Goal: Contribute content: Contribute content

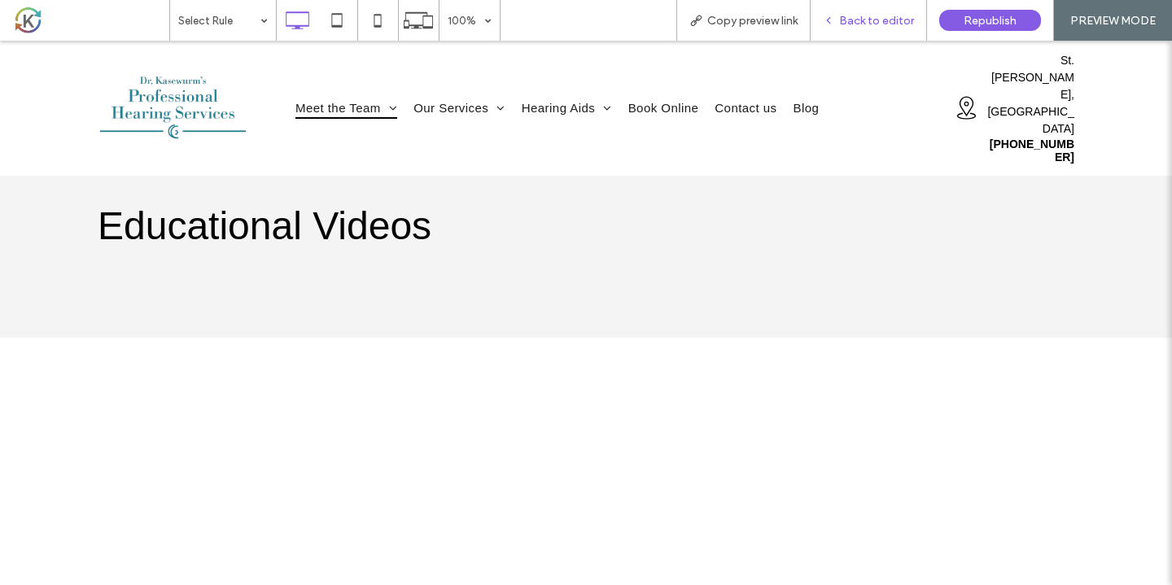
scroll to position [46, 0]
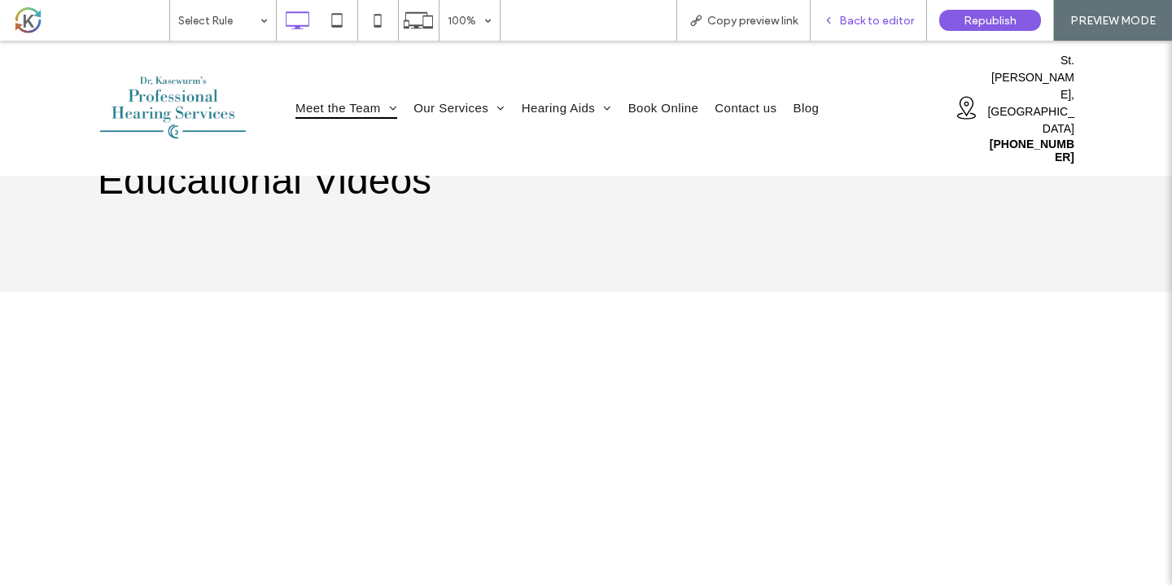
drag, startPoint x: 893, startPoint y: 22, endPoint x: 887, endPoint y: 147, distance: 125.4
click at [893, 22] on span "Back to editor" at bounding box center [876, 21] width 75 height 14
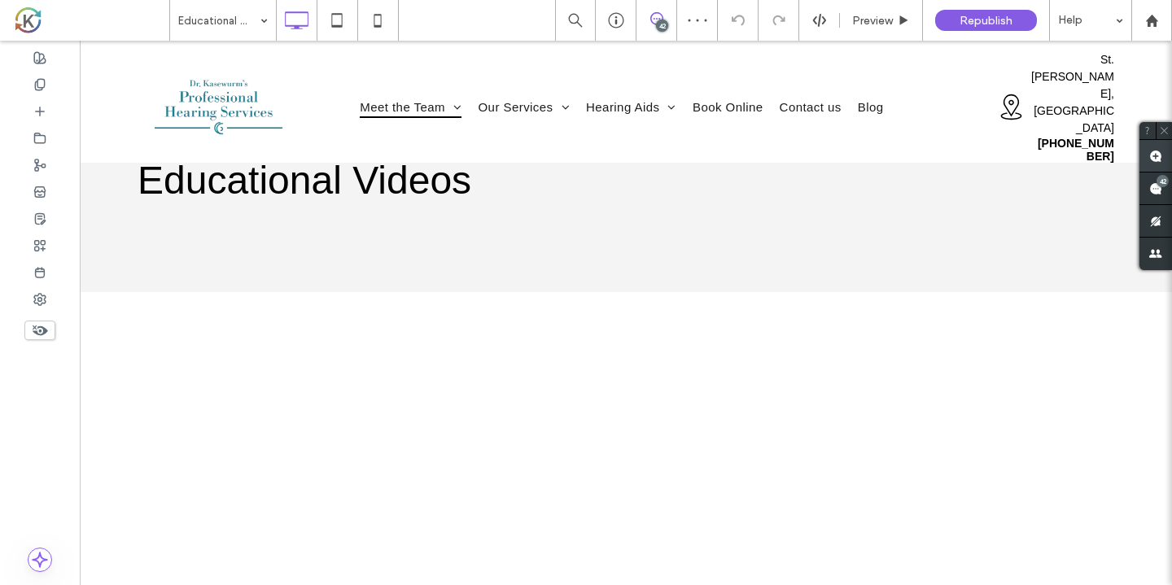
click at [1144, 165] on span at bounding box center [1155, 156] width 33 height 32
click at [1100, 299] on div "When Should I Get a [MEDICAL_DATA]? Click To Paste How long do hearing aids las…" at bounding box center [626, 507] width 1092 height 430
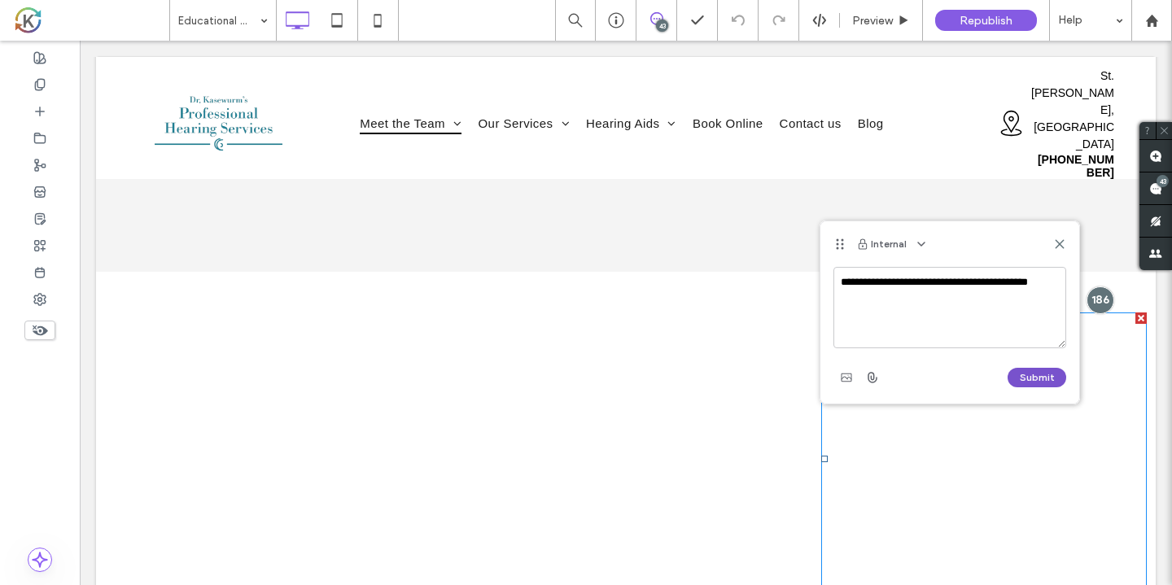
type textarea "**********"
click at [1056, 374] on button "Submit" at bounding box center [1036, 378] width 59 height 20
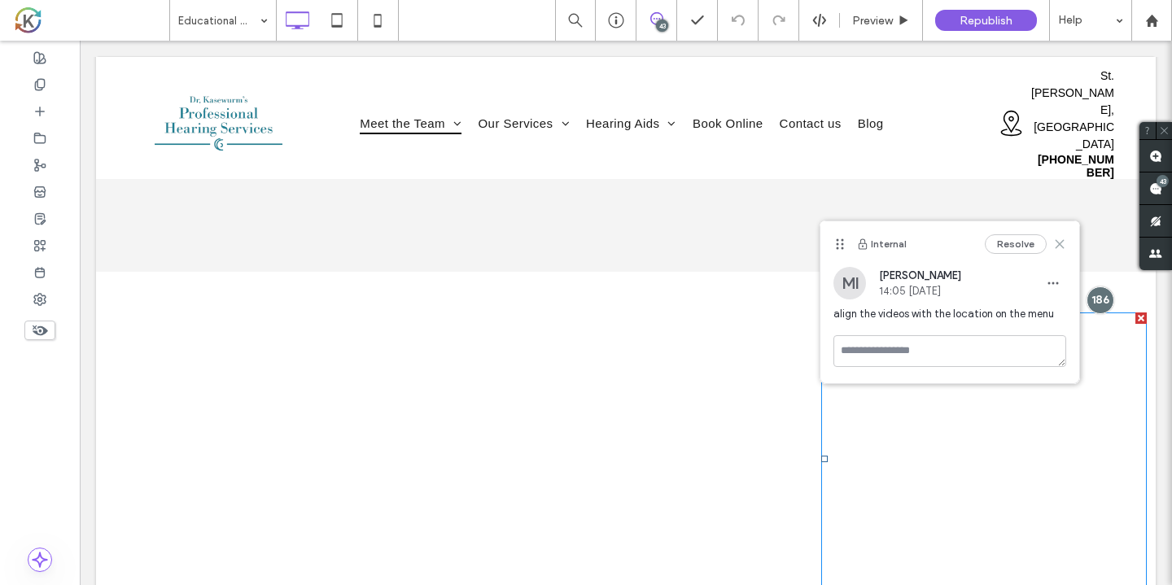
click at [1061, 243] on use at bounding box center [1058, 243] width 7 height 7
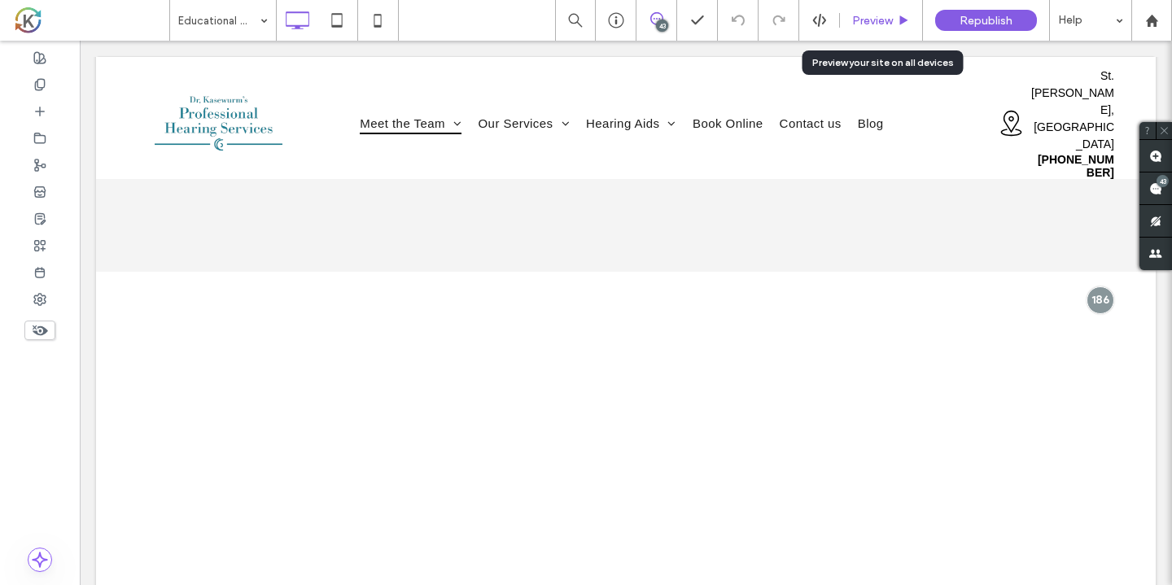
click at [856, 17] on span "Preview" at bounding box center [872, 21] width 41 height 14
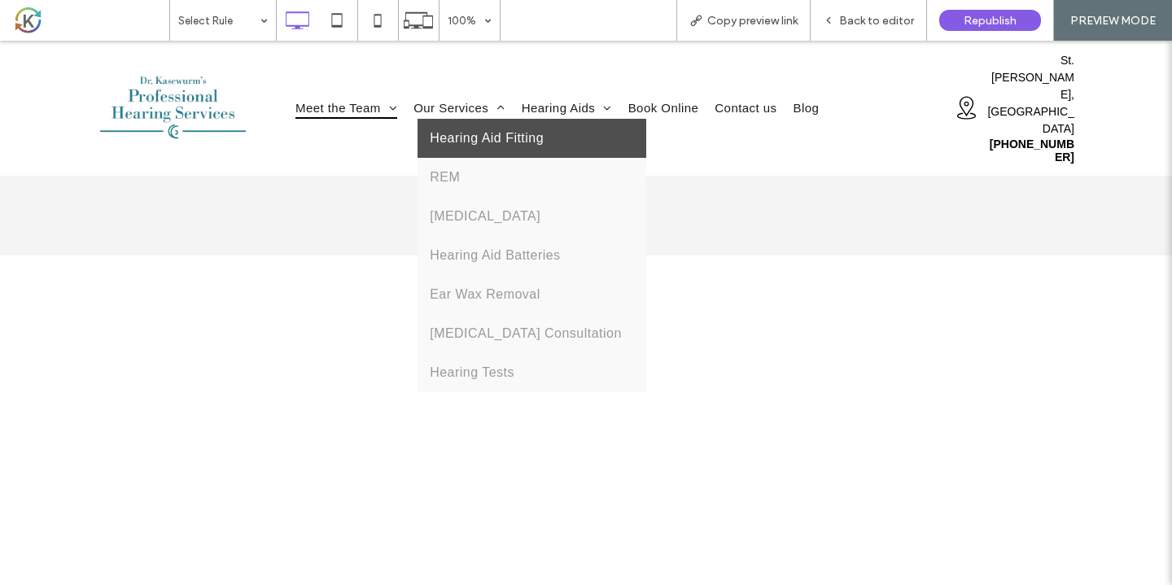
click at [499, 131] on span "Hearing Aid Fitting" at bounding box center [487, 138] width 114 height 15
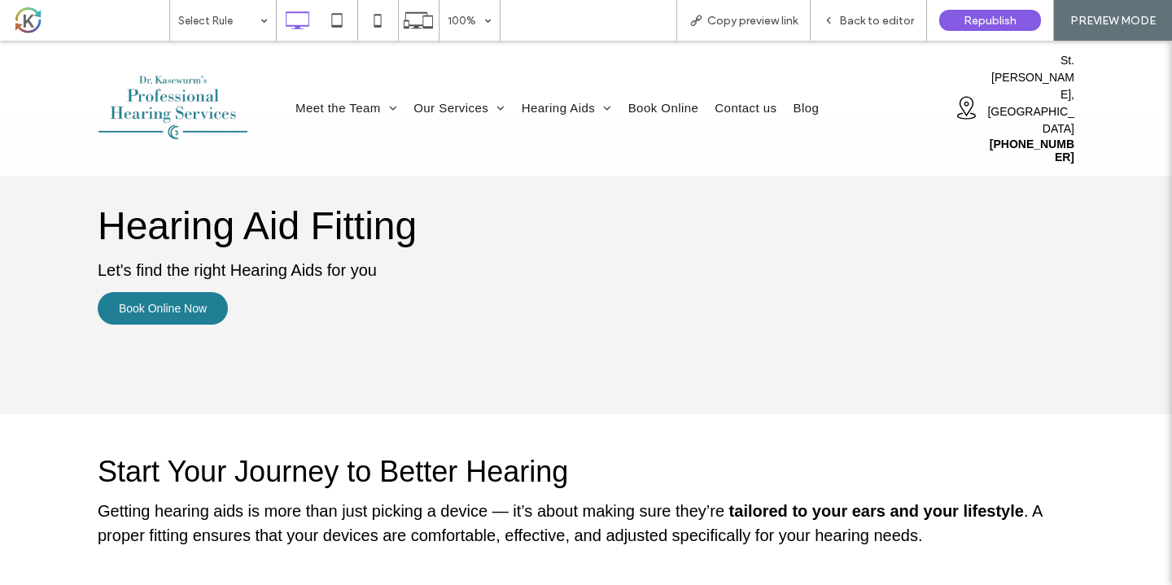
scroll to position [385, 0]
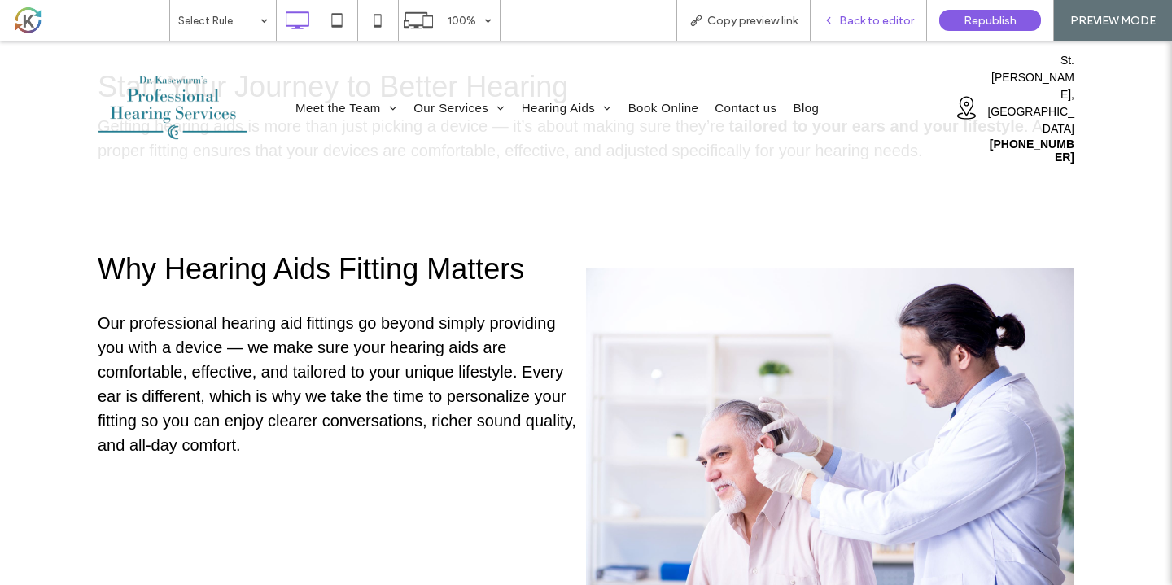
click at [889, 20] on span "Back to editor" at bounding box center [876, 21] width 75 height 14
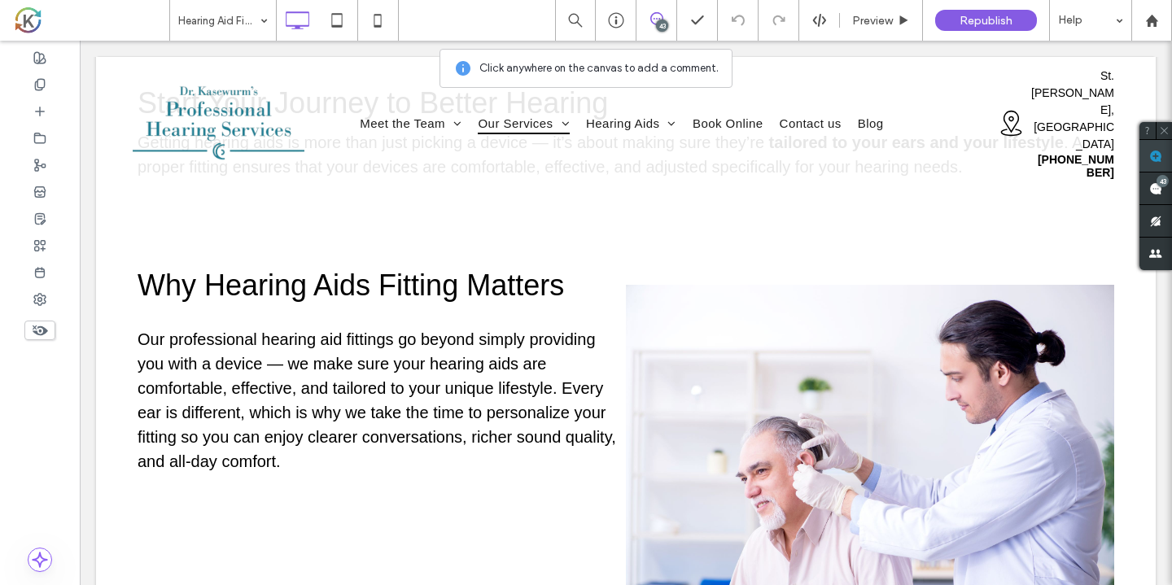
click at [1148, 155] on span at bounding box center [1155, 156] width 33 height 32
click at [561, 306] on div "Why Hearing Aids Fitting Matters Our professional hearing aid fittings go beyon…" at bounding box center [382, 431] width 488 height 359
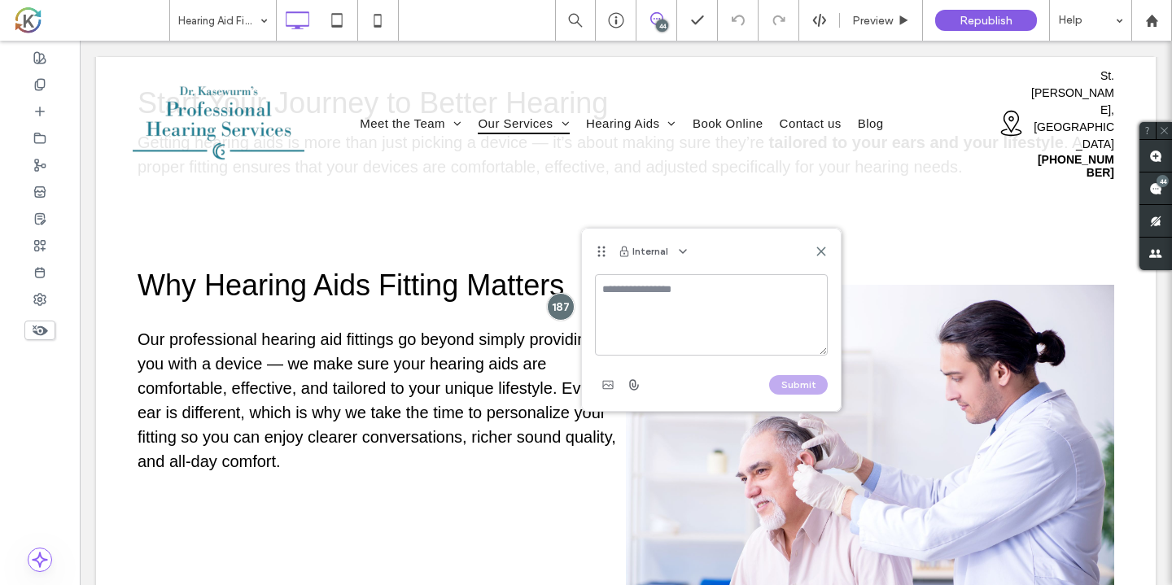
click at [620, 298] on textarea at bounding box center [711, 314] width 233 height 81
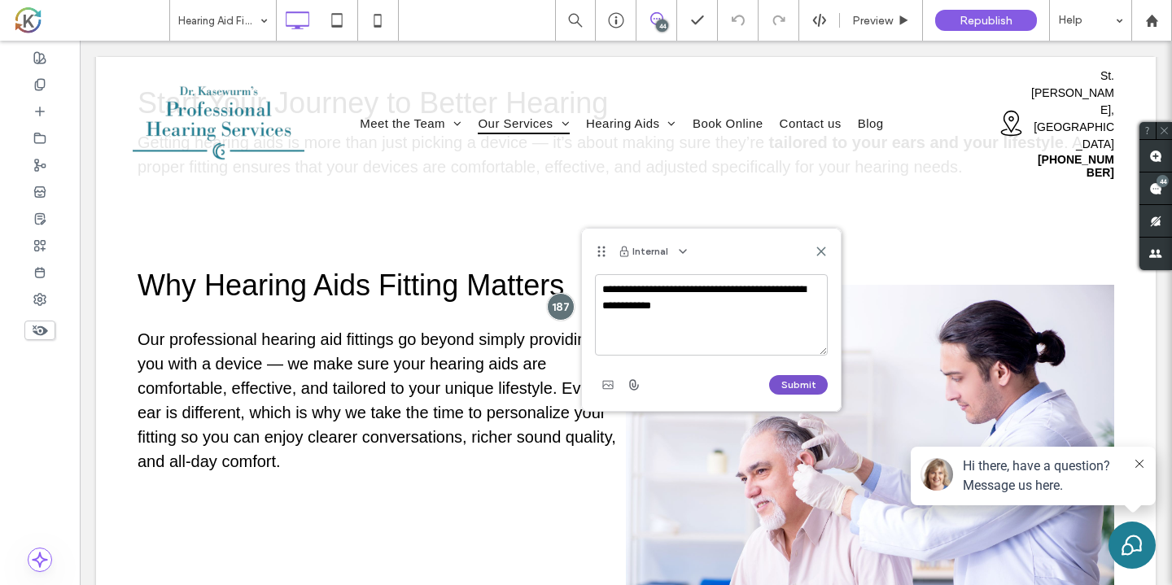
type textarea "**********"
click at [800, 387] on button "Submit" at bounding box center [798, 385] width 59 height 20
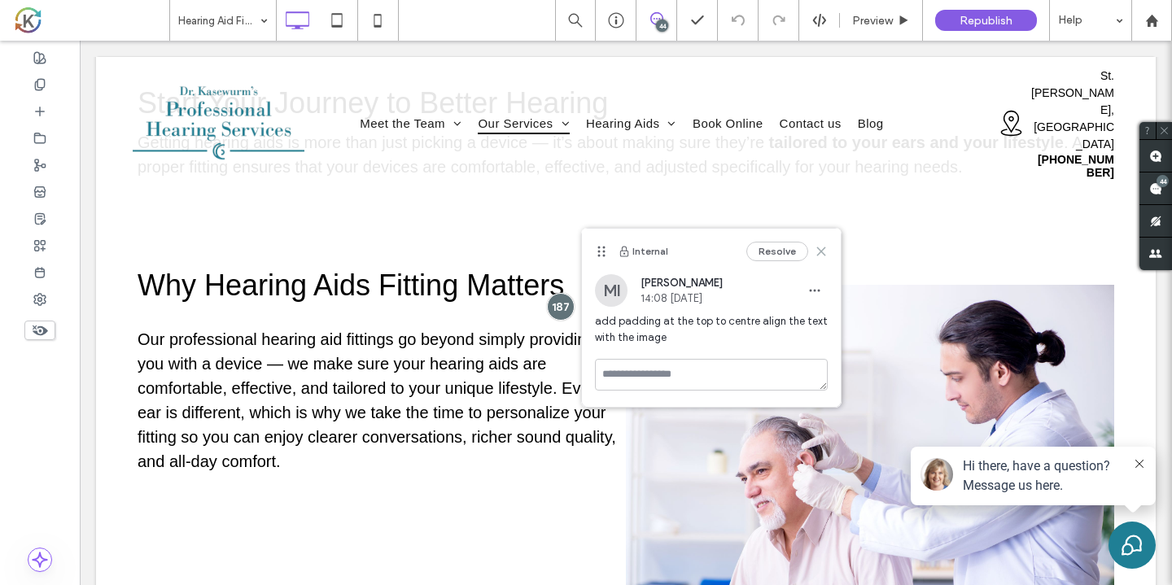
click at [823, 256] on icon at bounding box center [821, 251] width 13 height 13
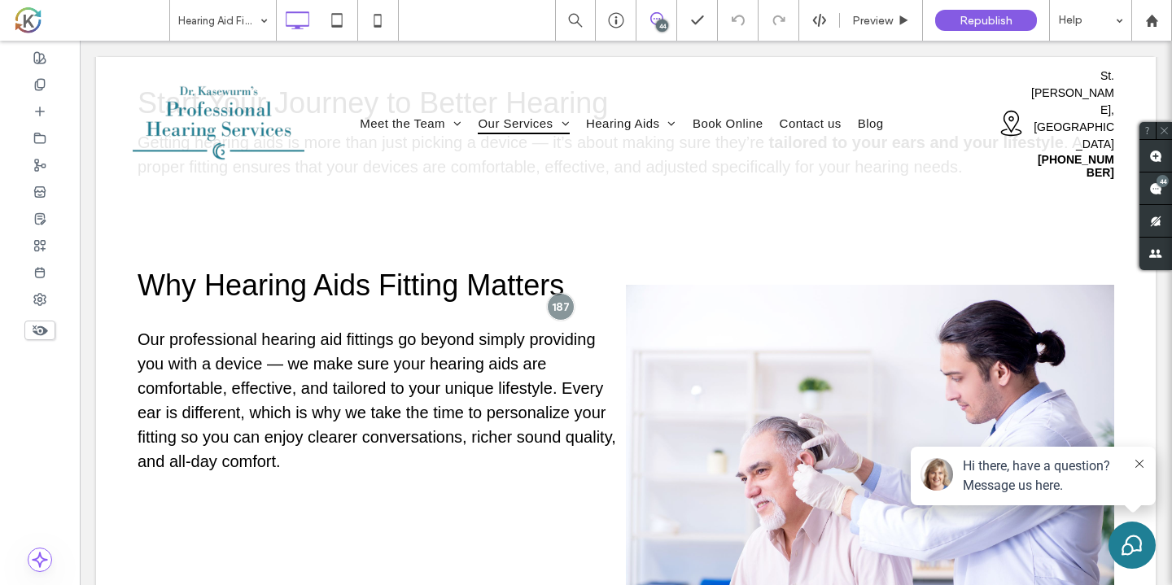
click at [1141, 468] on button at bounding box center [1139, 464] width 13 height 16
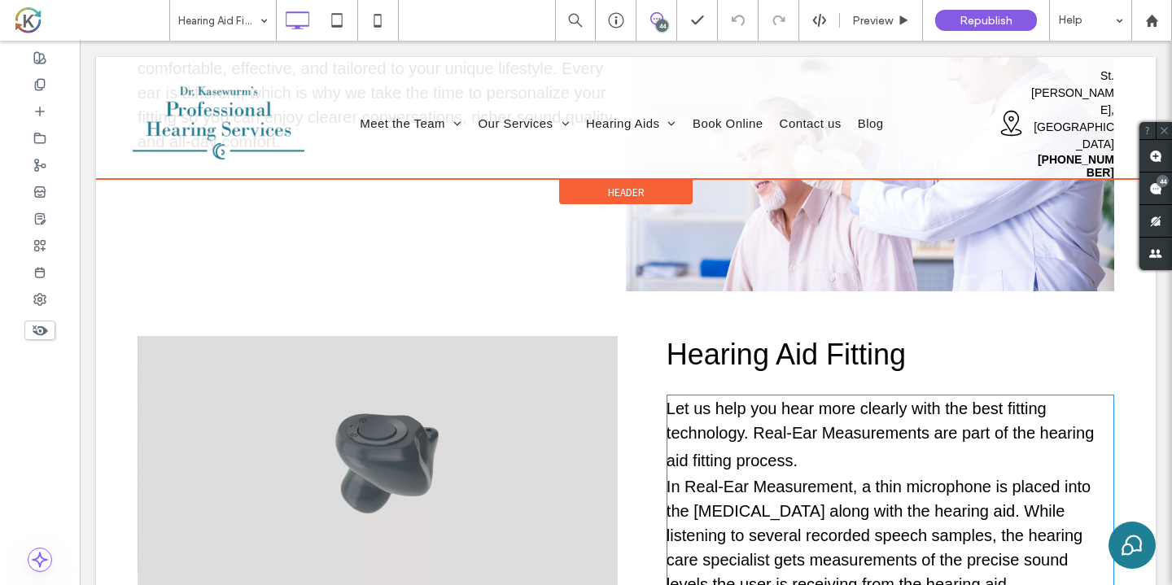
scroll to position [735, 0]
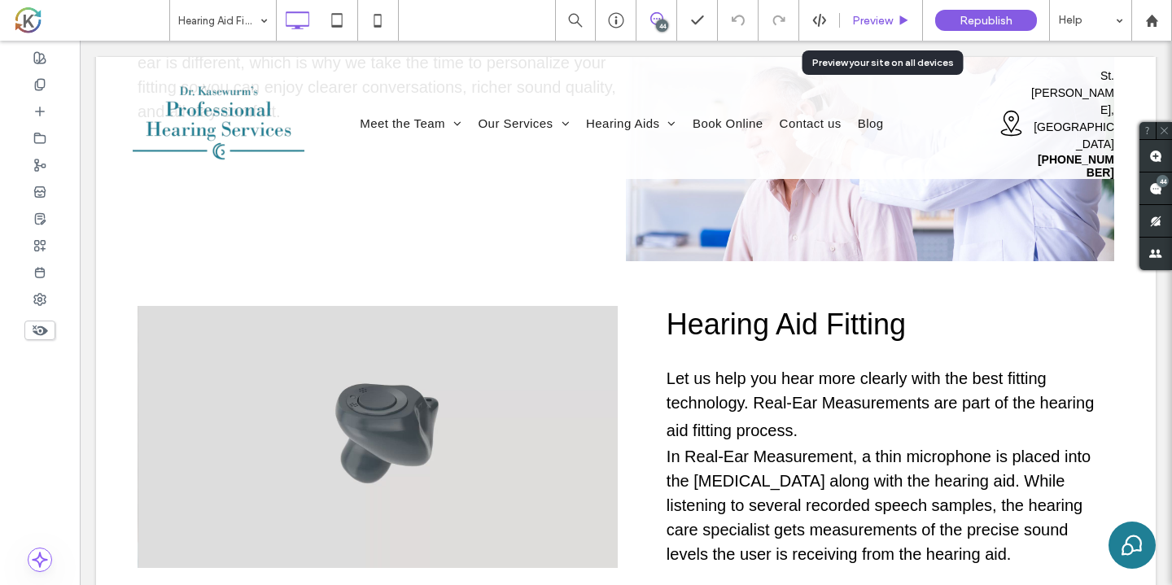
click at [877, 28] on div "Preview" at bounding box center [881, 20] width 83 height 41
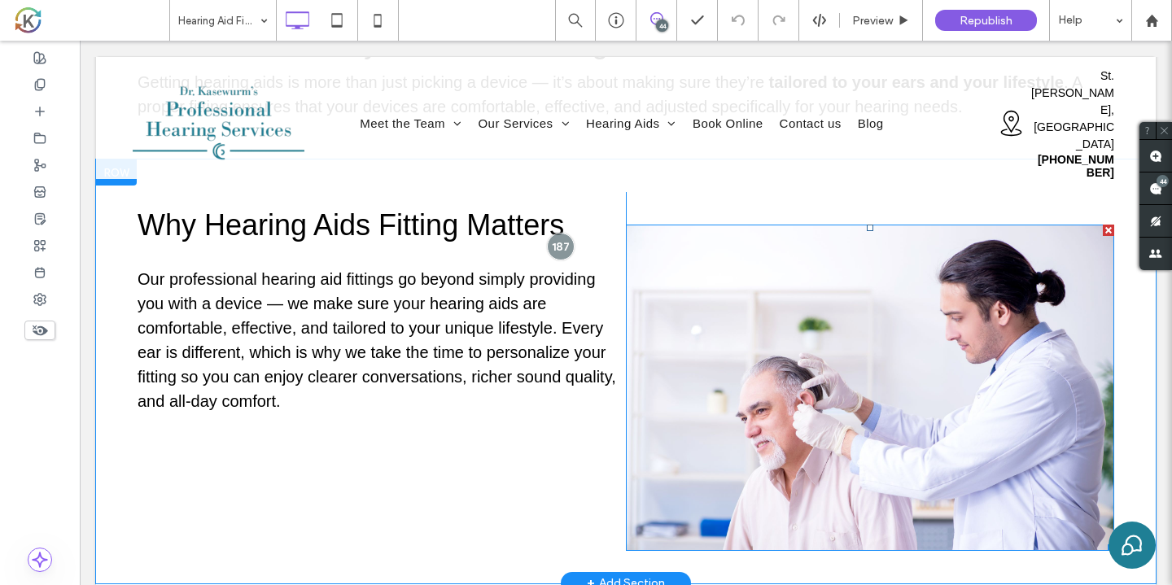
scroll to position [394, 0]
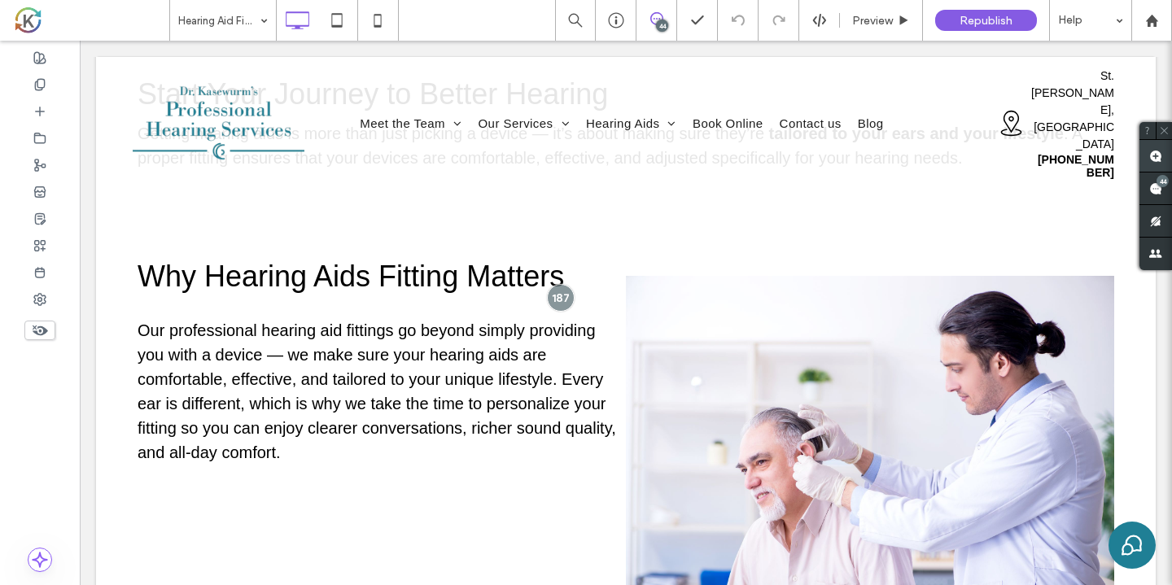
click at [1159, 159] on use at bounding box center [1155, 156] width 13 height 13
click at [593, 400] on span "Our professional hearing aid fittings go beyond simply providing you with a dev…" at bounding box center [377, 391] width 478 height 140
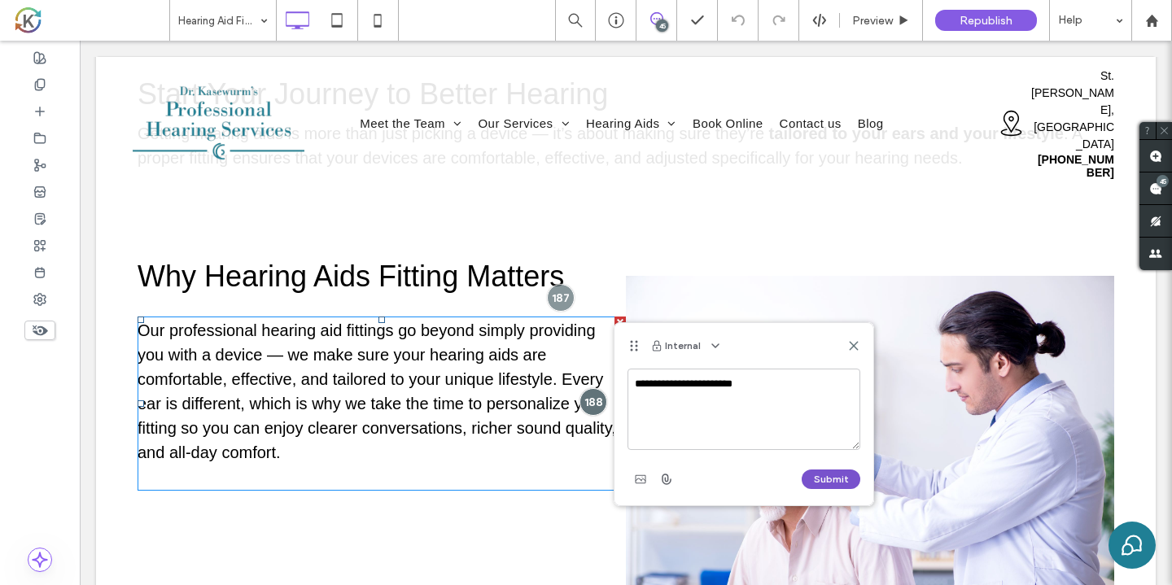
type textarea "**********"
click at [815, 481] on button "Submit" at bounding box center [831, 480] width 59 height 20
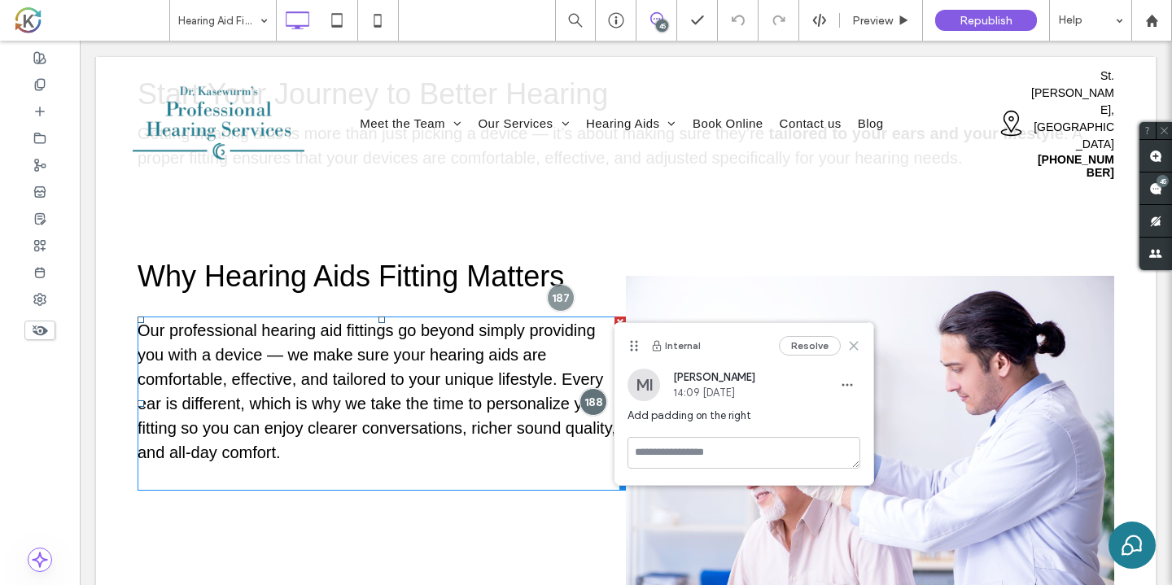
click at [857, 348] on use at bounding box center [853, 345] width 7 height 7
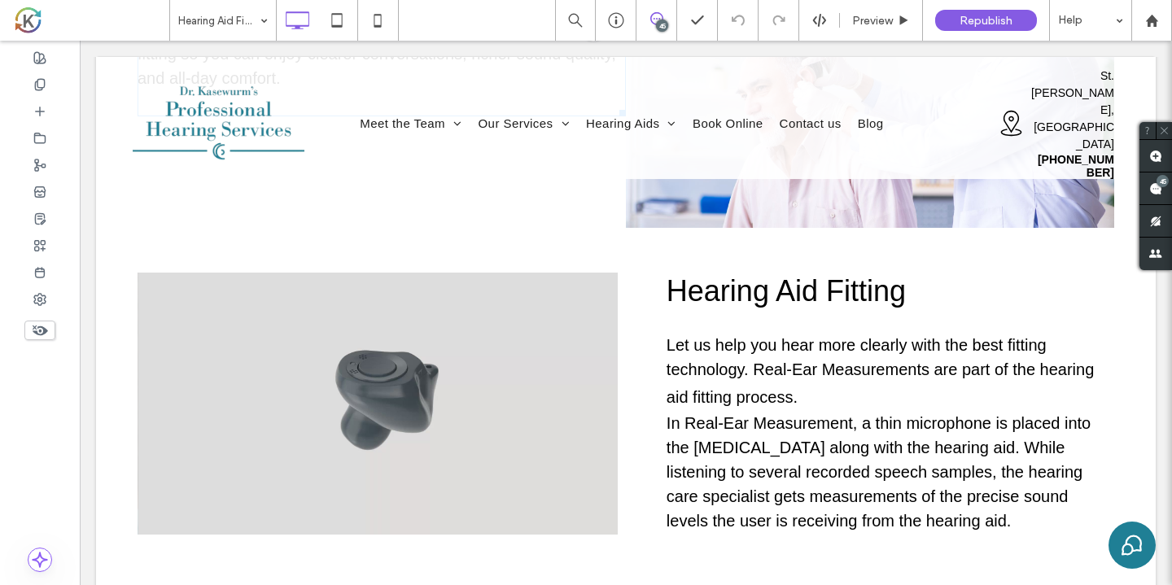
scroll to position [770, 0]
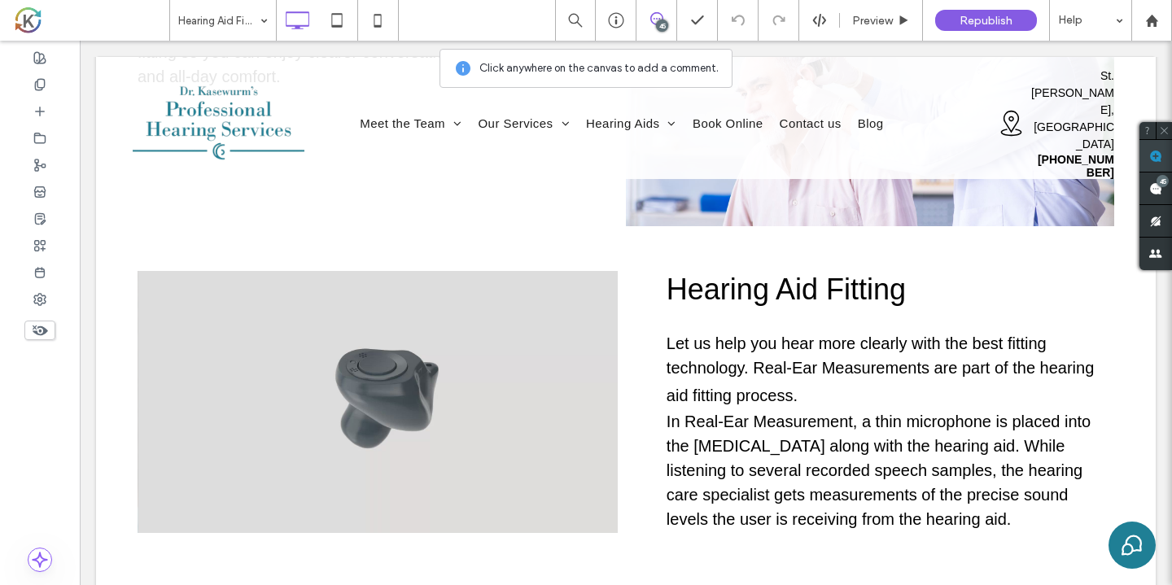
click at [1154, 162] on use at bounding box center [1155, 156] width 13 height 13
click at [656, 289] on div "Hearing Aid Fitting Let us help you hear more clearly with the best fitting tec…" at bounding box center [874, 402] width 480 height 262
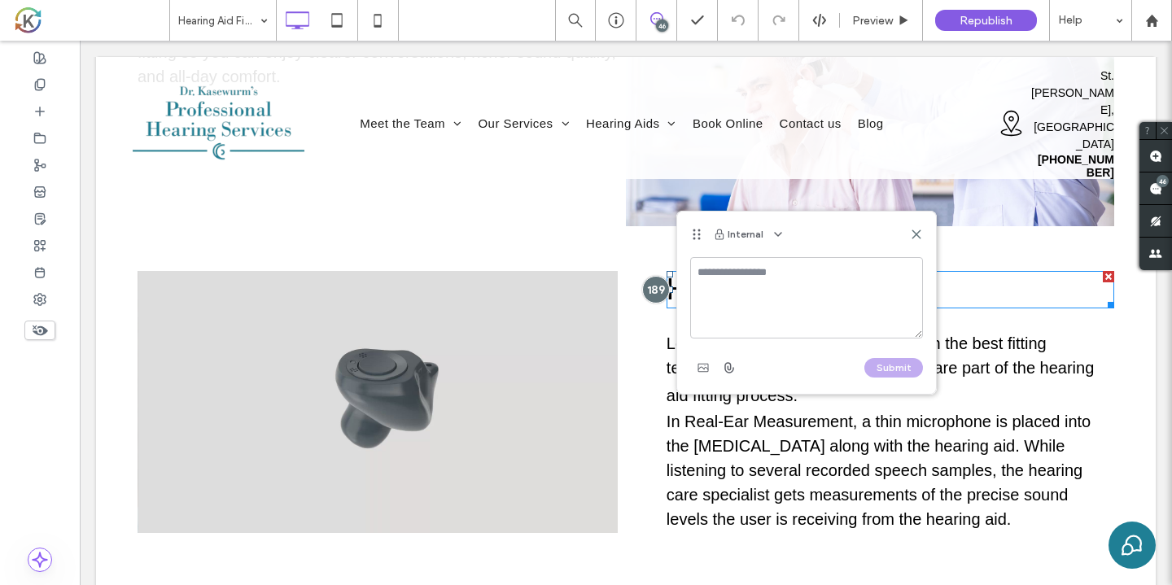
click at [729, 282] on textarea at bounding box center [806, 297] width 233 height 81
type textarea "**********"
click at [898, 365] on button "Submit" at bounding box center [893, 368] width 59 height 20
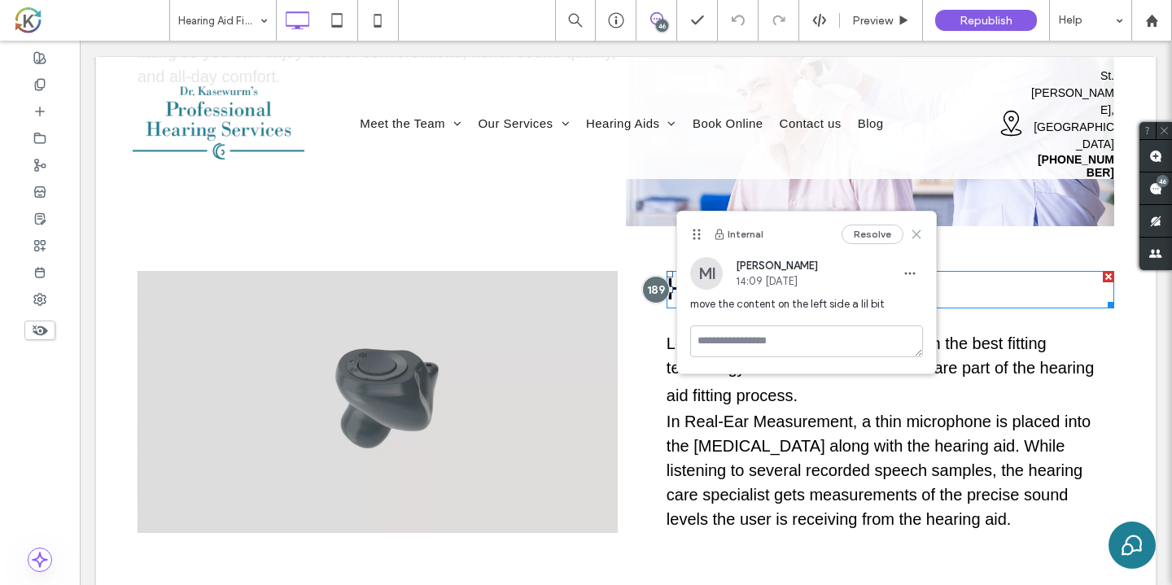
click at [922, 235] on icon at bounding box center [916, 234] width 13 height 13
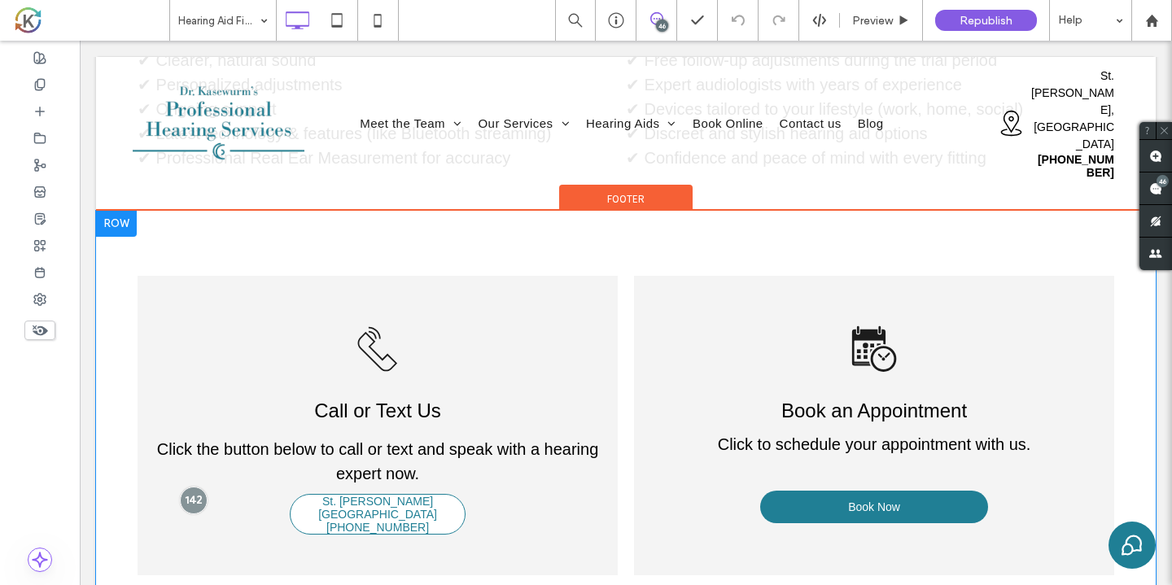
scroll to position [2038, 0]
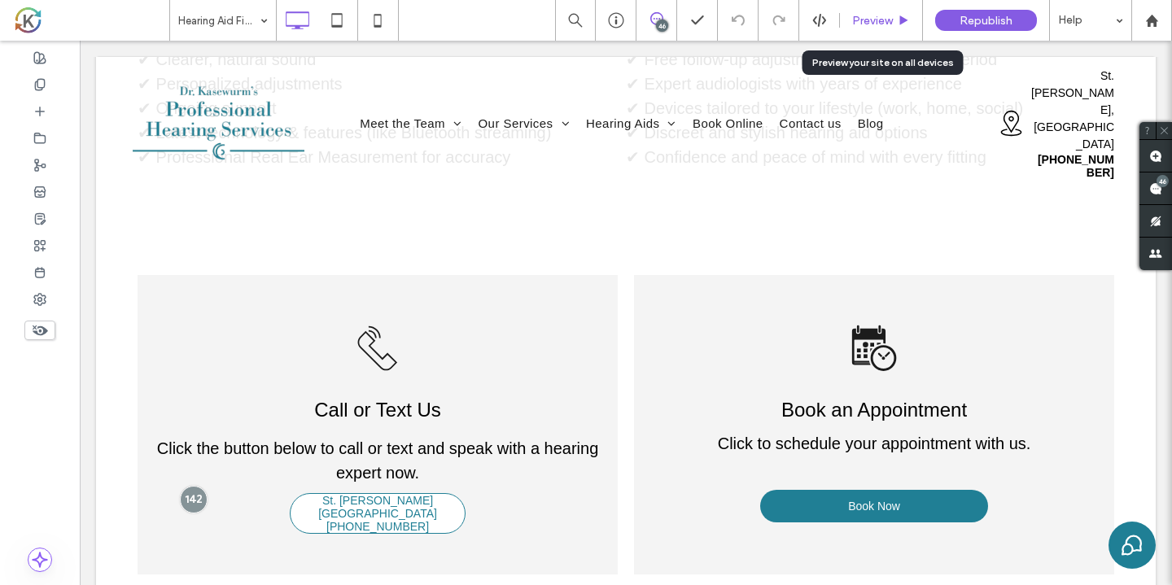
click at [884, 25] on span "Preview" at bounding box center [872, 21] width 41 height 14
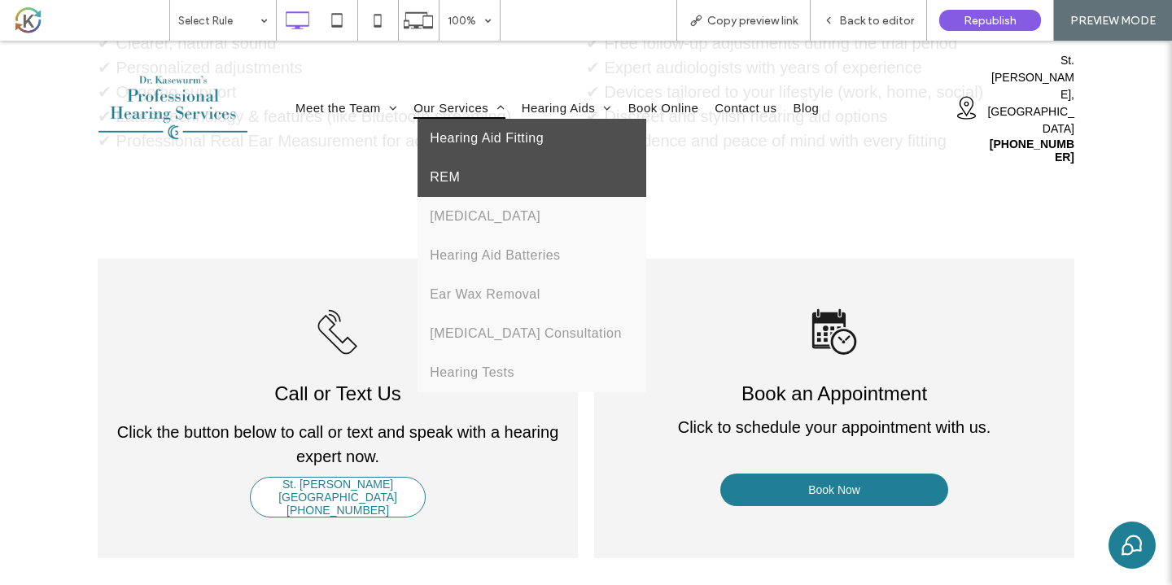
click at [470, 158] on link "REM" at bounding box center [531, 177] width 229 height 39
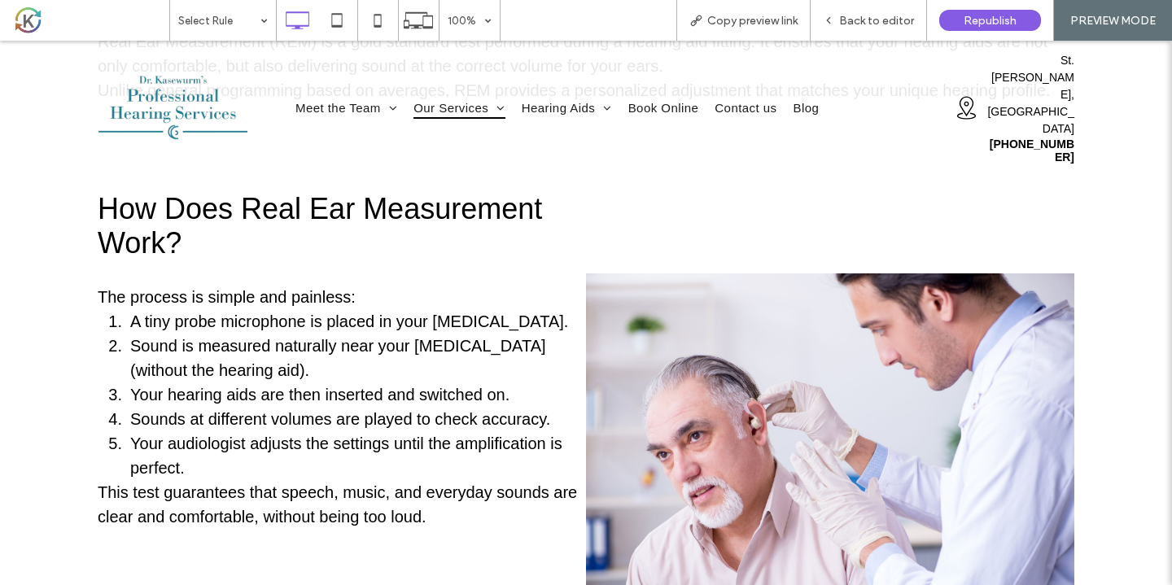
scroll to position [491, 0]
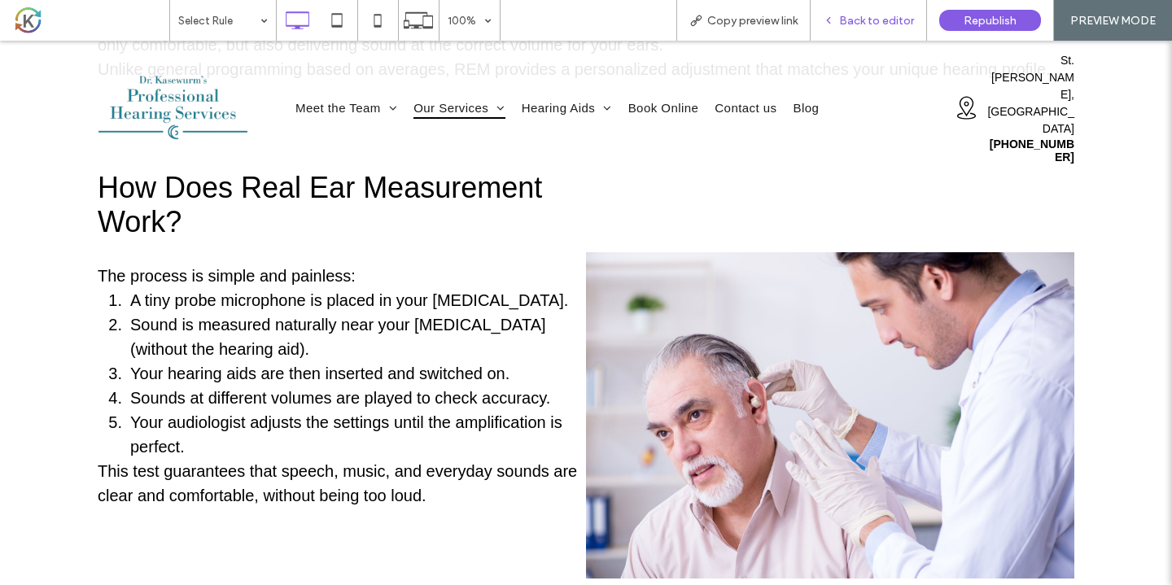
click at [885, 18] on span "Back to editor" at bounding box center [876, 21] width 75 height 14
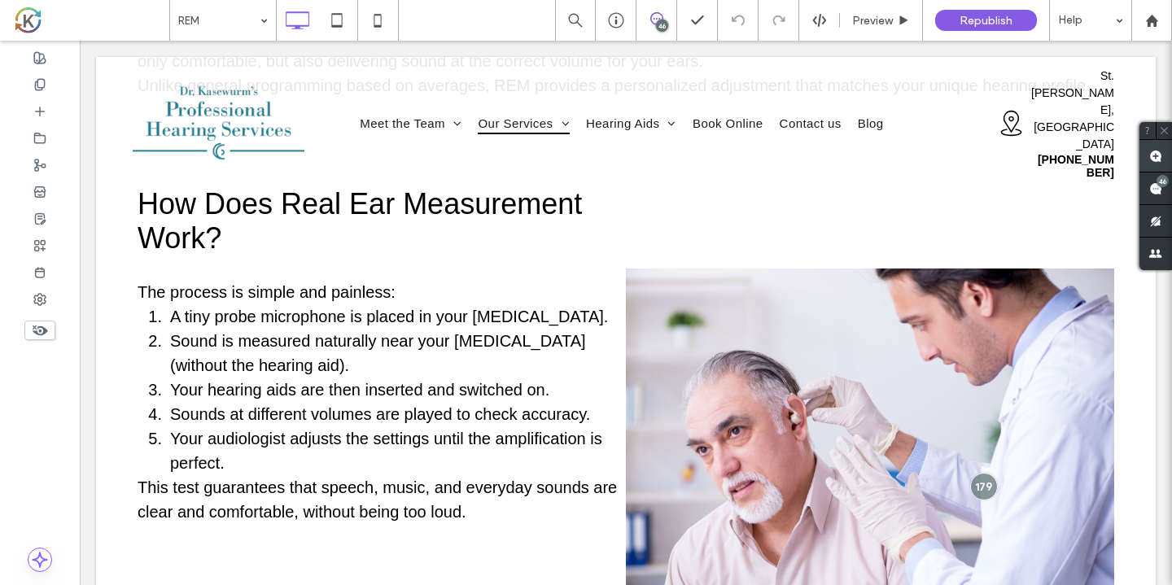
click at [1151, 152] on use at bounding box center [1155, 156] width 13 height 13
click at [896, 237] on div at bounding box center [870, 383] width 488 height 424
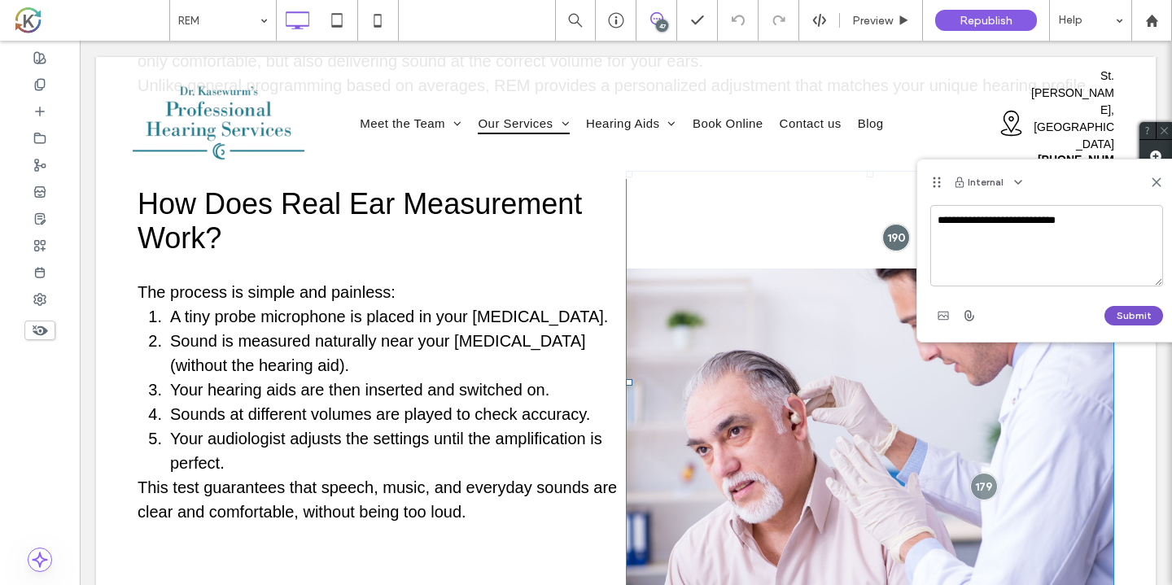
type textarea "**********"
click at [1129, 316] on button "Submit" at bounding box center [1133, 316] width 59 height 20
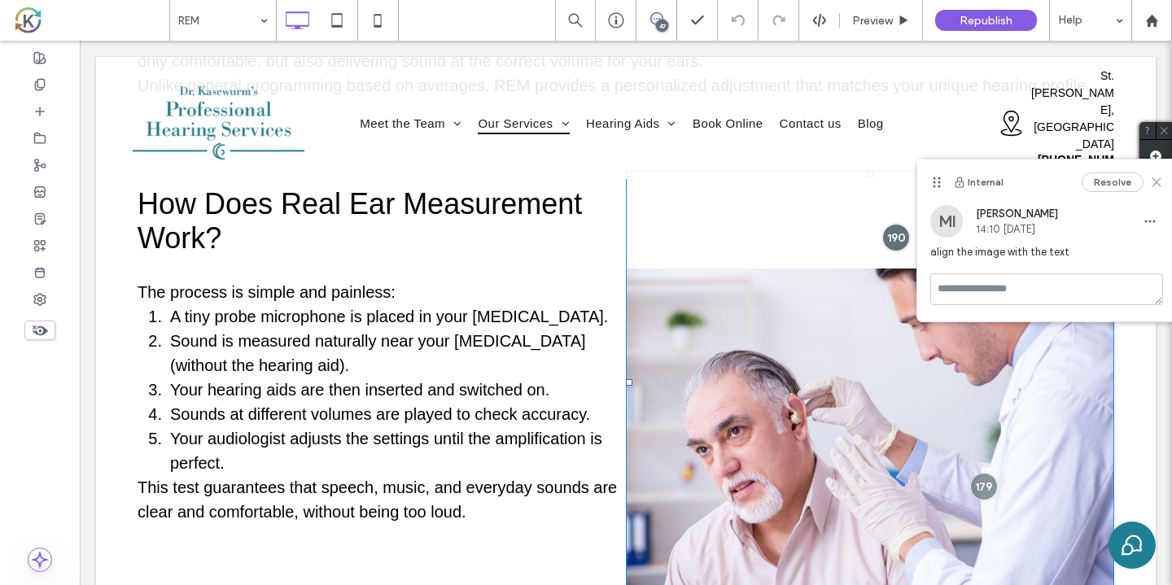
click at [1160, 182] on icon at bounding box center [1156, 182] width 13 height 13
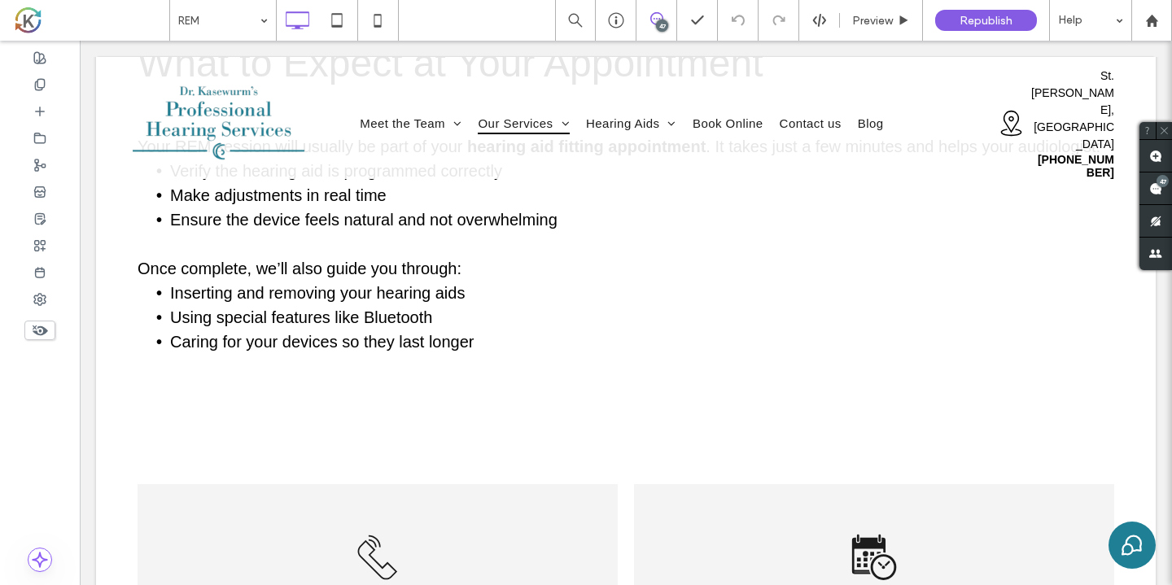
scroll to position [1565, 0]
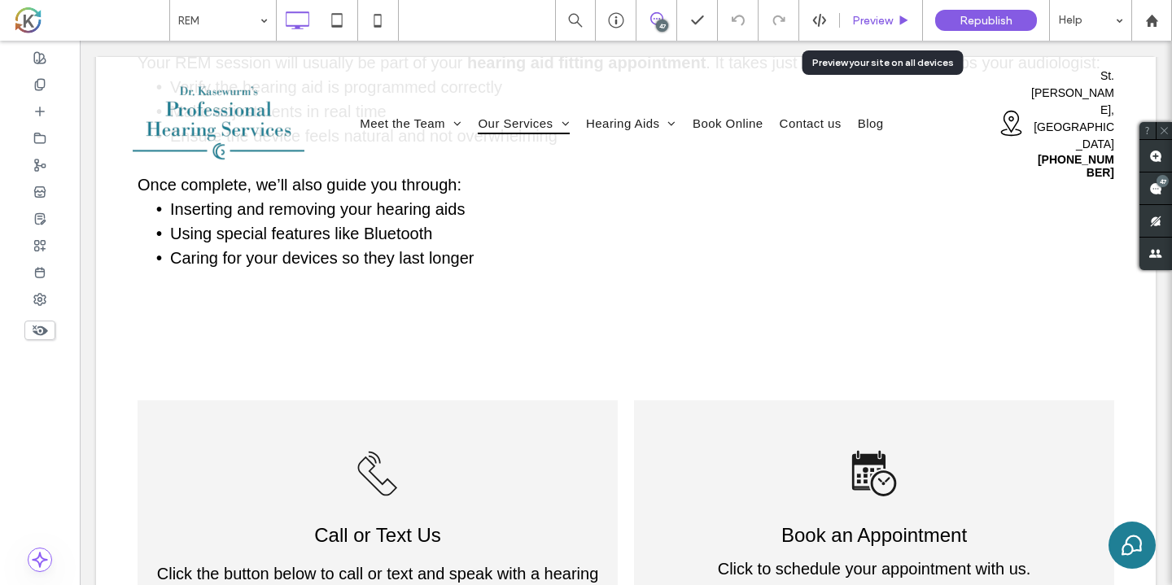
click at [854, 20] on span "Preview" at bounding box center [872, 21] width 41 height 14
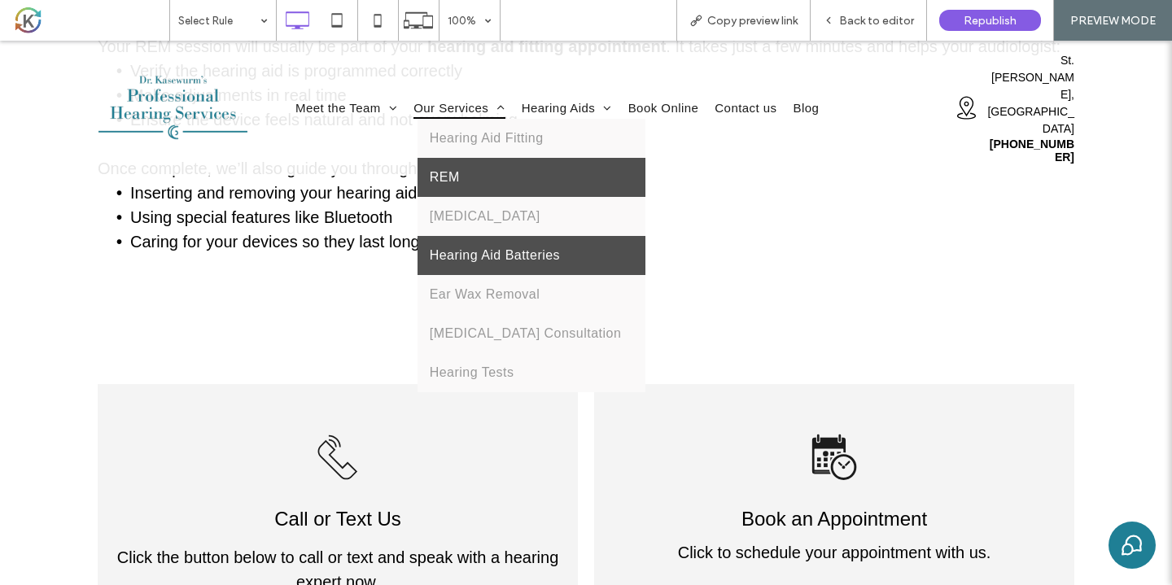
click at [485, 236] on link "Hearing Aid Batteries" at bounding box center [531, 255] width 229 height 39
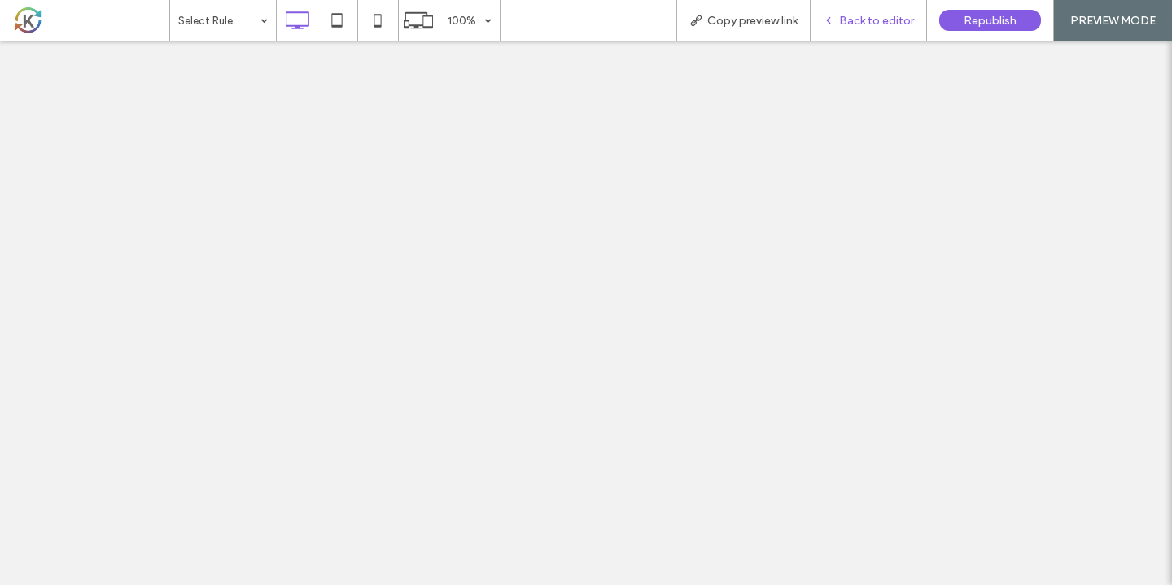
click at [880, 20] on span "Back to editor" at bounding box center [876, 21] width 75 height 14
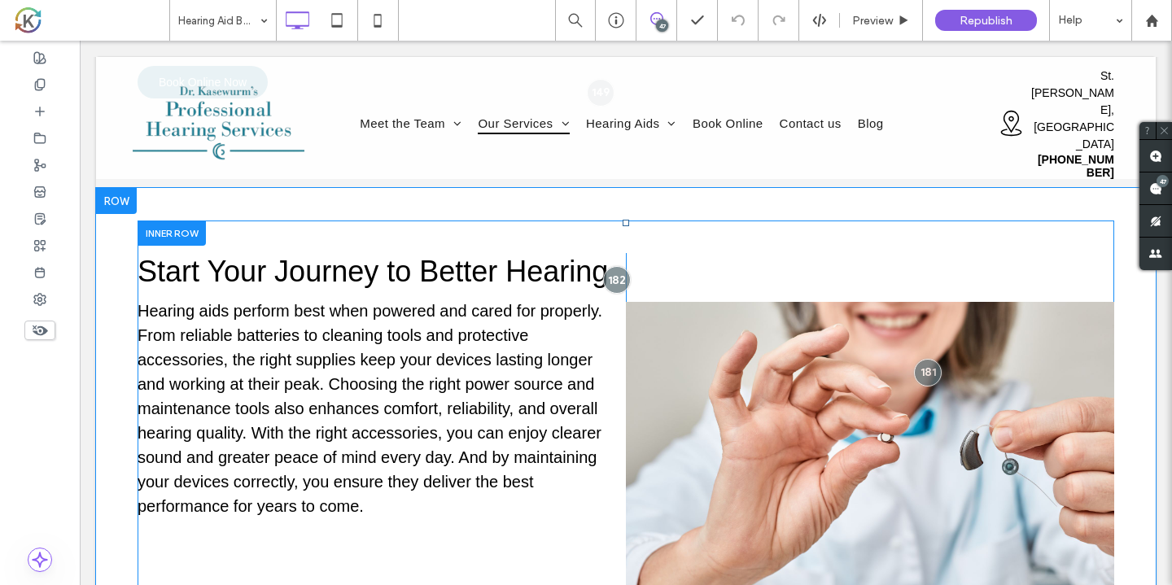
scroll to position [261, 0]
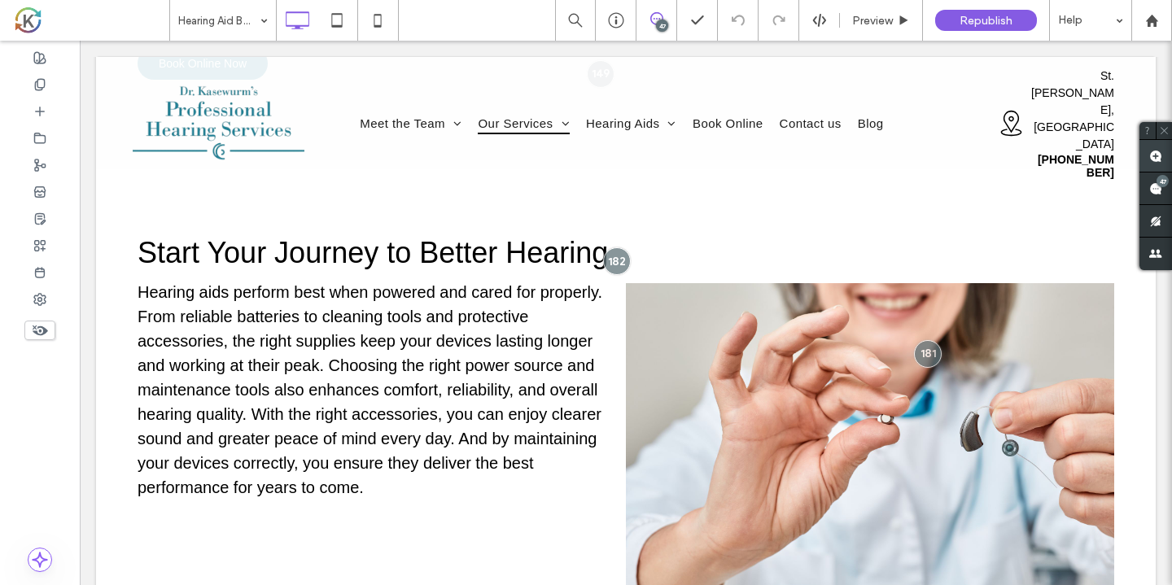
click at [1157, 150] on use at bounding box center [1155, 156] width 13 height 13
click at [989, 259] on div at bounding box center [870, 421] width 488 height 374
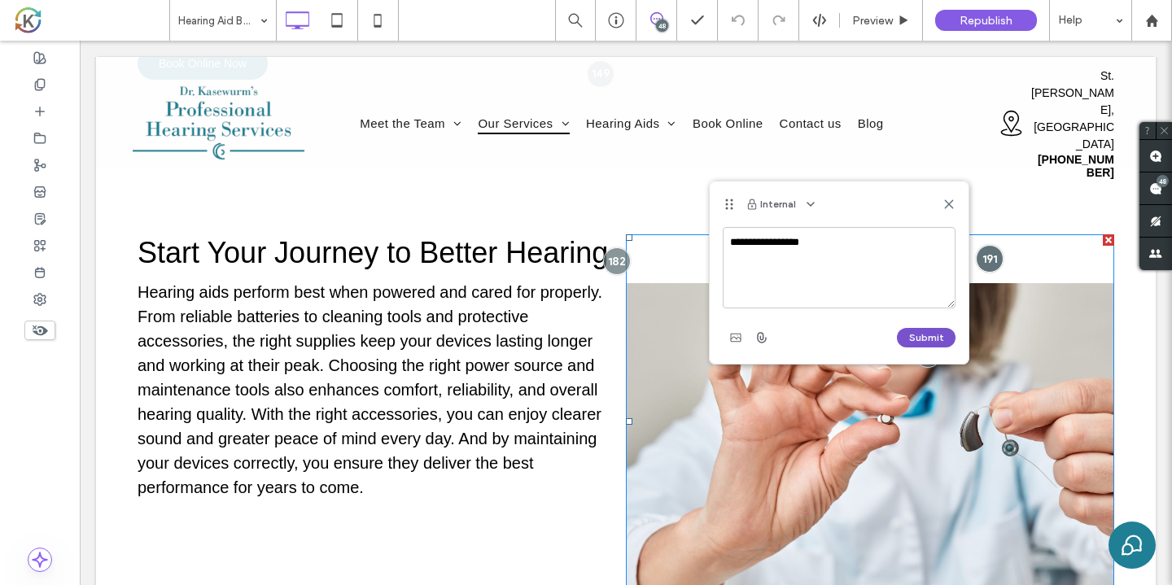
type textarea "**********"
click at [922, 339] on button "Submit" at bounding box center [926, 338] width 59 height 20
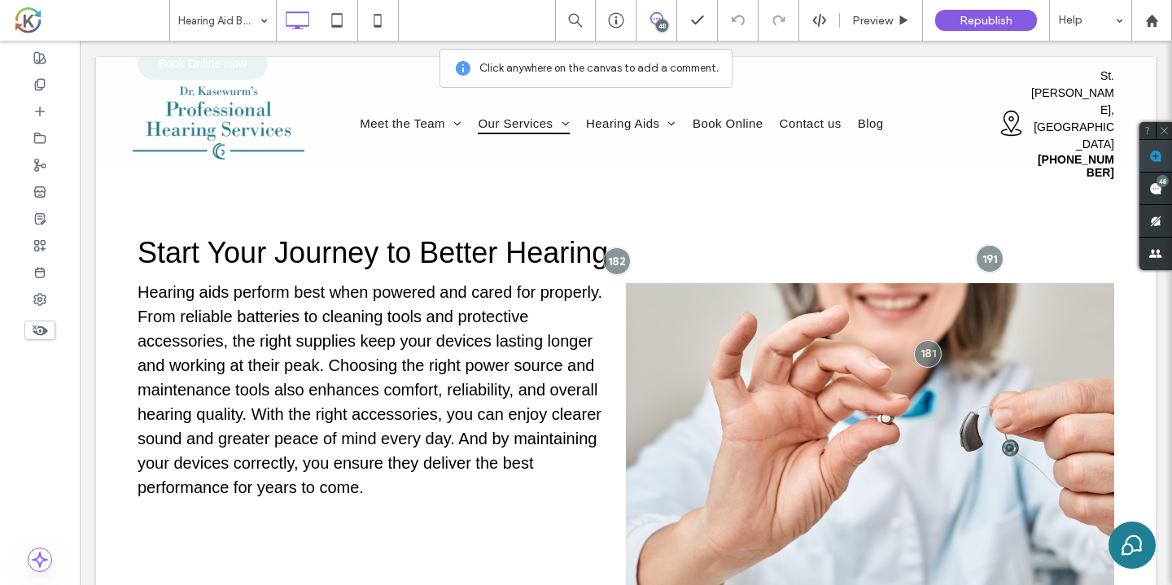
click at [1164, 159] on span at bounding box center [1155, 156] width 33 height 32
click at [138, 271] on div "Start Your Journey to Better Hearing Hearing aids perform best when powered and…" at bounding box center [382, 421] width 488 height 374
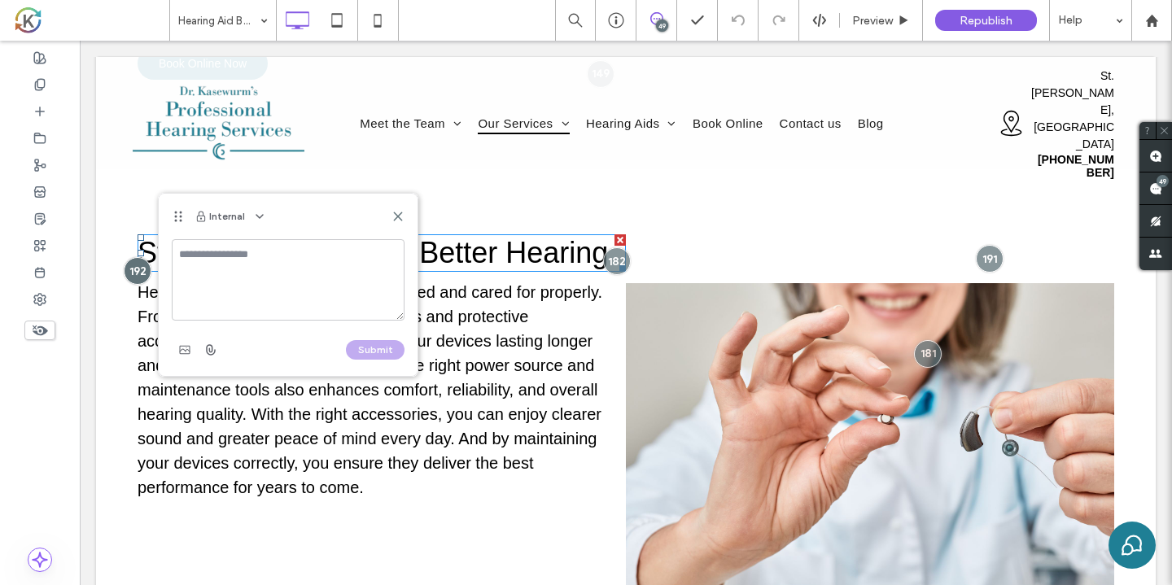
click at [192, 269] on textarea at bounding box center [288, 279] width 233 height 81
type textarea "**********"
click at [357, 356] on button "Submit" at bounding box center [375, 350] width 59 height 20
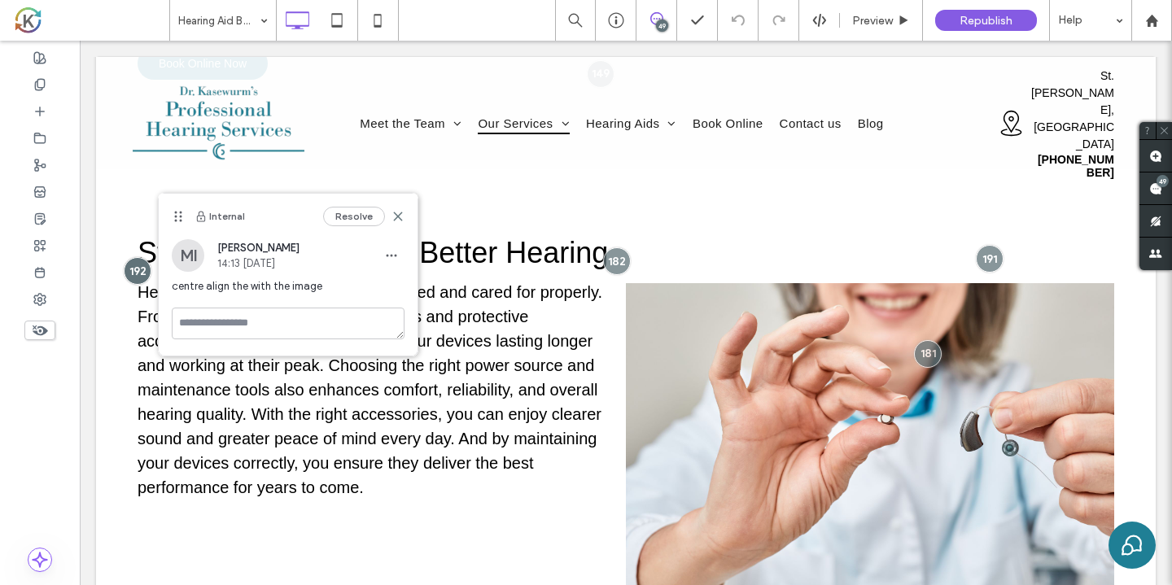
click at [401, 209] on div "Resolve" at bounding box center [363, 217] width 81 height 20
click at [395, 210] on icon at bounding box center [397, 216] width 13 height 13
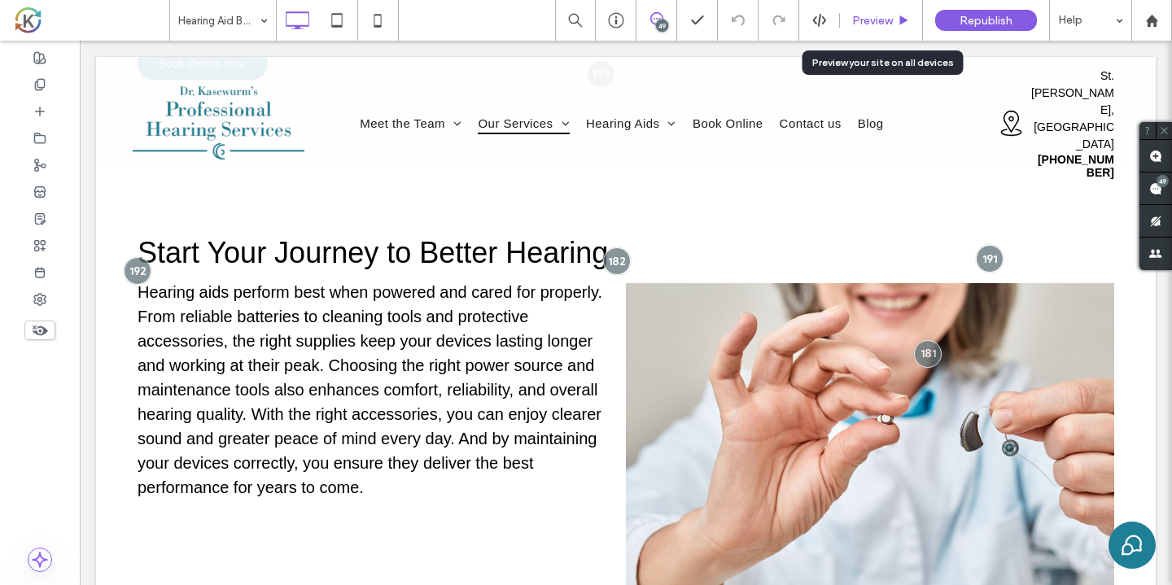
click at [879, 27] on span "Preview" at bounding box center [872, 21] width 41 height 14
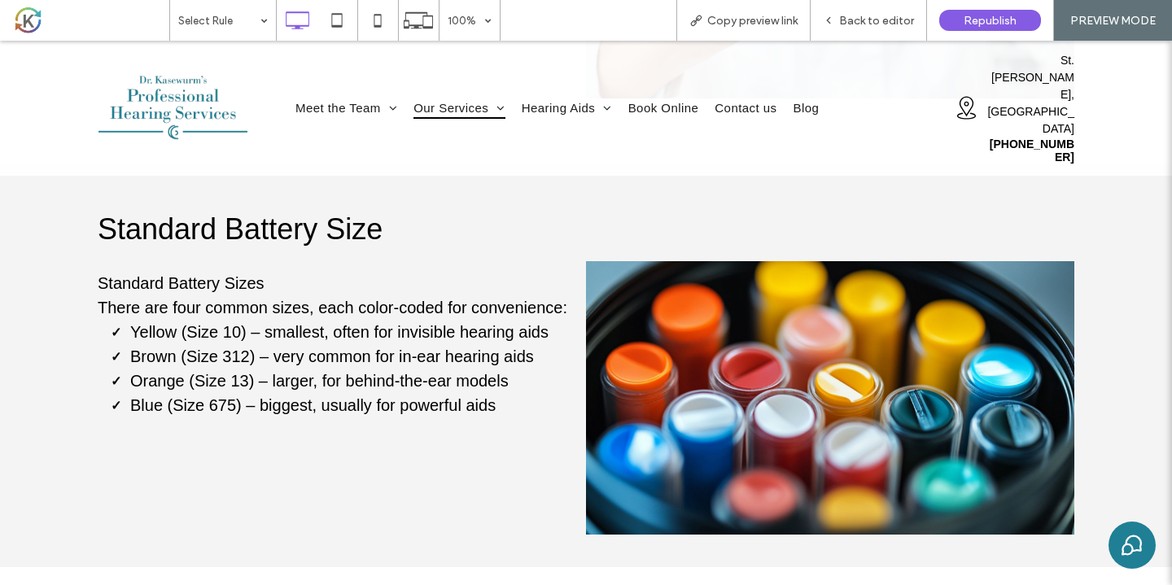
scroll to position [753, 0]
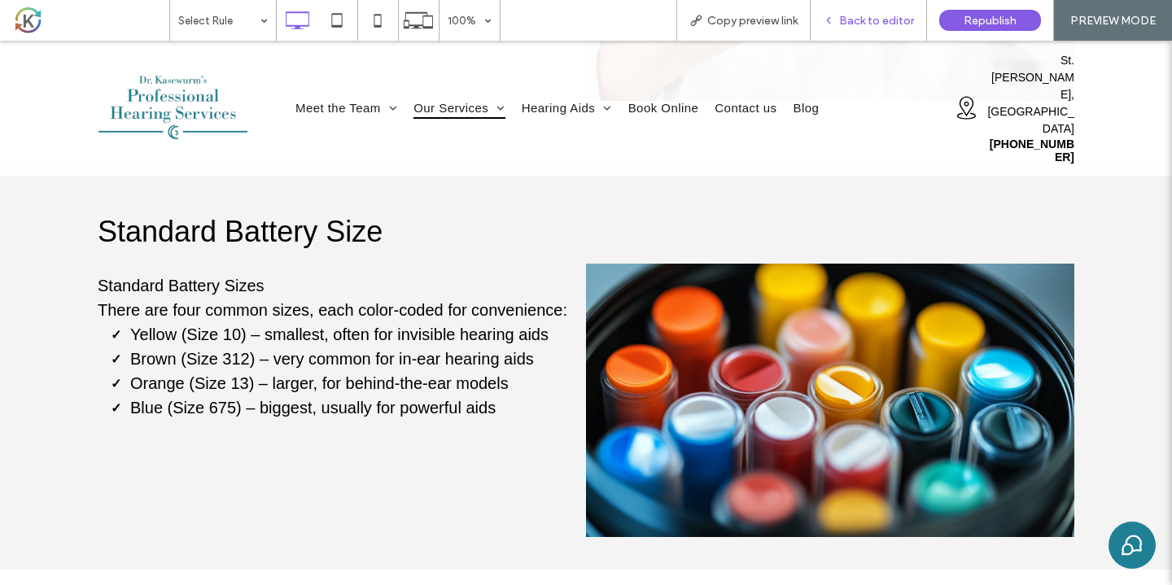
click at [866, 19] on span "Back to editor" at bounding box center [876, 21] width 75 height 14
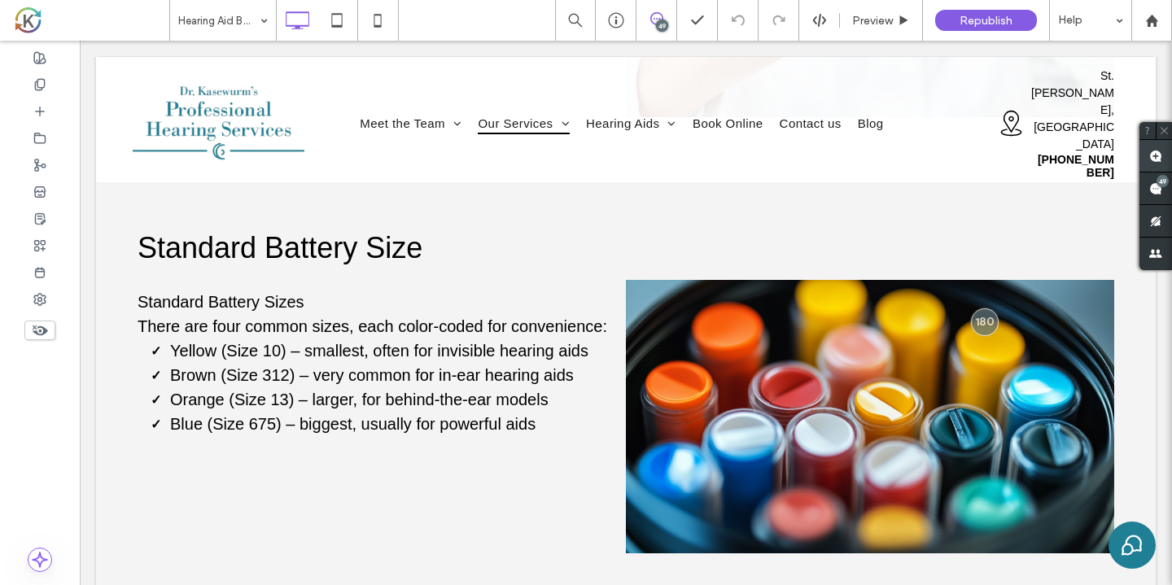
click at [1162, 154] on span at bounding box center [1155, 156] width 33 height 32
click at [624, 214] on div "Standard Battery Size Standard Battery Sizes There are four common sizes, each …" at bounding box center [625, 384] width 1059 height 404
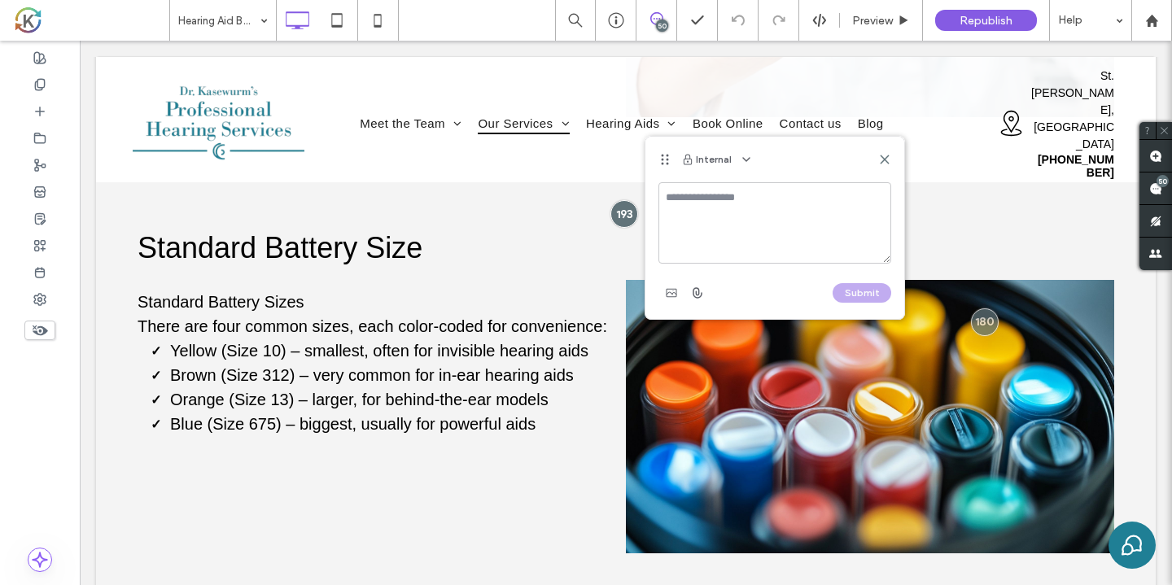
click at [681, 226] on textarea at bounding box center [774, 222] width 233 height 81
type textarea "**********"
click at [858, 290] on button "Submit" at bounding box center [861, 293] width 59 height 20
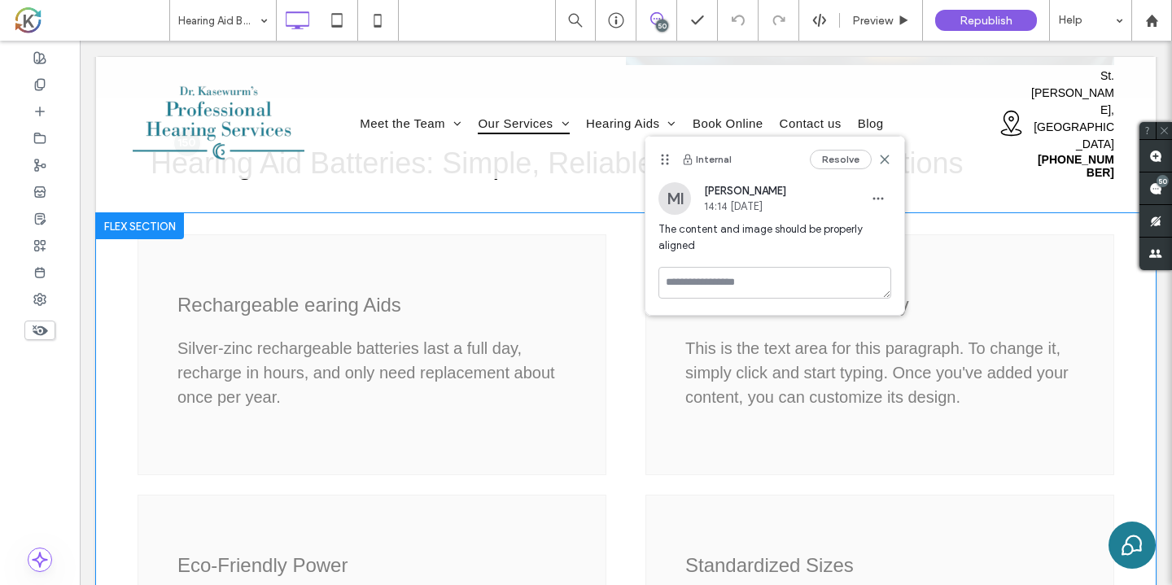
scroll to position [1204, 0]
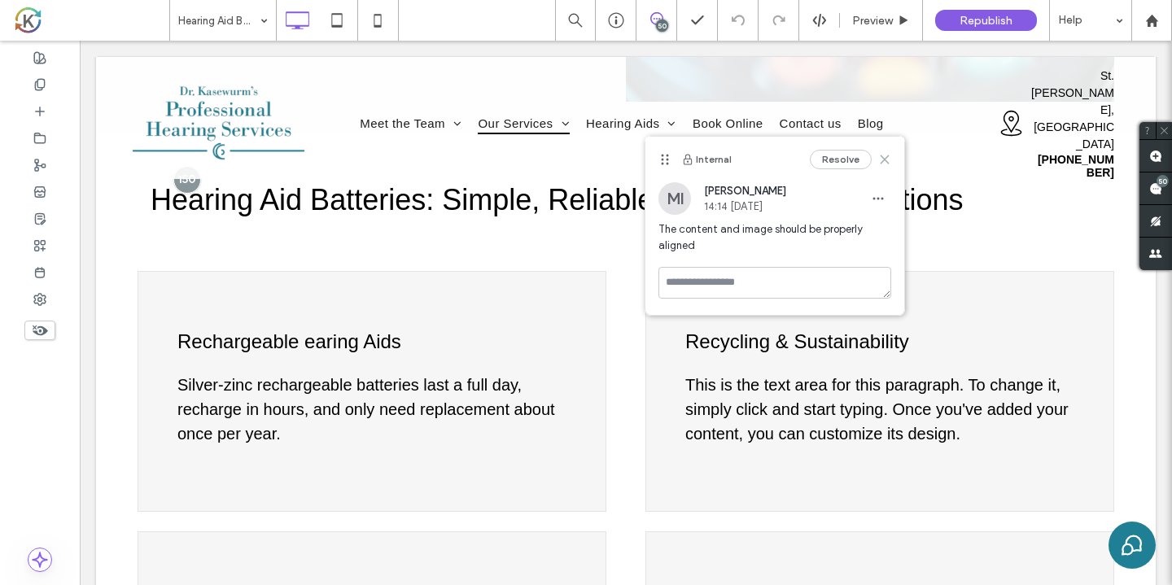
click at [883, 161] on use at bounding box center [883, 158] width 7 height 7
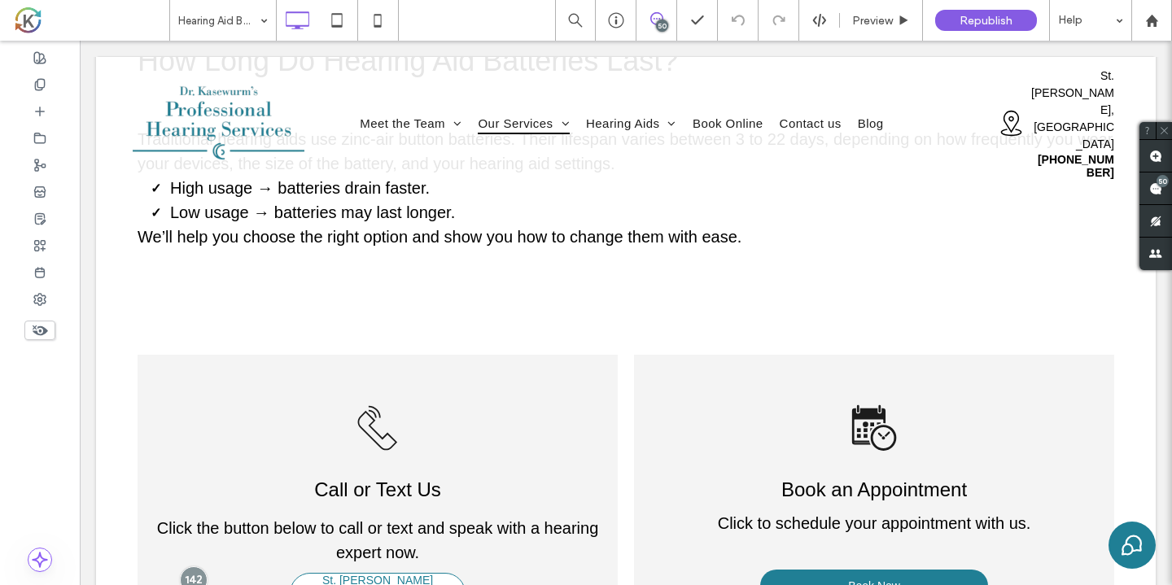
scroll to position [2360, 0]
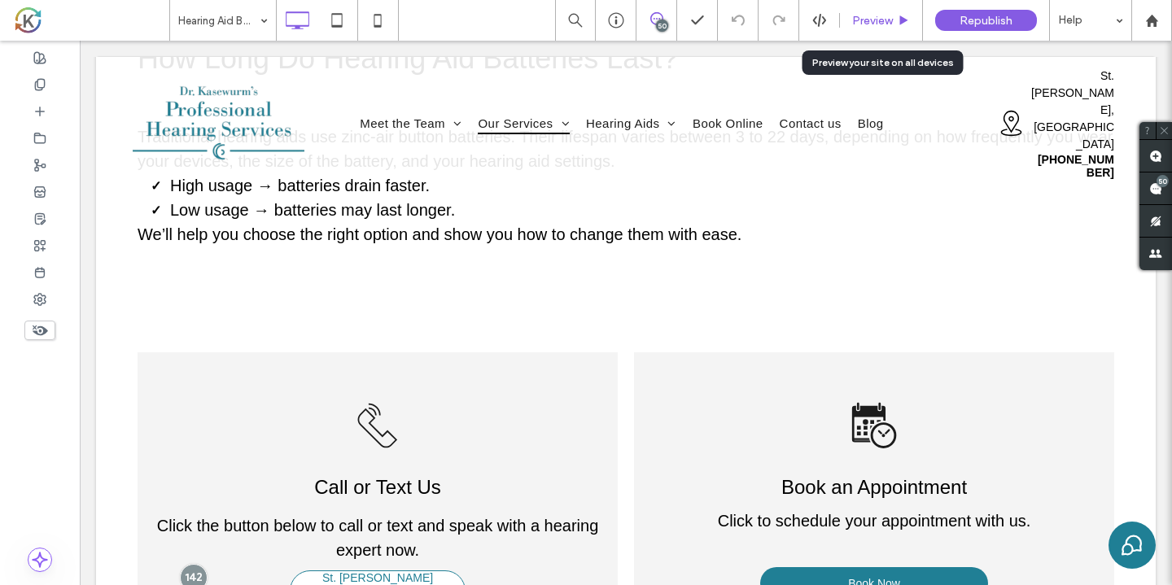
click at [878, 20] on span "Preview" at bounding box center [872, 21] width 41 height 14
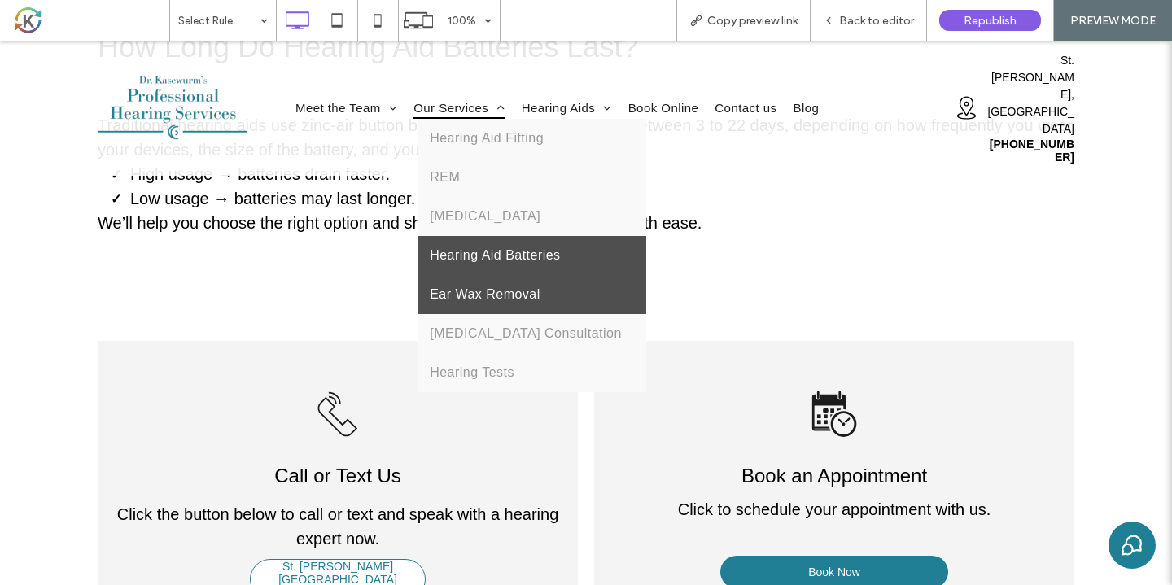
click at [457, 275] on link "Ear Wax Removal" at bounding box center [531, 294] width 229 height 39
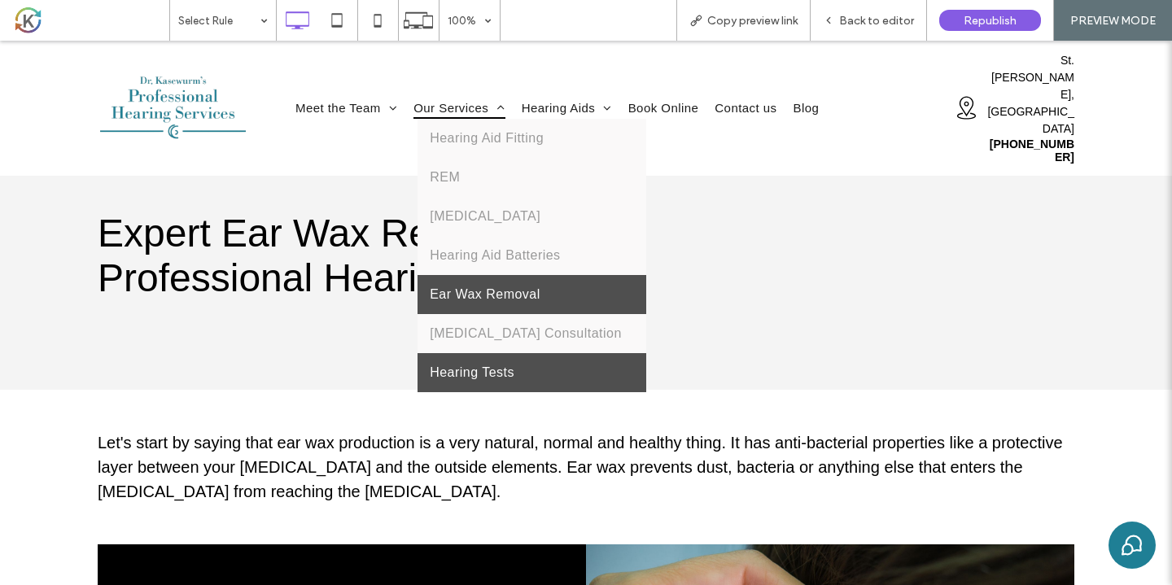
click at [489, 353] on link "Hearing Tests" at bounding box center [531, 372] width 229 height 39
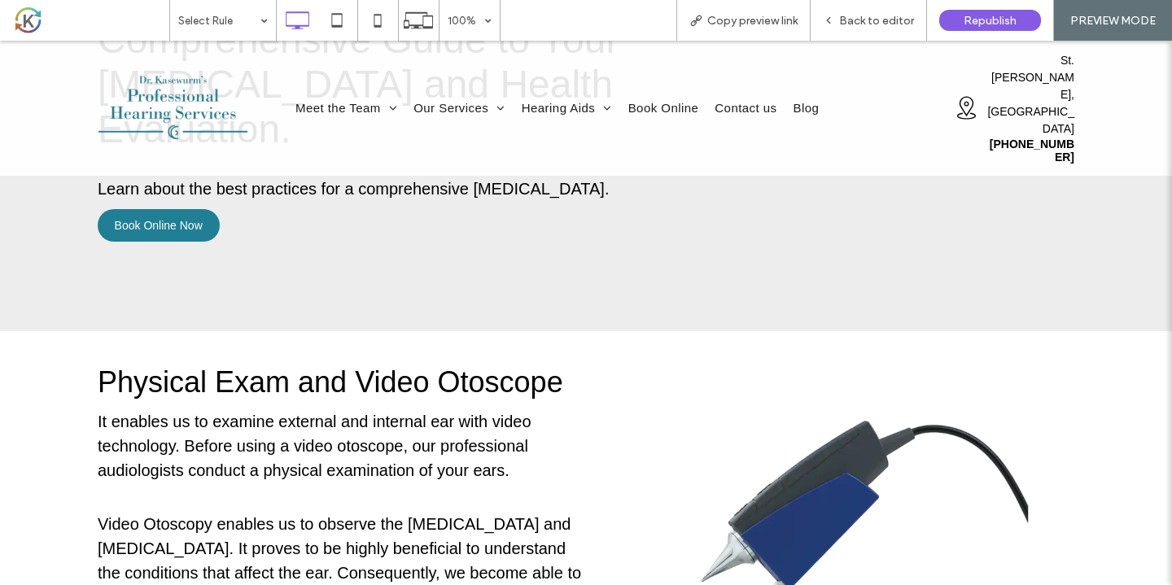
scroll to position [181, 0]
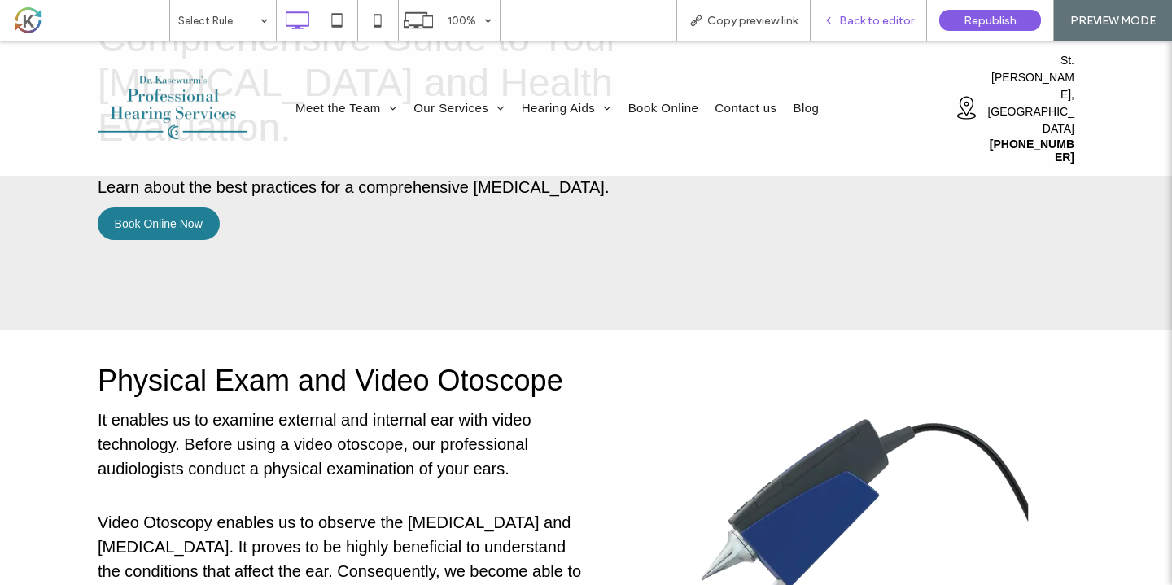
click at [865, 26] on span "Back to editor" at bounding box center [876, 21] width 75 height 14
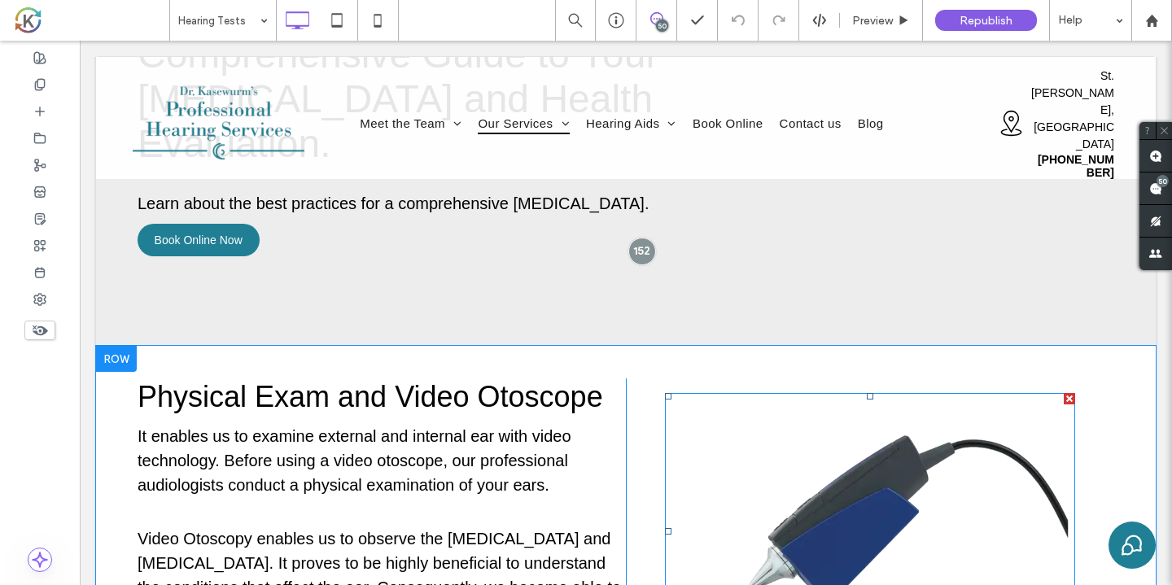
click at [690, 393] on div at bounding box center [870, 531] width 410 height 276
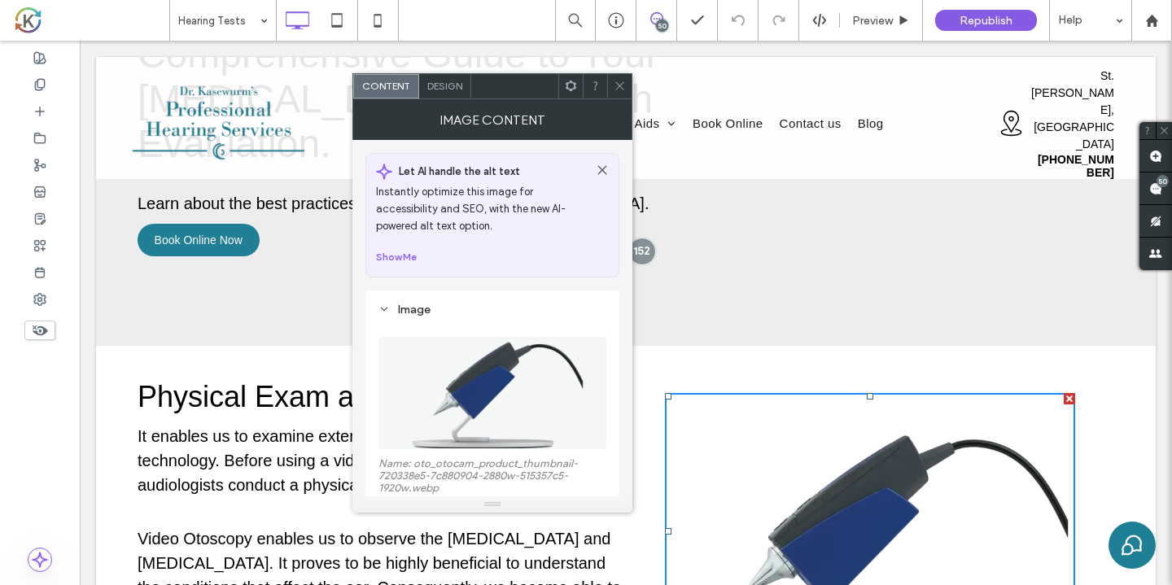
click at [623, 81] on icon at bounding box center [620, 86] width 12 height 12
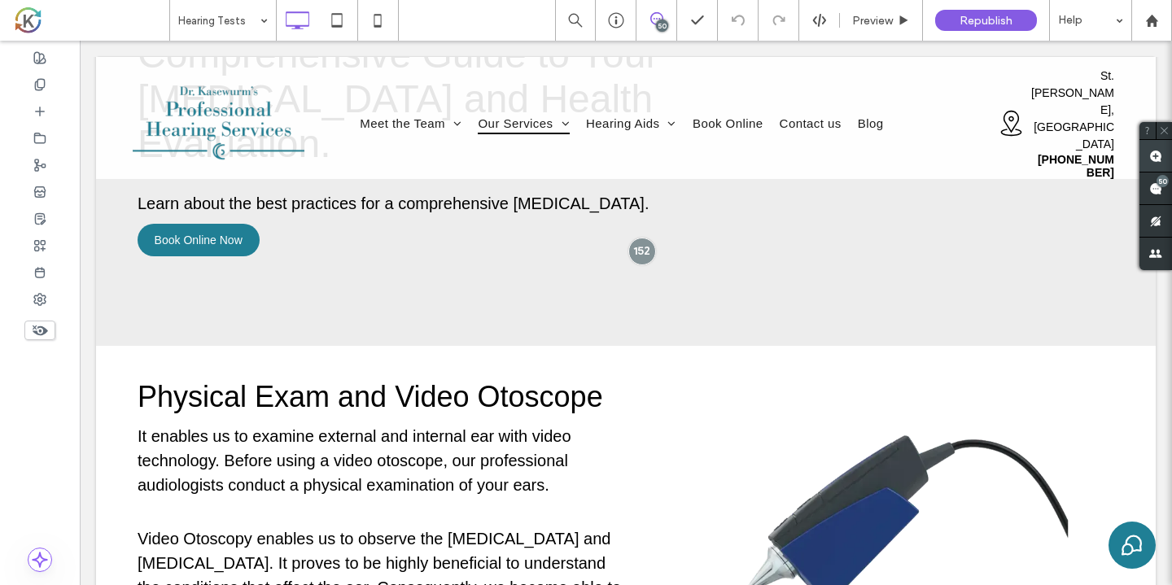
click at [1164, 151] on span at bounding box center [1155, 156] width 33 height 32
click at [625, 346] on div "Physical Exam and Video Otoscope It enables us to examine external and internal…" at bounding box center [625, 524] width 1059 height 356
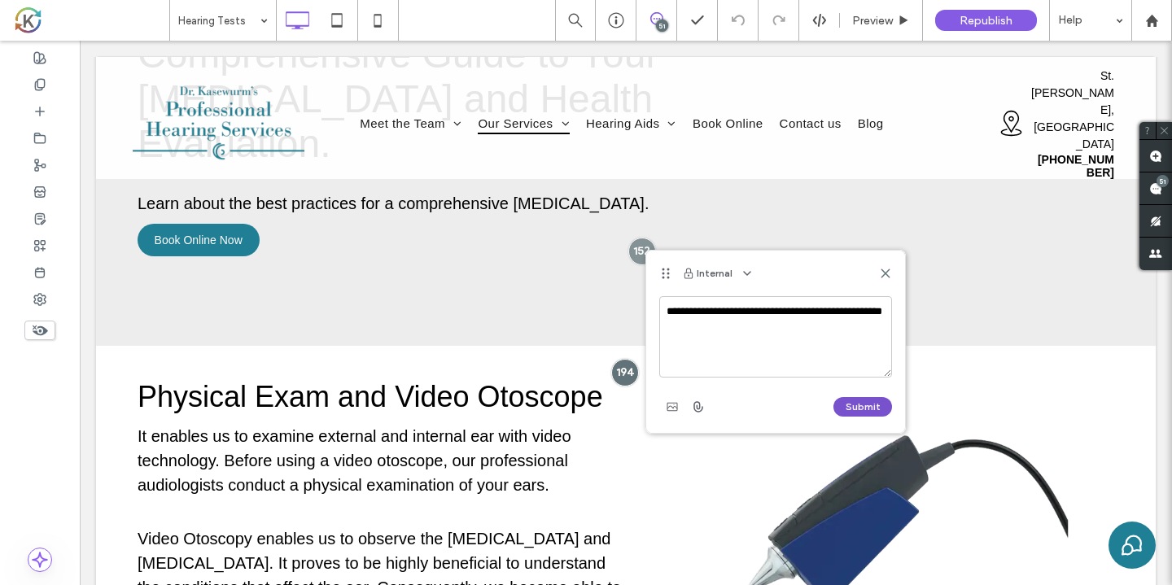
type textarea "**********"
click at [870, 407] on button "Submit" at bounding box center [862, 407] width 59 height 20
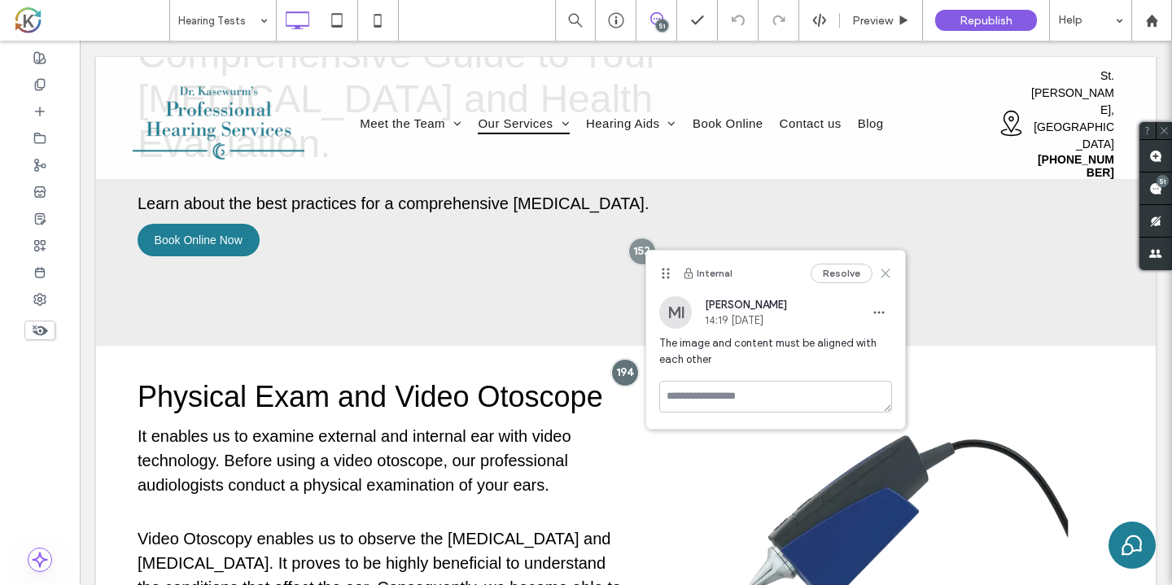
click at [885, 276] on icon at bounding box center [885, 273] width 13 height 13
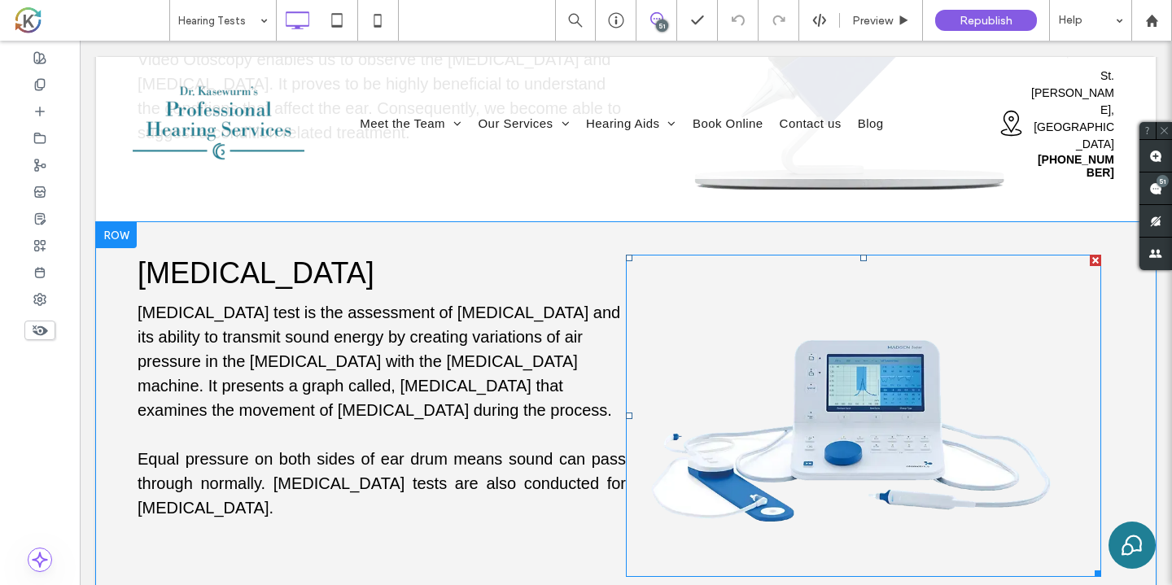
scroll to position [663, 0]
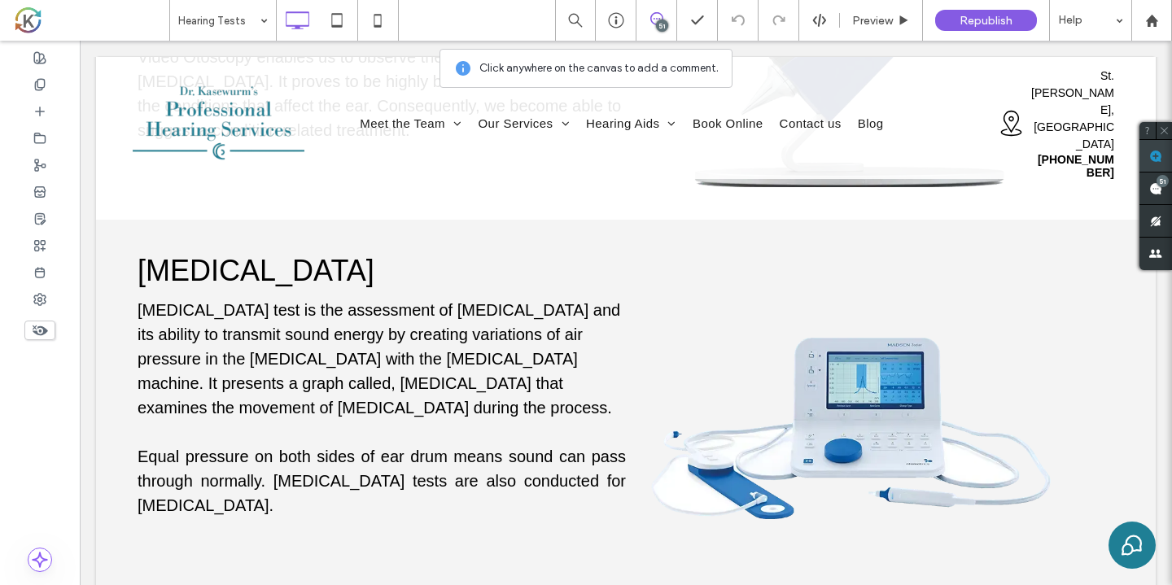
click at [1157, 151] on use at bounding box center [1155, 156] width 13 height 13
click at [606, 220] on div "[MEDICAL_DATA] [MEDICAL_DATA] test is the assessment of [MEDICAL_DATA] and its …" at bounding box center [625, 413] width 1059 height 387
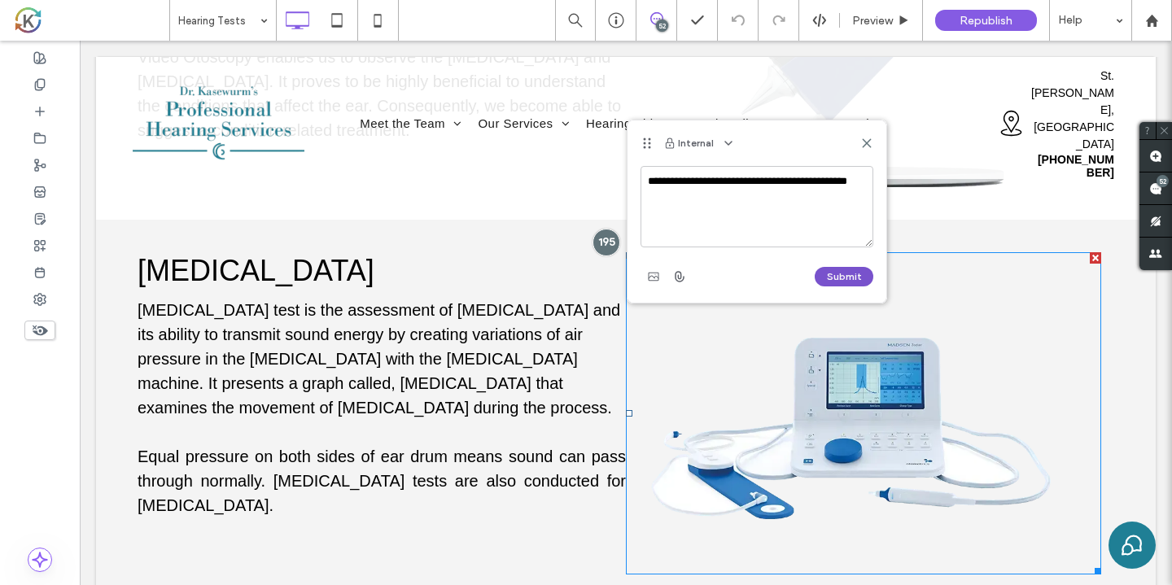
type textarea "**********"
click at [836, 278] on button "Submit" at bounding box center [844, 277] width 59 height 20
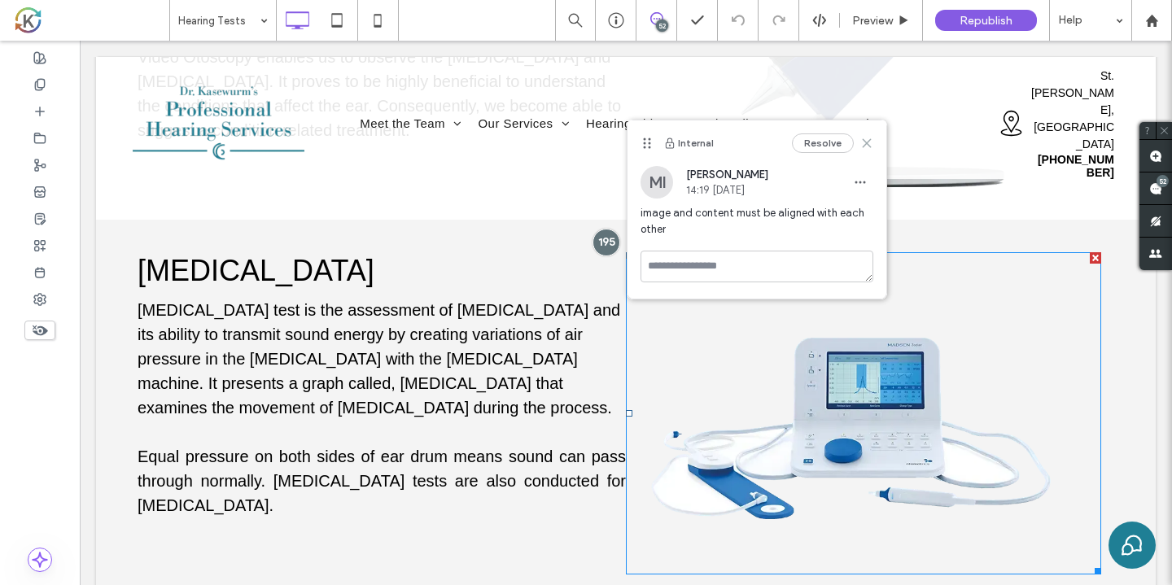
click at [868, 138] on icon at bounding box center [866, 143] width 13 height 13
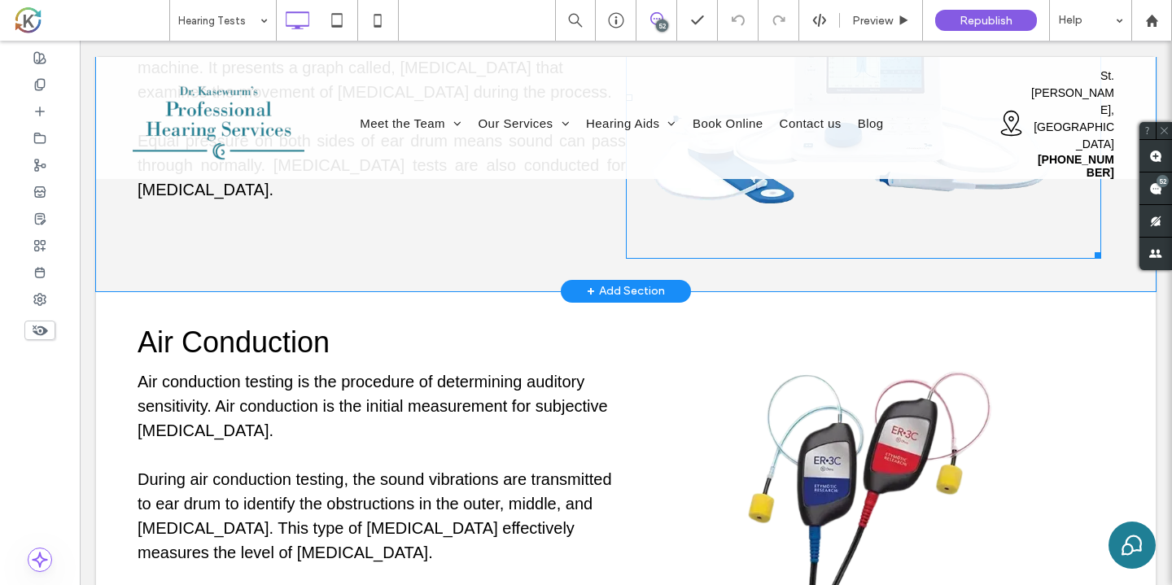
scroll to position [1044, 0]
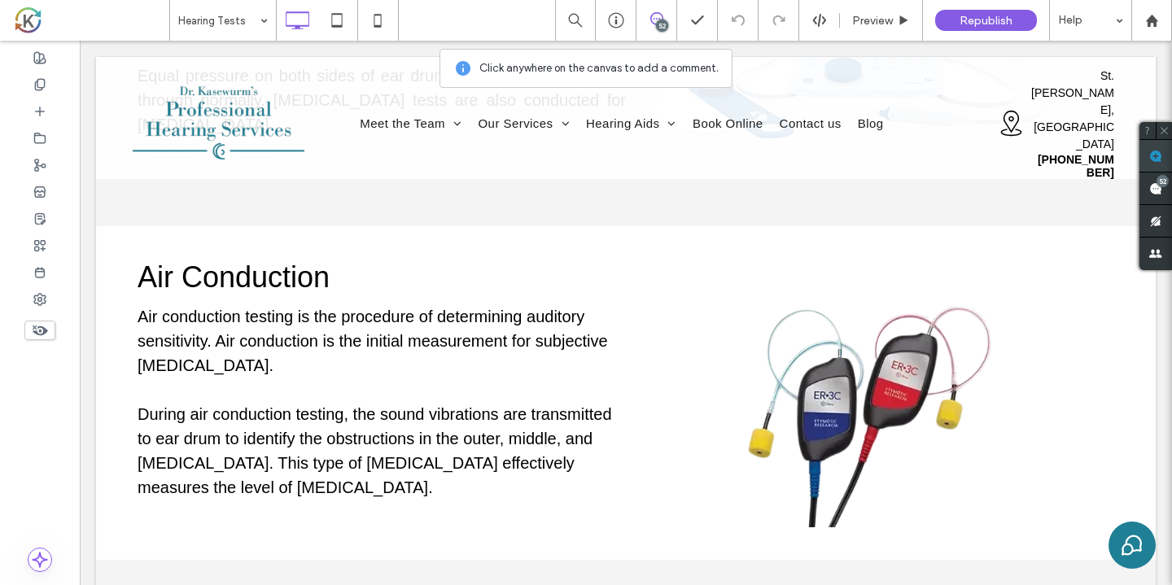
click at [1156, 150] on icon at bounding box center [1155, 156] width 13 height 13
click at [893, 304] on img at bounding box center [869, 416] width 257 height 224
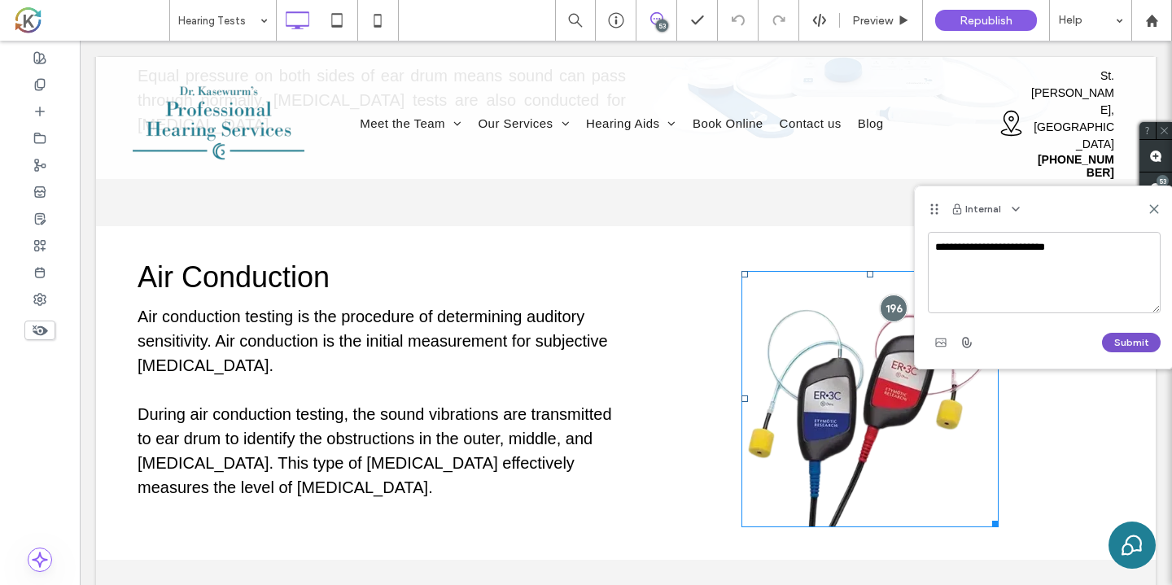
type textarea "**********"
click at [1134, 352] on button "Submit" at bounding box center [1131, 343] width 59 height 20
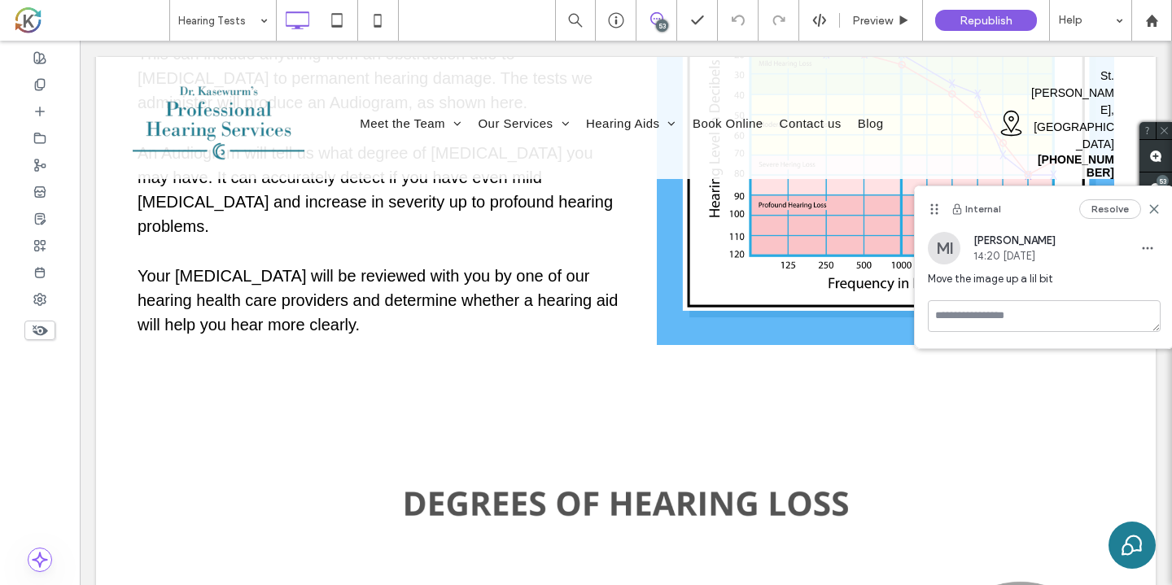
scroll to position [3112, 0]
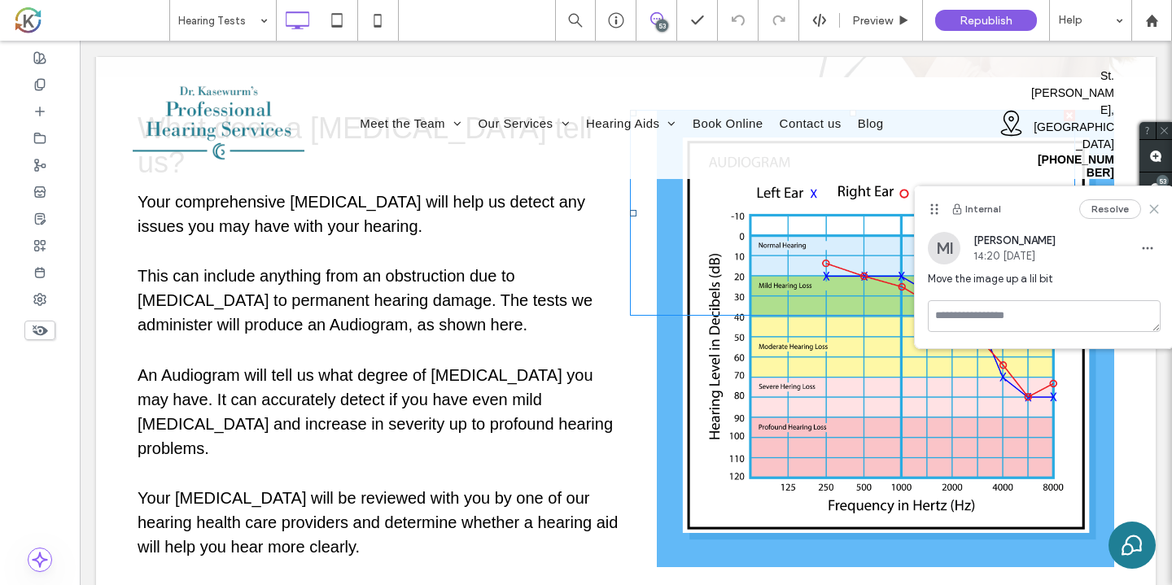
click at [1158, 208] on icon at bounding box center [1153, 209] width 13 height 13
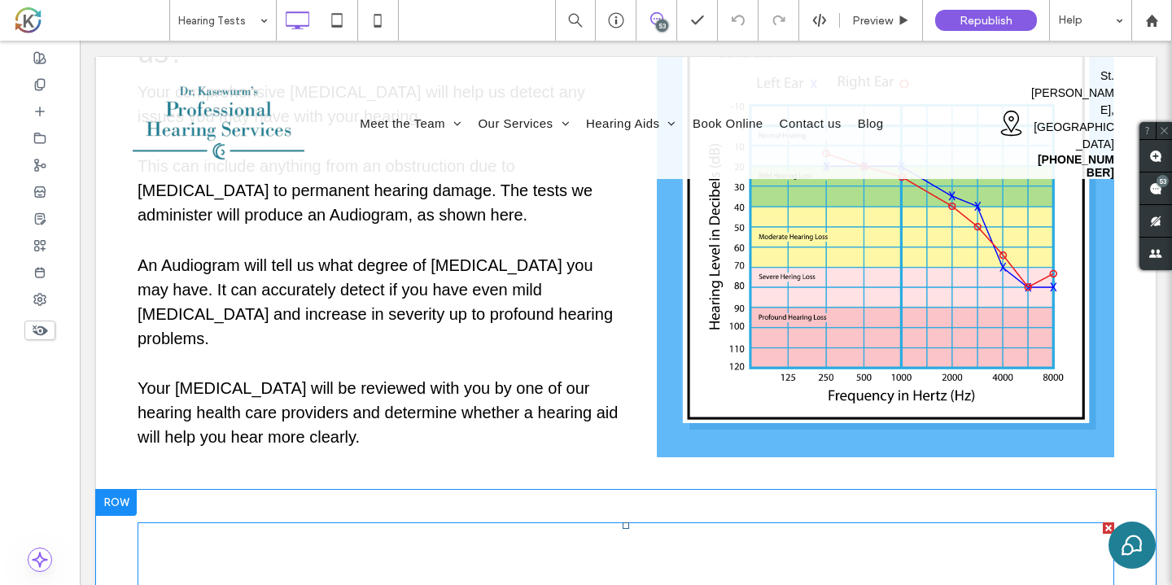
scroll to position [3122, 0]
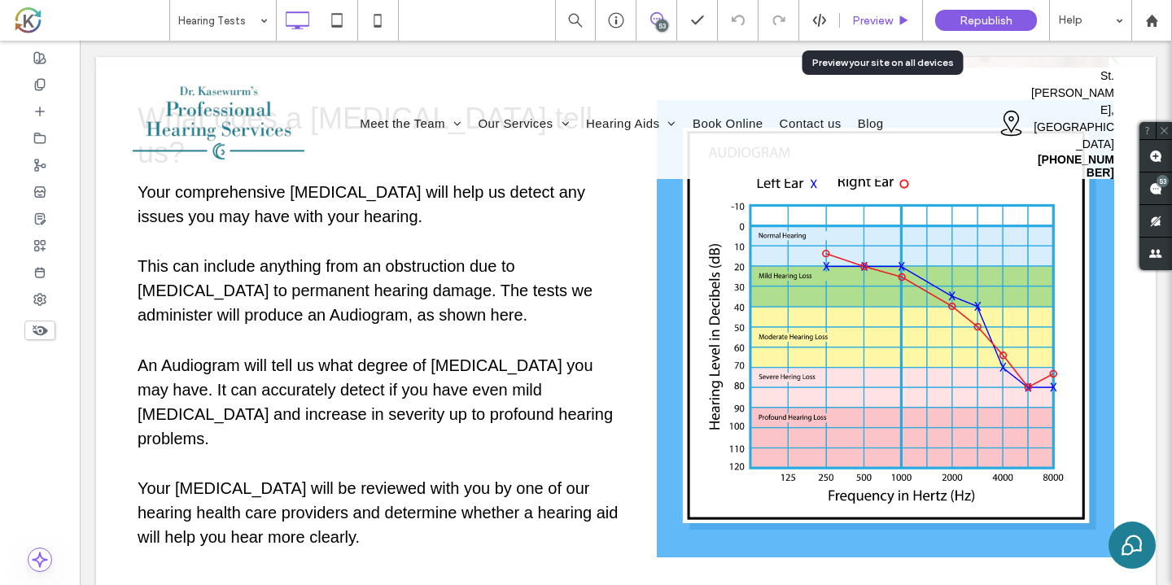
click at [871, 22] on span "Preview" at bounding box center [872, 21] width 41 height 14
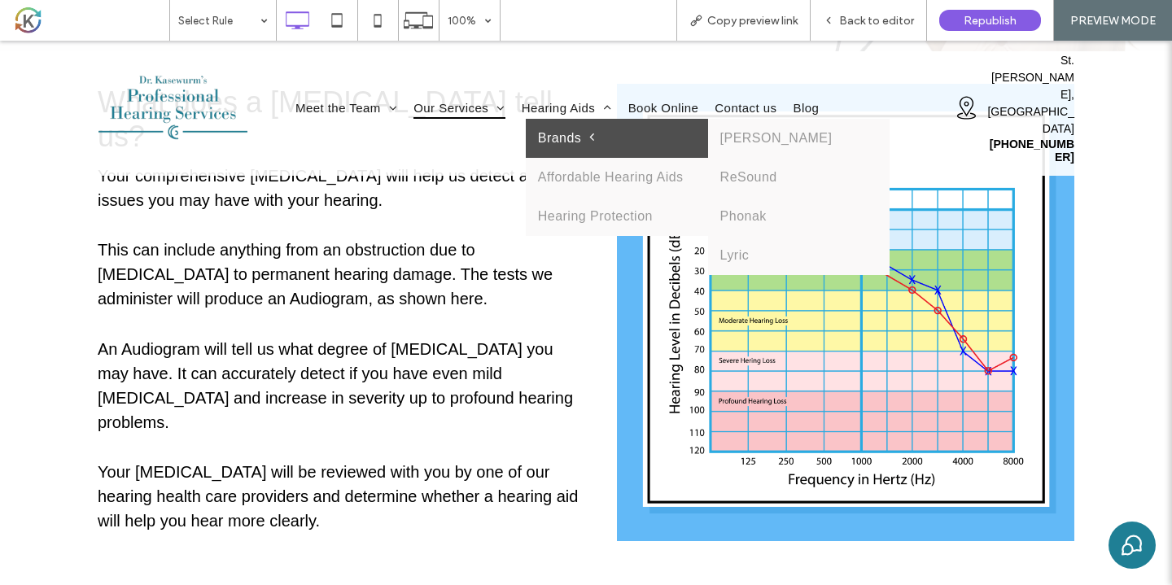
click at [573, 131] on span "Brands" at bounding box center [566, 138] width 57 height 15
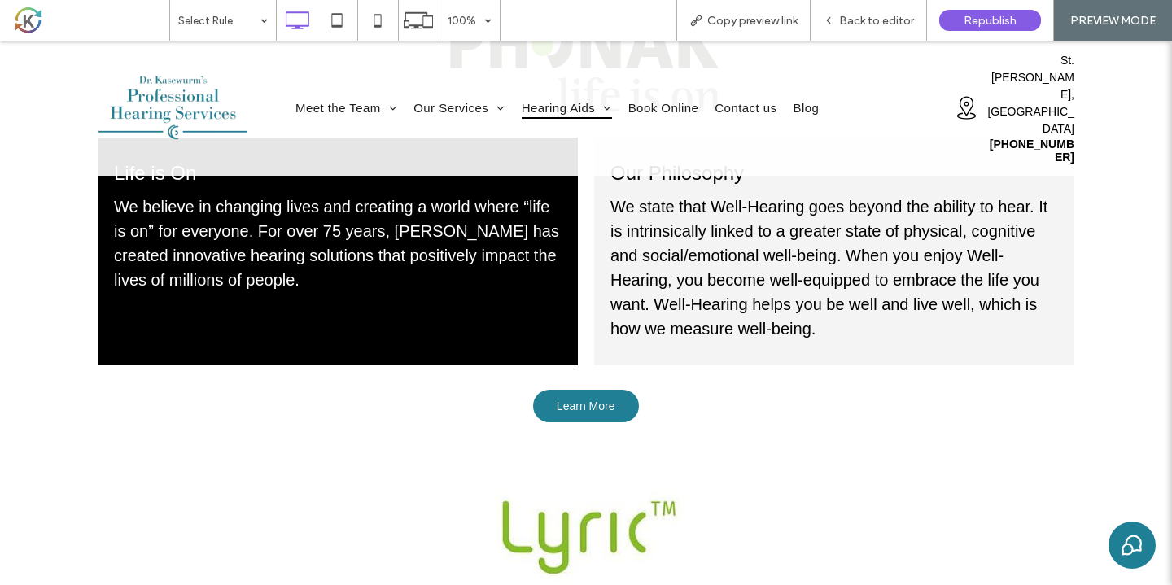
scroll to position [1291, 0]
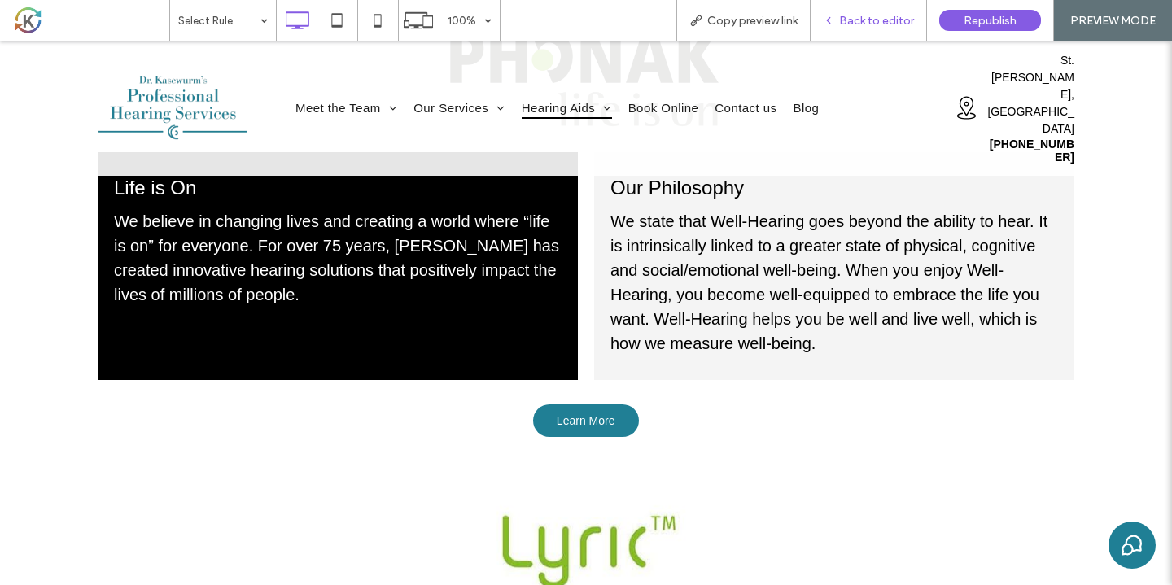
click at [856, 16] on span "Back to editor" at bounding box center [876, 21] width 75 height 14
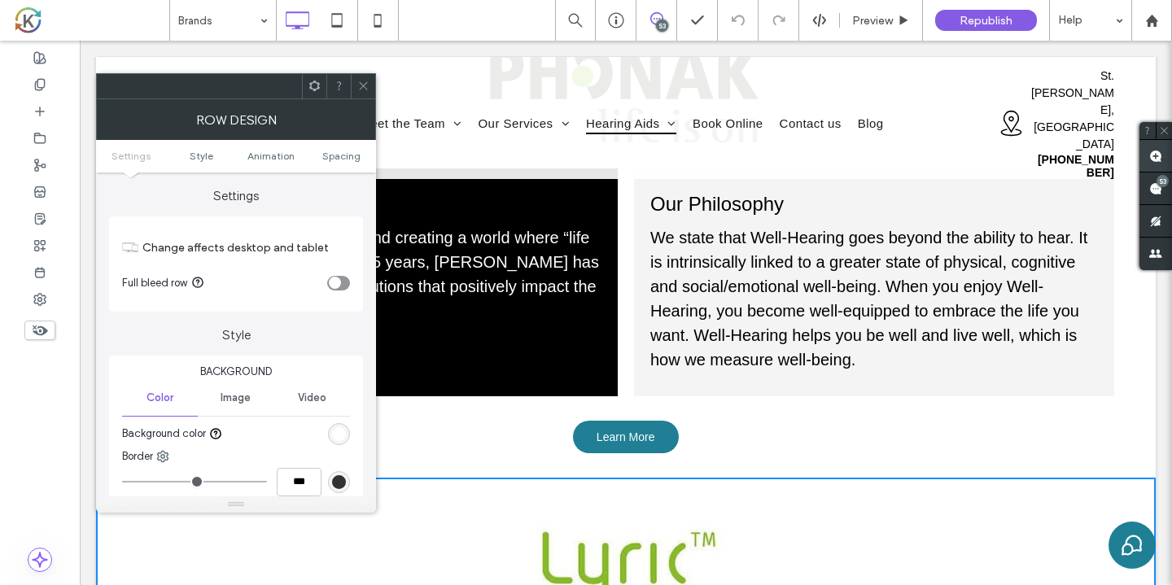
click at [1149, 155] on use at bounding box center [1155, 156] width 13 height 13
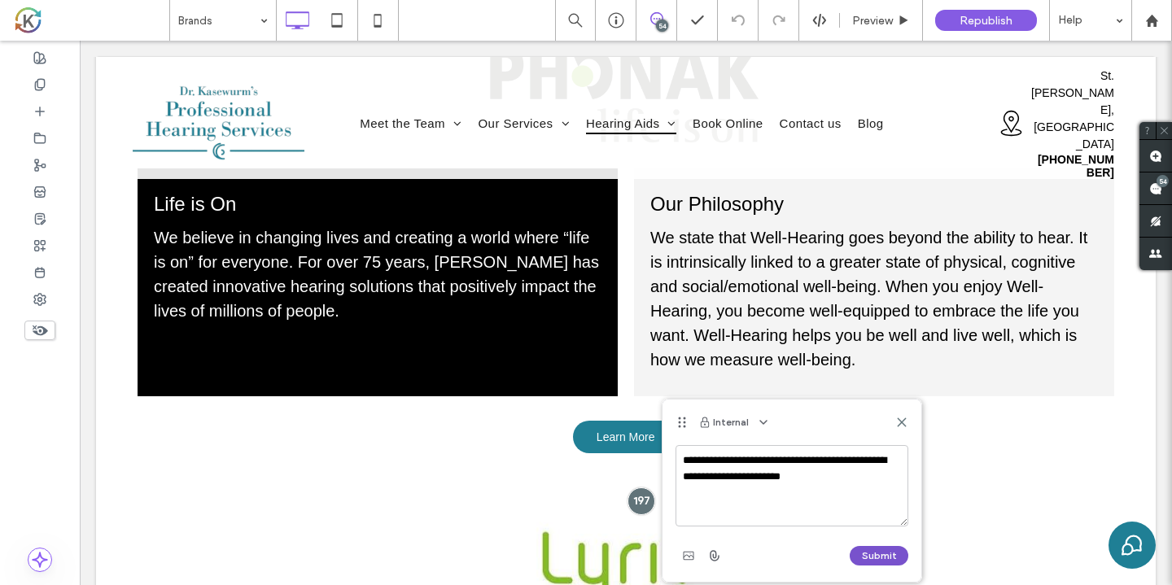
type textarea "**********"
click at [879, 552] on button "Submit" at bounding box center [879, 556] width 59 height 20
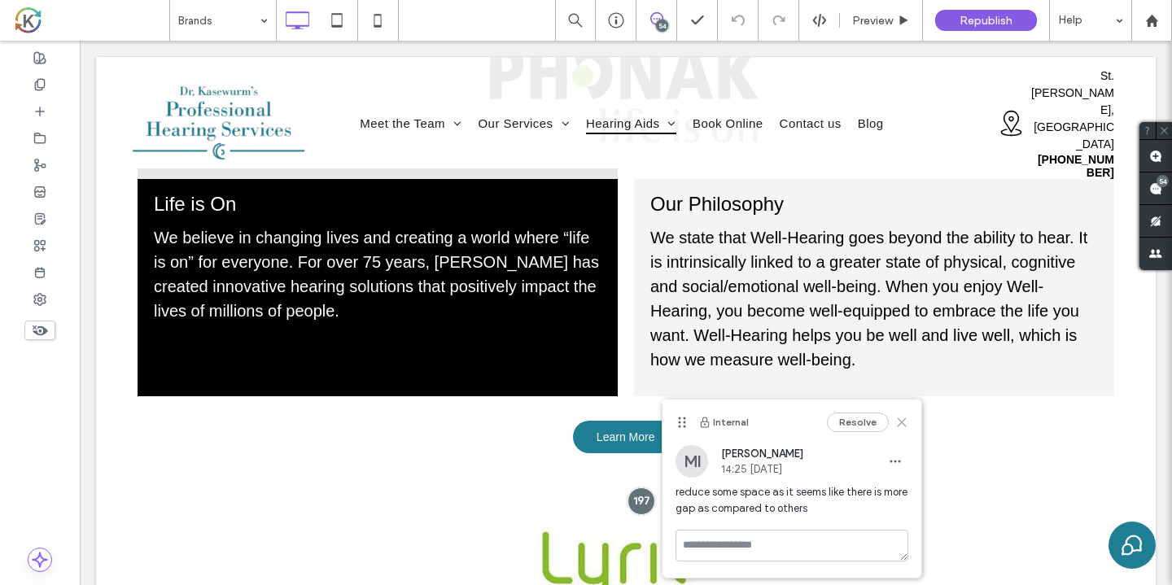
click at [906, 422] on icon at bounding box center [901, 422] width 13 height 13
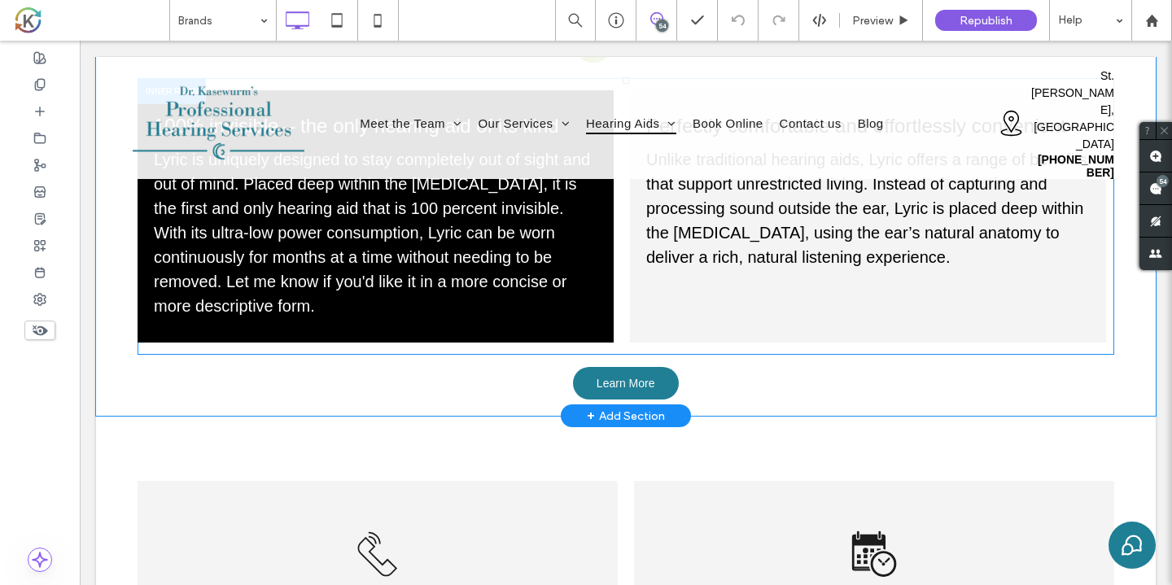
scroll to position [1733, 0]
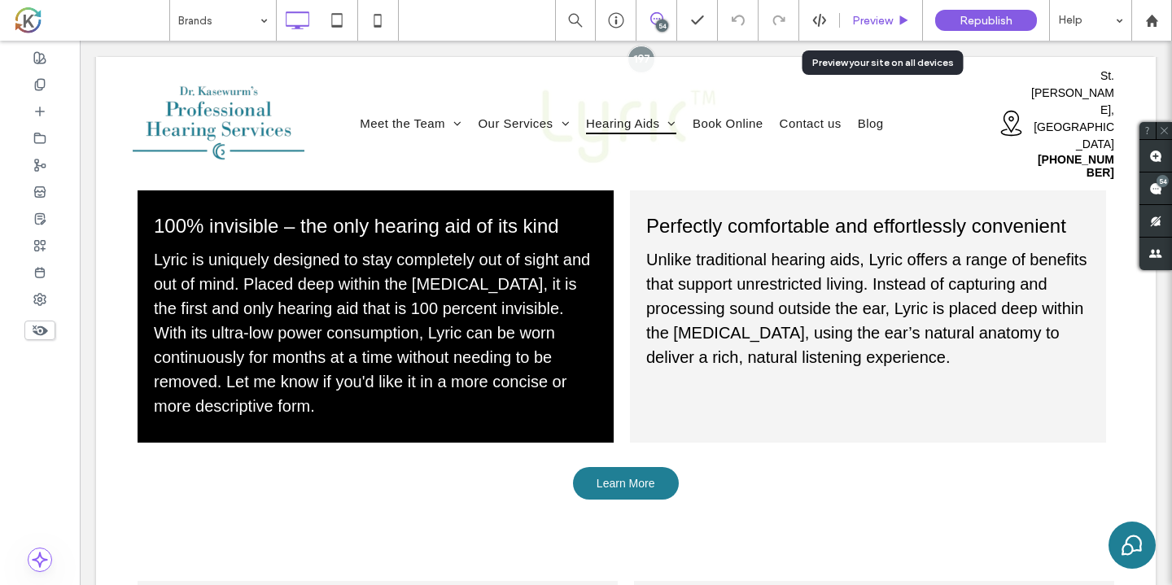
click at [874, 27] on span "Preview" at bounding box center [872, 21] width 41 height 14
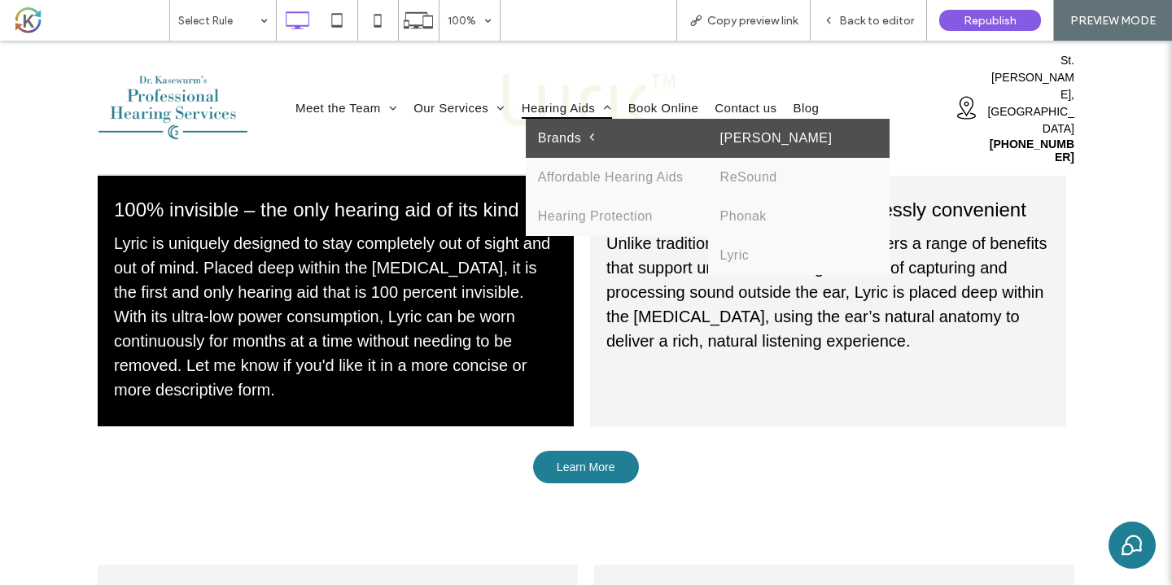
click at [775, 123] on link "[PERSON_NAME]" at bounding box center [799, 138] width 182 height 39
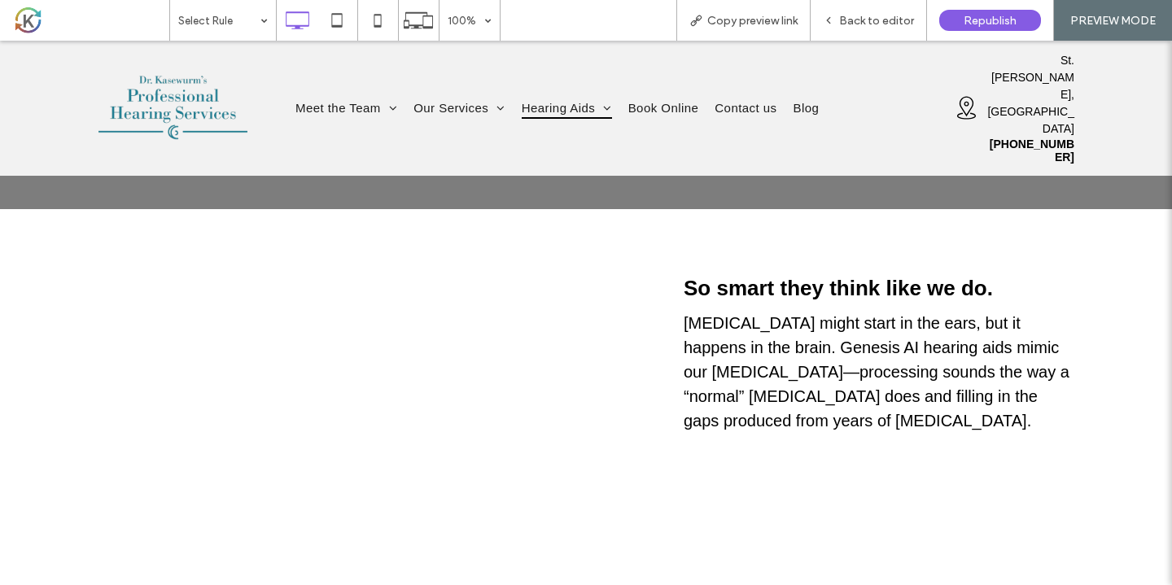
scroll to position [455, 0]
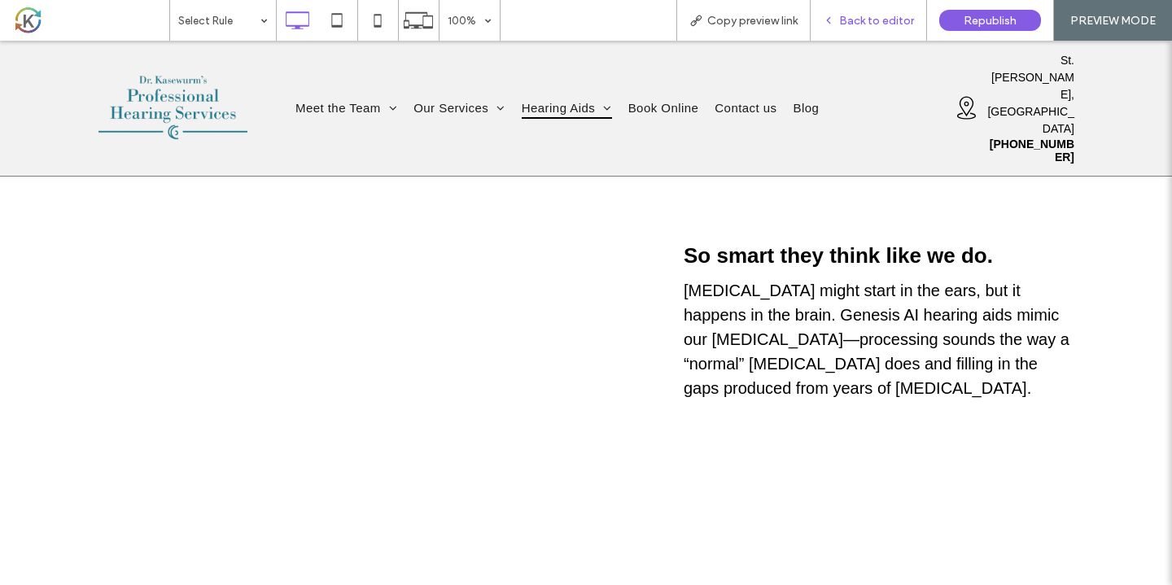
click at [884, 21] on span "Back to editor" at bounding box center [876, 21] width 75 height 14
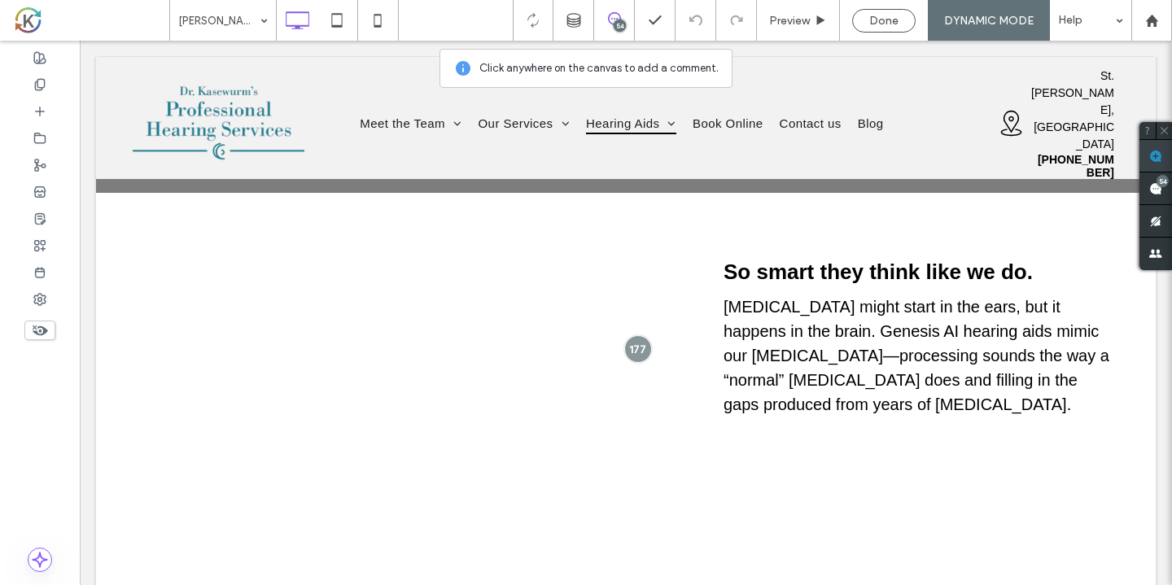
click at [1152, 148] on span at bounding box center [1155, 156] width 33 height 32
click at [1011, 245] on div "So smart they think like we do. [MEDICAL_DATA] might start in the ears, but it …" at bounding box center [910, 402] width 407 height 355
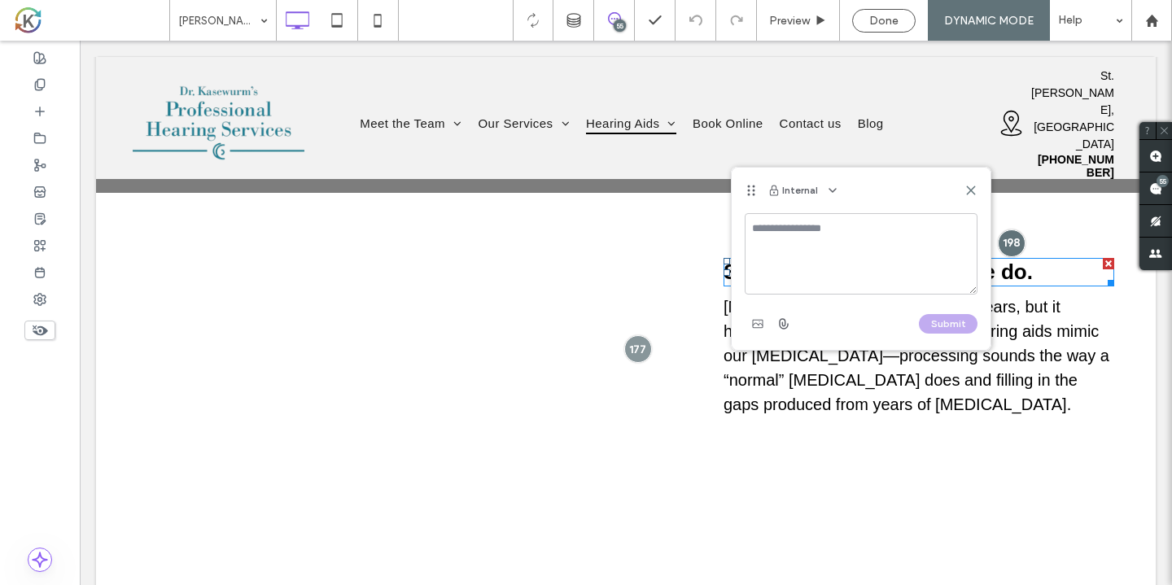
click at [958, 260] on textarea at bounding box center [861, 253] width 233 height 81
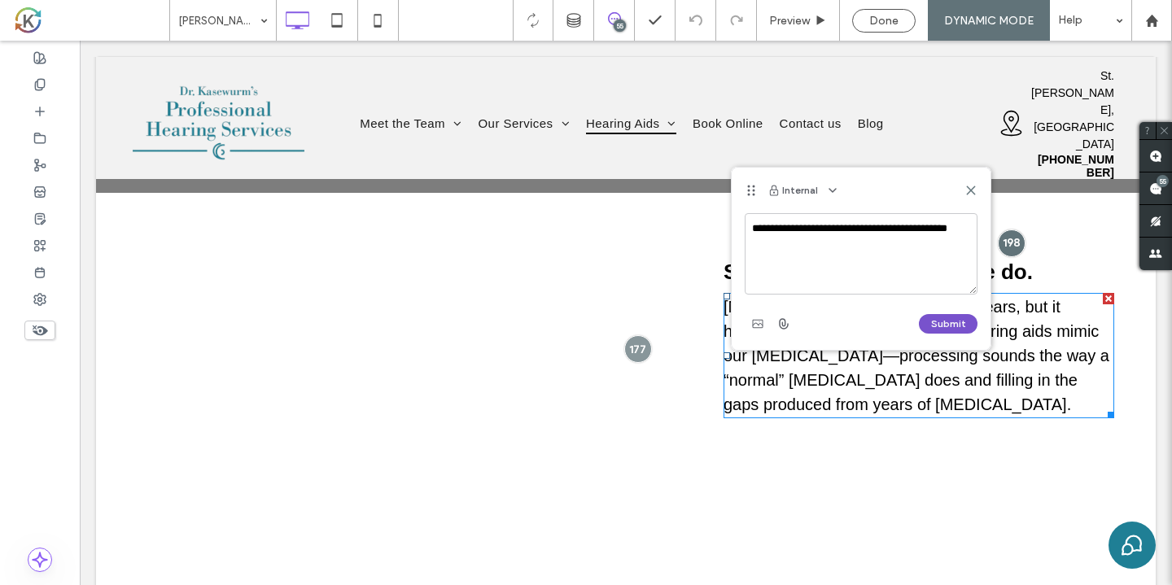
type textarea "**********"
click at [971, 325] on button "Submit" at bounding box center [948, 324] width 59 height 20
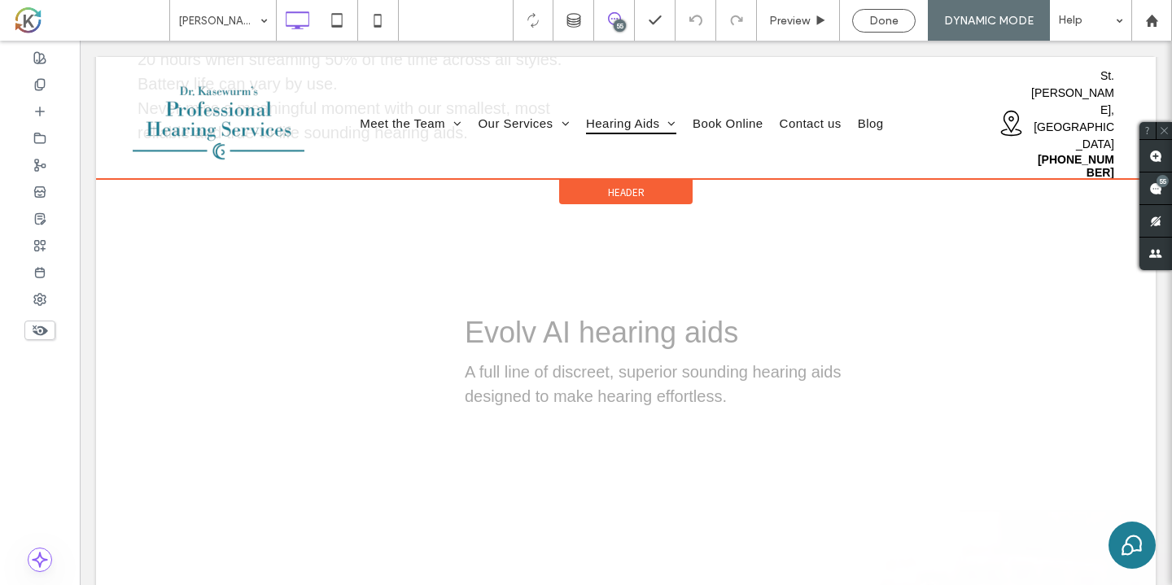
scroll to position [2154, 0]
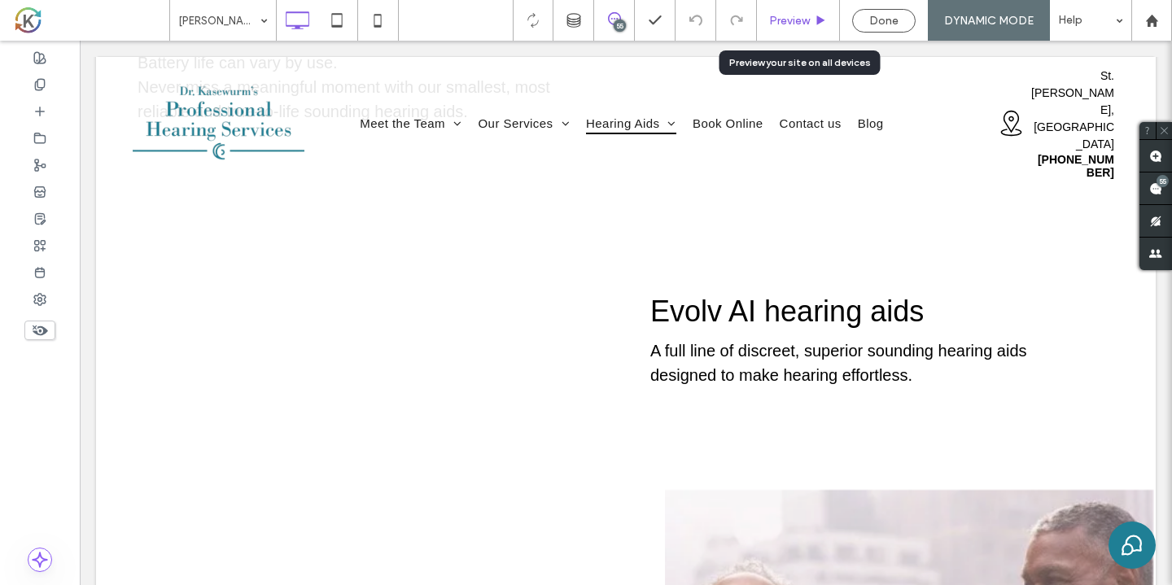
click at [804, 15] on span "Preview" at bounding box center [789, 21] width 41 height 14
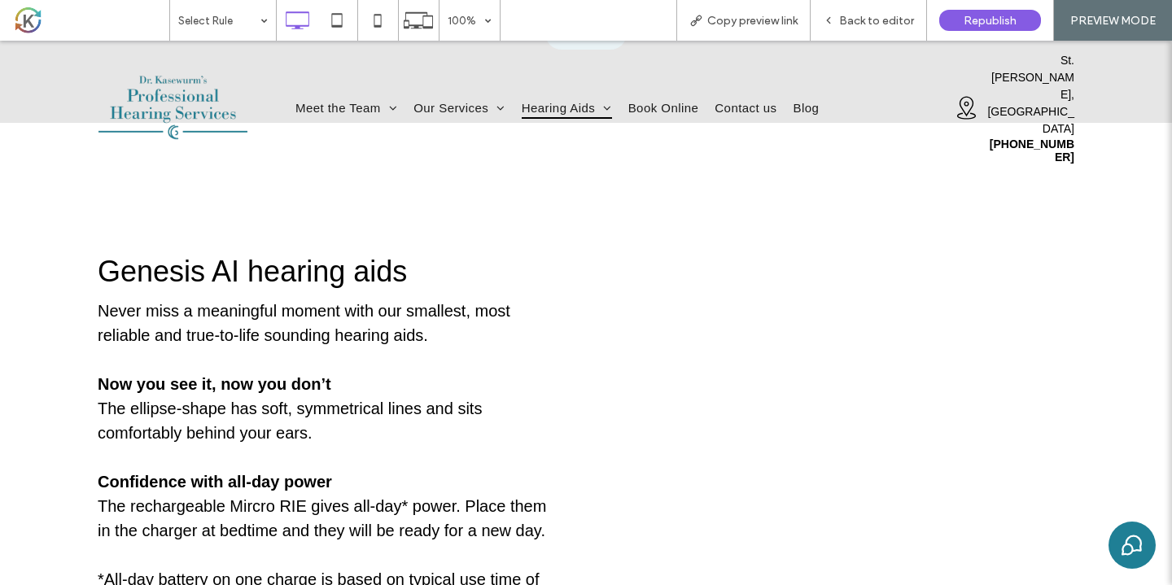
scroll to position [1193, 0]
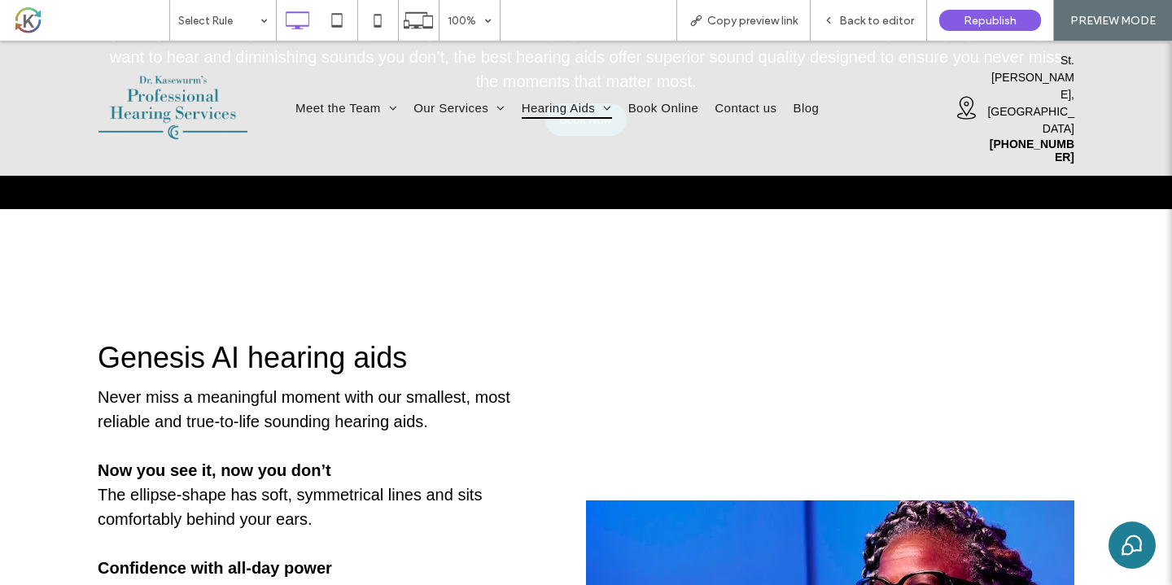
scroll to position [1193, 0]
click at [876, 27] on span "Back to editor" at bounding box center [876, 21] width 75 height 14
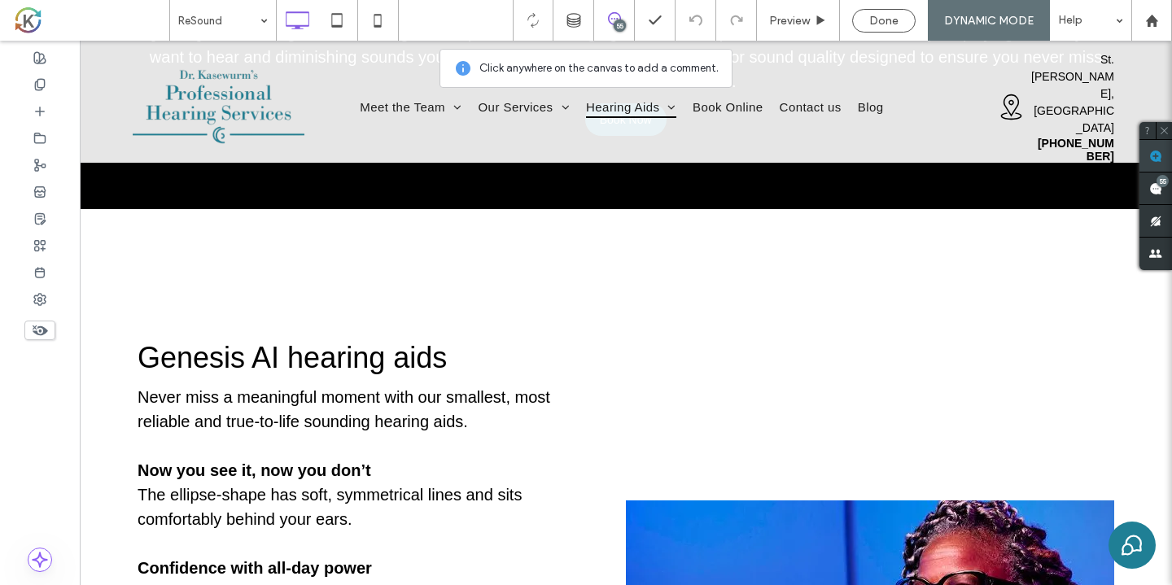
click at [1161, 159] on use at bounding box center [1155, 156] width 13 height 13
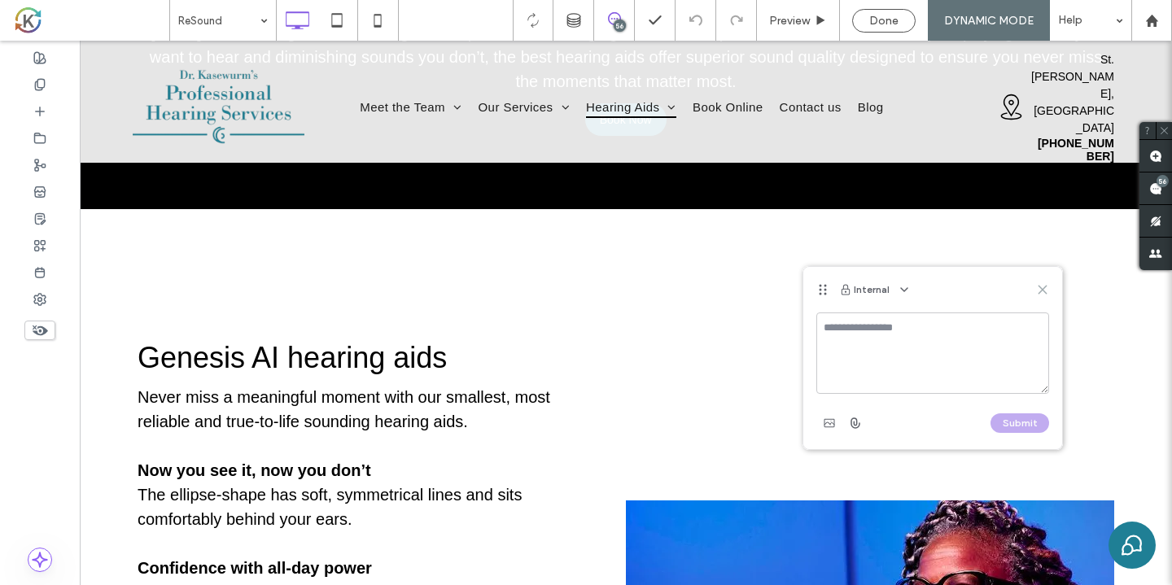
click at [1042, 285] on icon at bounding box center [1042, 289] width 13 height 13
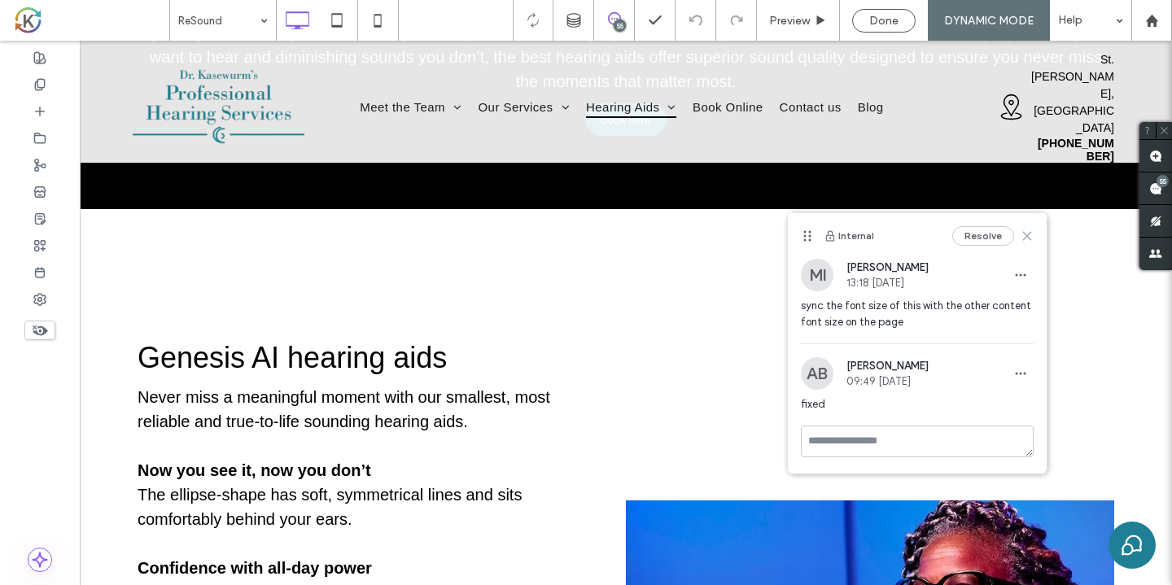
click at [1024, 238] on use at bounding box center [1027, 235] width 7 height 7
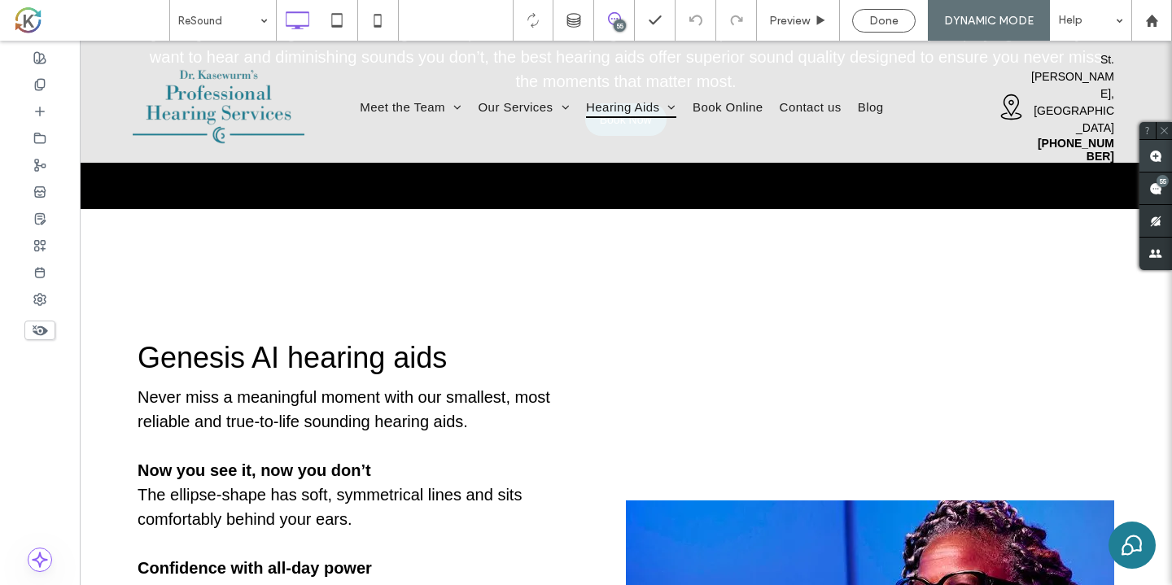
click at [1157, 146] on span at bounding box center [1155, 156] width 33 height 32
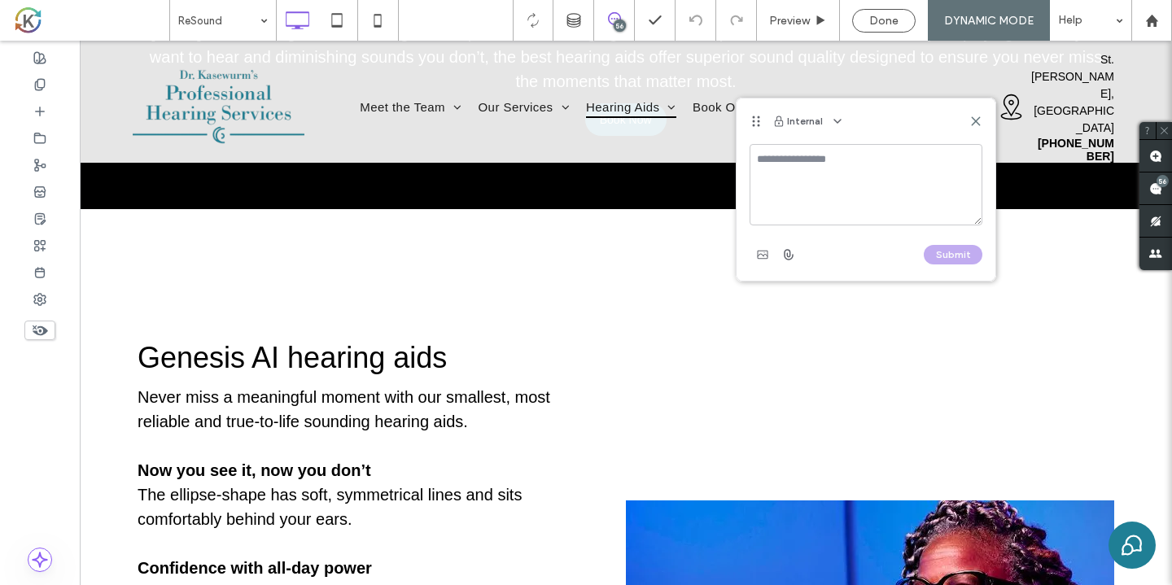
click at [915, 186] on textarea at bounding box center [865, 184] width 233 height 81
type textarea "**********"
click at [938, 258] on button "Submit" at bounding box center [953, 255] width 59 height 20
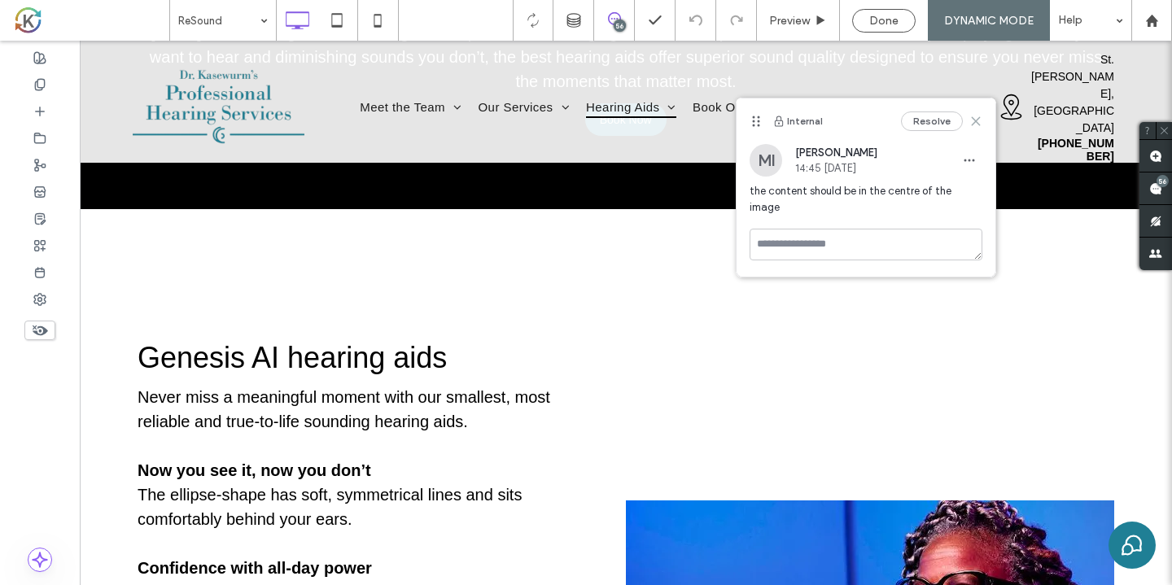
click at [975, 126] on icon at bounding box center [975, 121] width 13 height 13
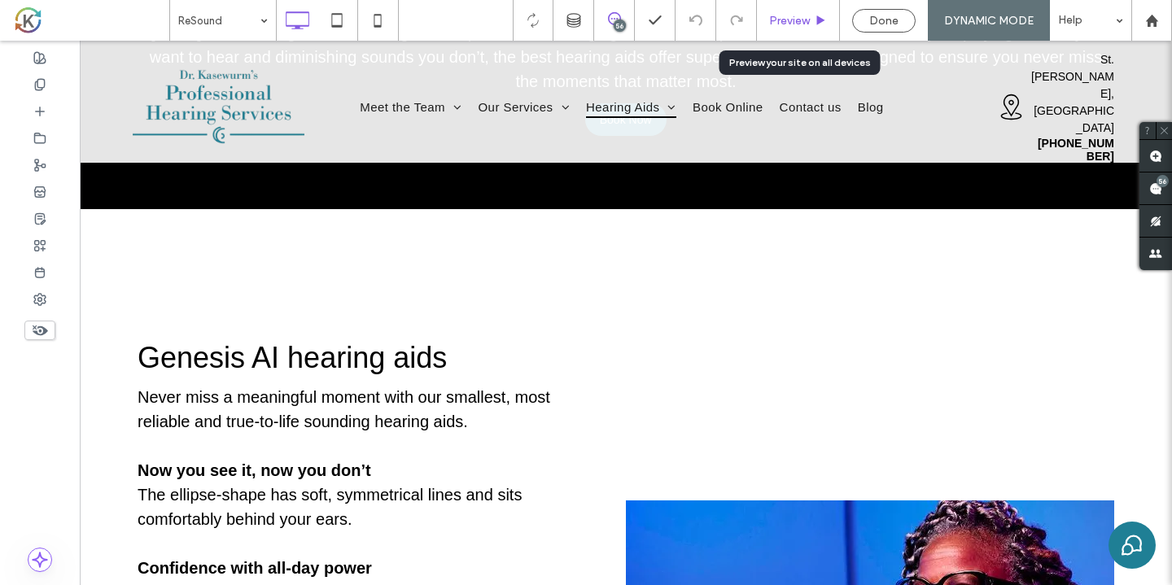
click at [789, 28] on div "Preview" at bounding box center [798, 20] width 83 height 41
click at [792, 16] on span "Preview" at bounding box center [789, 21] width 41 height 14
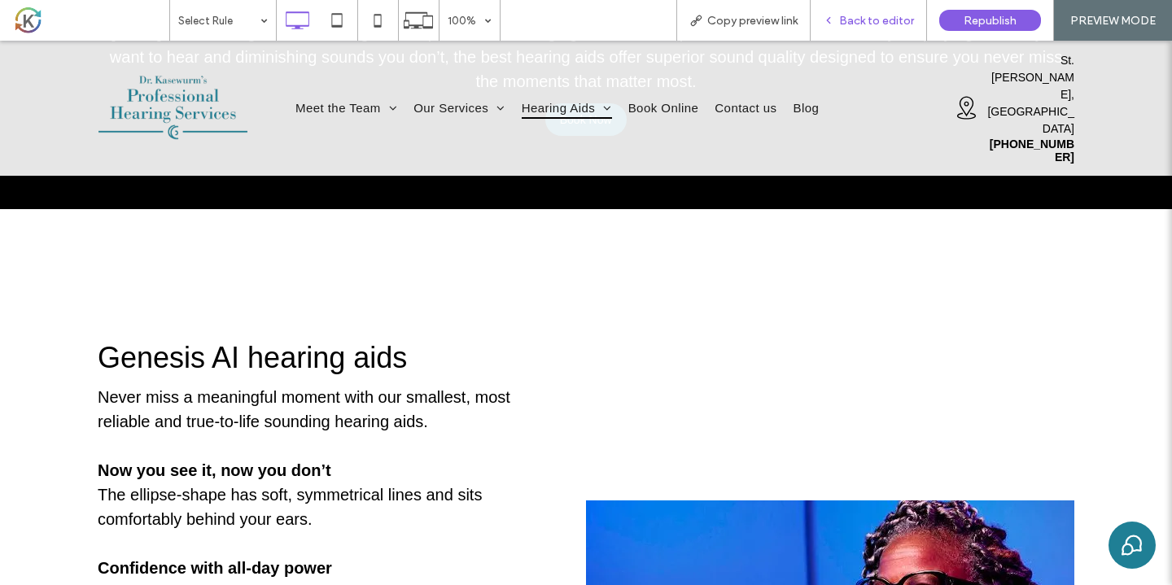
click at [876, 16] on span "Back to editor" at bounding box center [876, 21] width 75 height 14
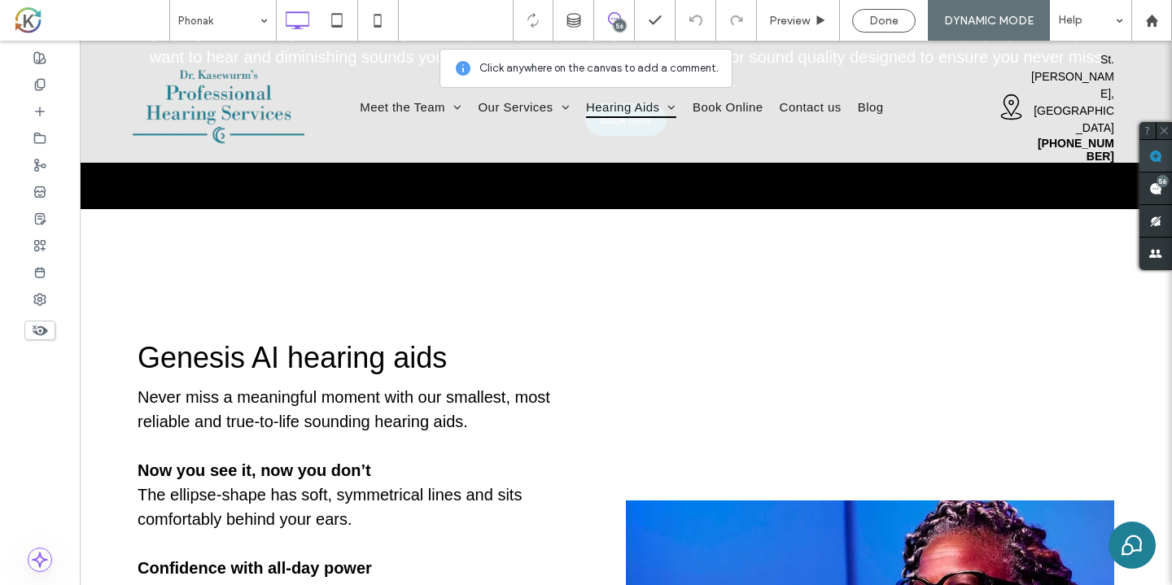
click at [1164, 156] on span at bounding box center [1155, 156] width 33 height 32
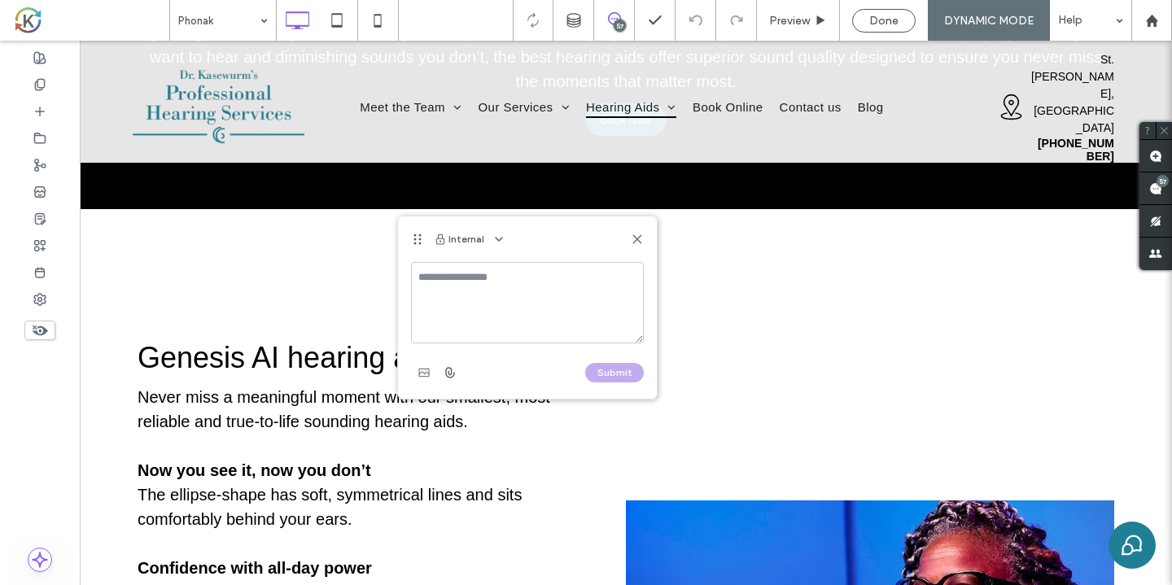
click at [458, 293] on textarea at bounding box center [527, 302] width 233 height 81
type textarea "**********"
click at [622, 364] on button "Submit" at bounding box center [614, 373] width 59 height 20
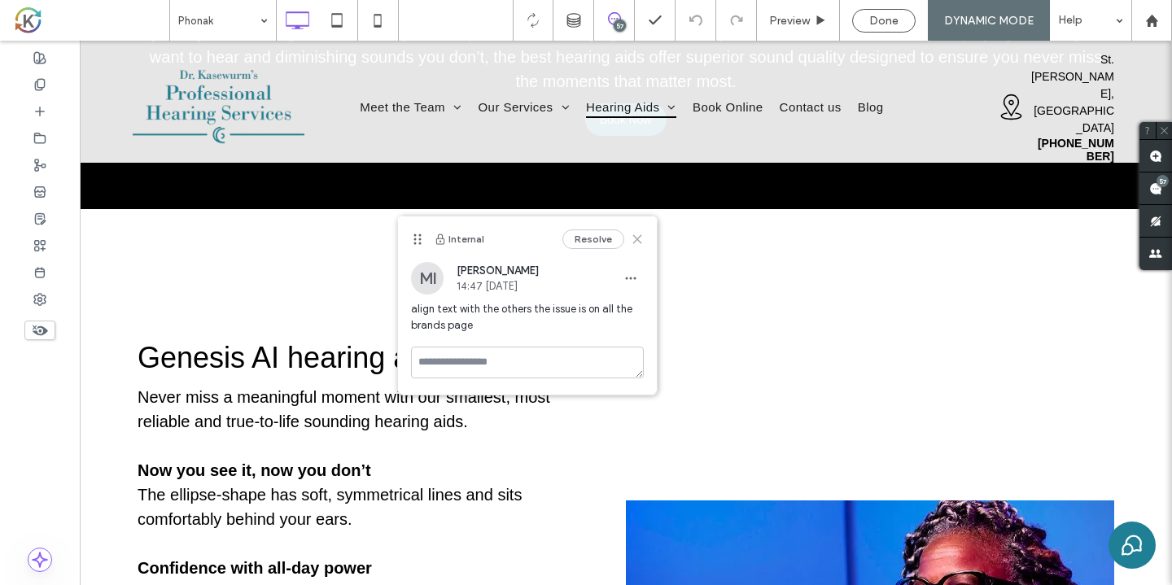
click at [639, 238] on use at bounding box center [636, 238] width 7 height 7
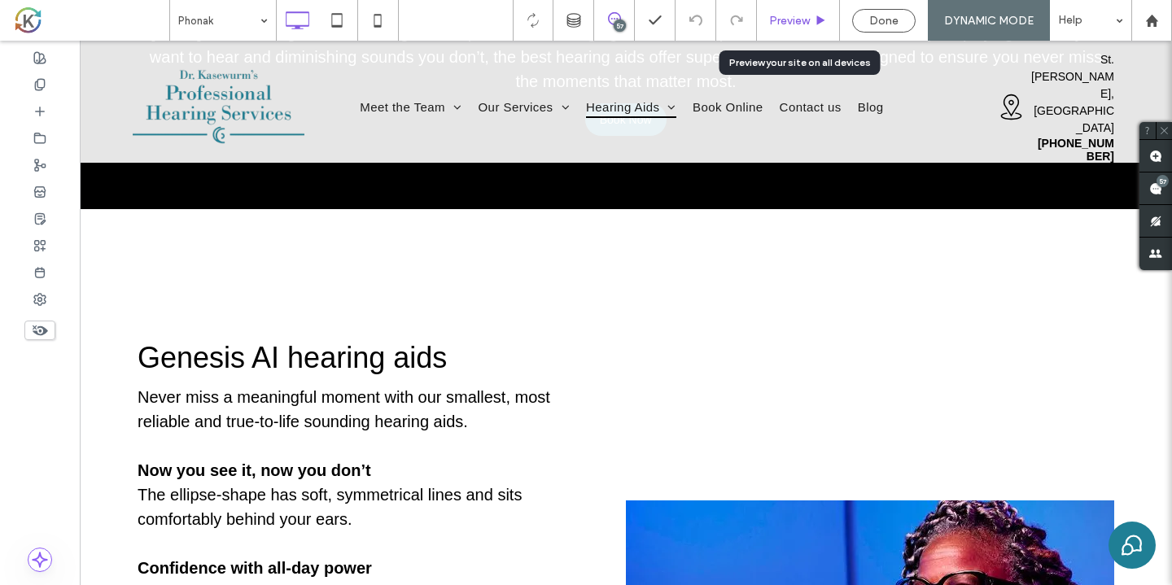
click at [791, 20] on span "Preview" at bounding box center [789, 21] width 41 height 14
